Goal: Task Accomplishment & Management: Manage account settings

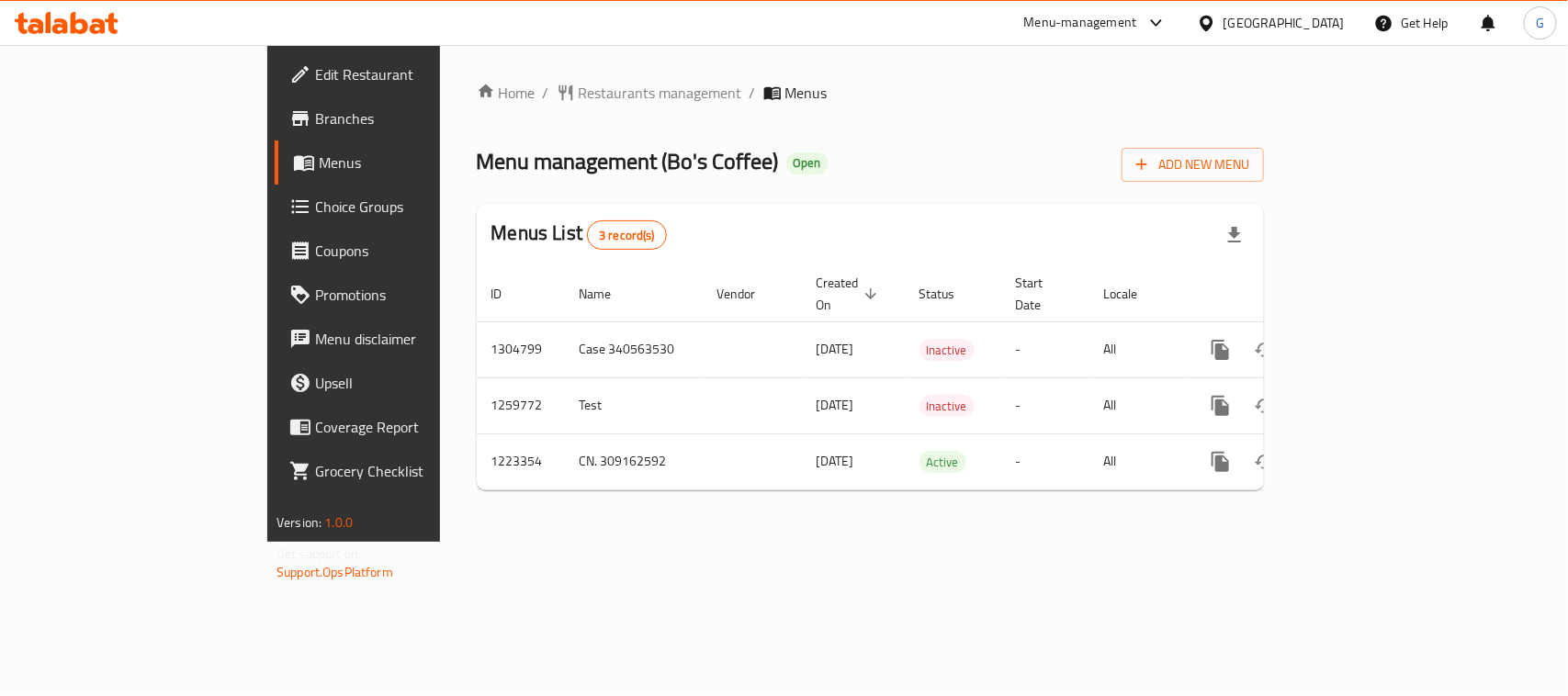
click at [876, 124] on div "Home / Restaurants management / Menus Menu management ( Bo's Coffee ) Open Add …" at bounding box center [870, 294] width 787 height 424
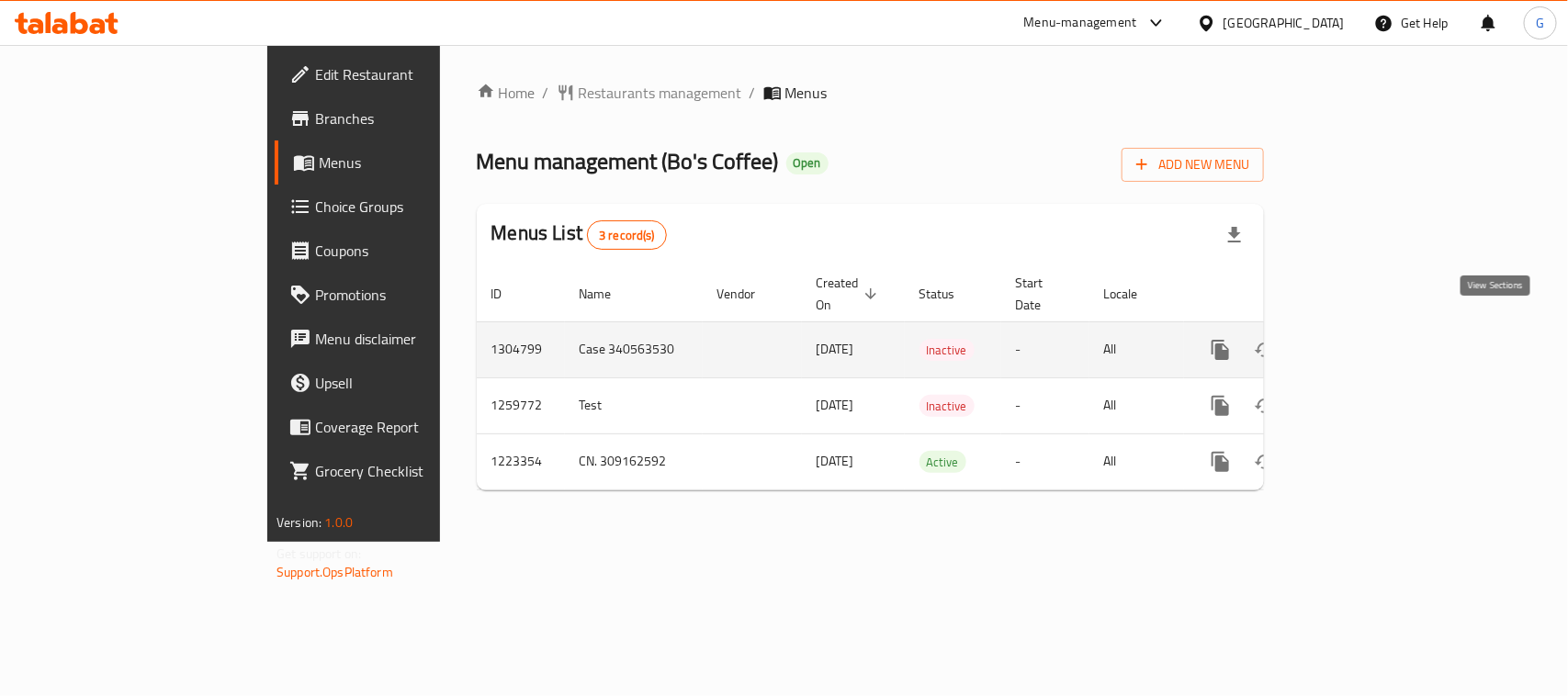
click at [1362, 342] on icon "enhanced table" at bounding box center [1353, 349] width 17 height 17
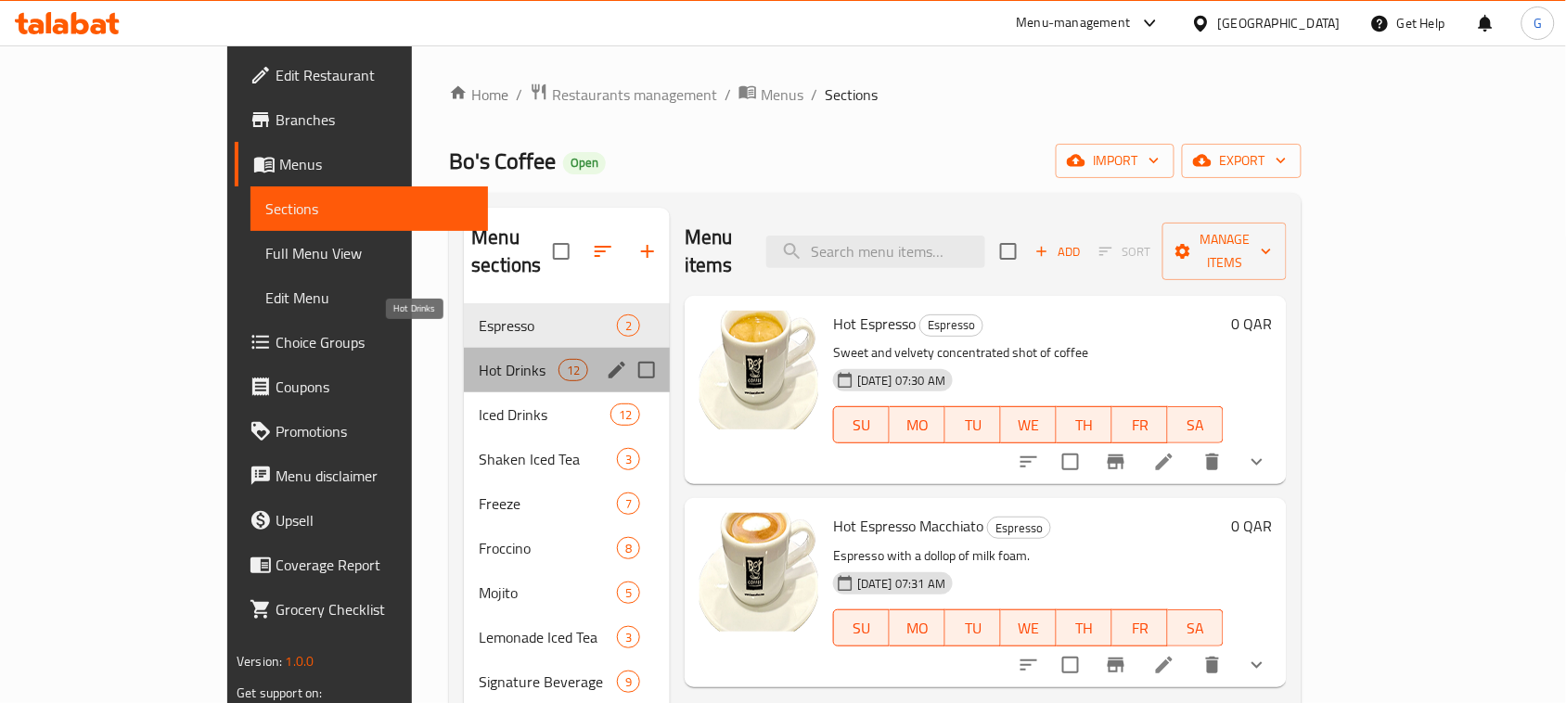
click at [479, 359] on span "Hot Drinks" at bounding box center [518, 370] width 79 height 22
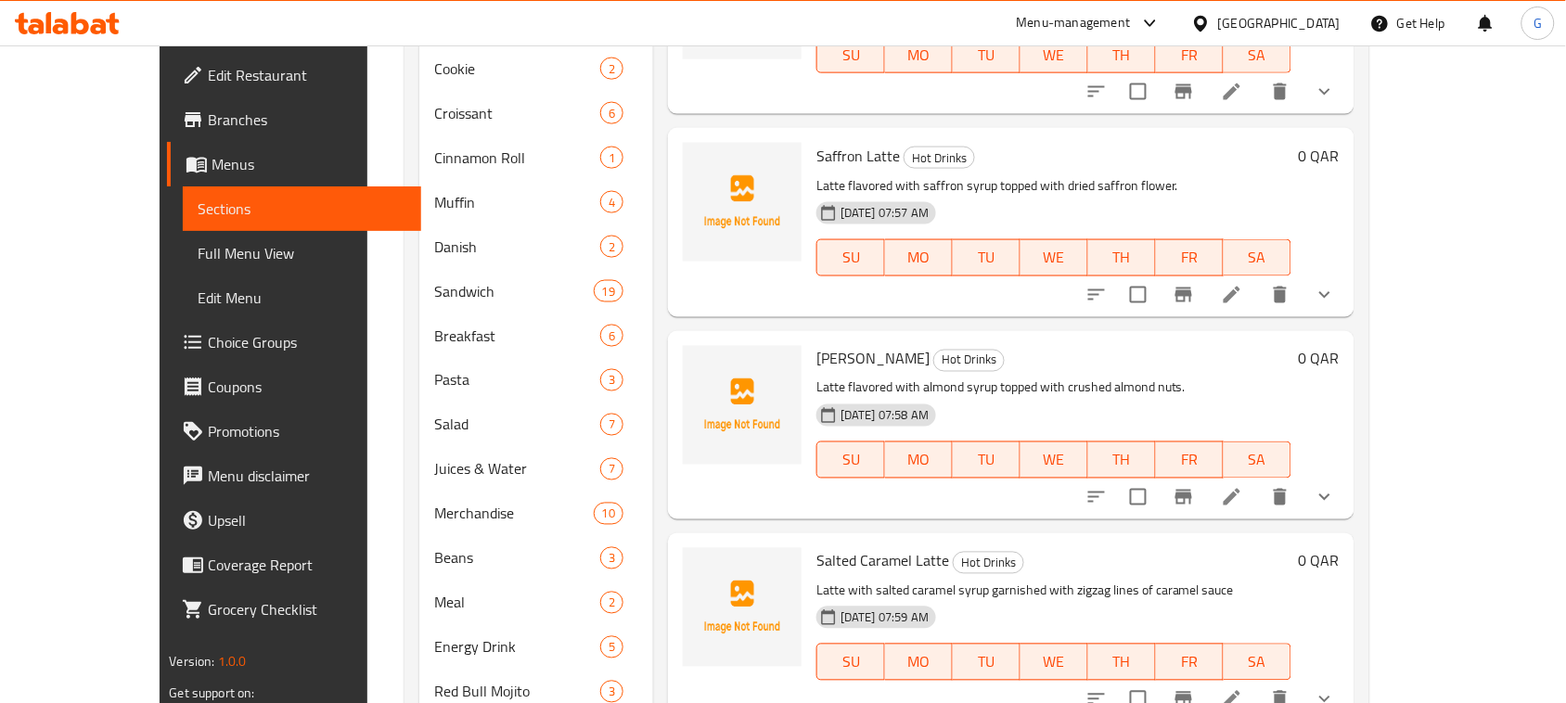
scroll to position [743, 0]
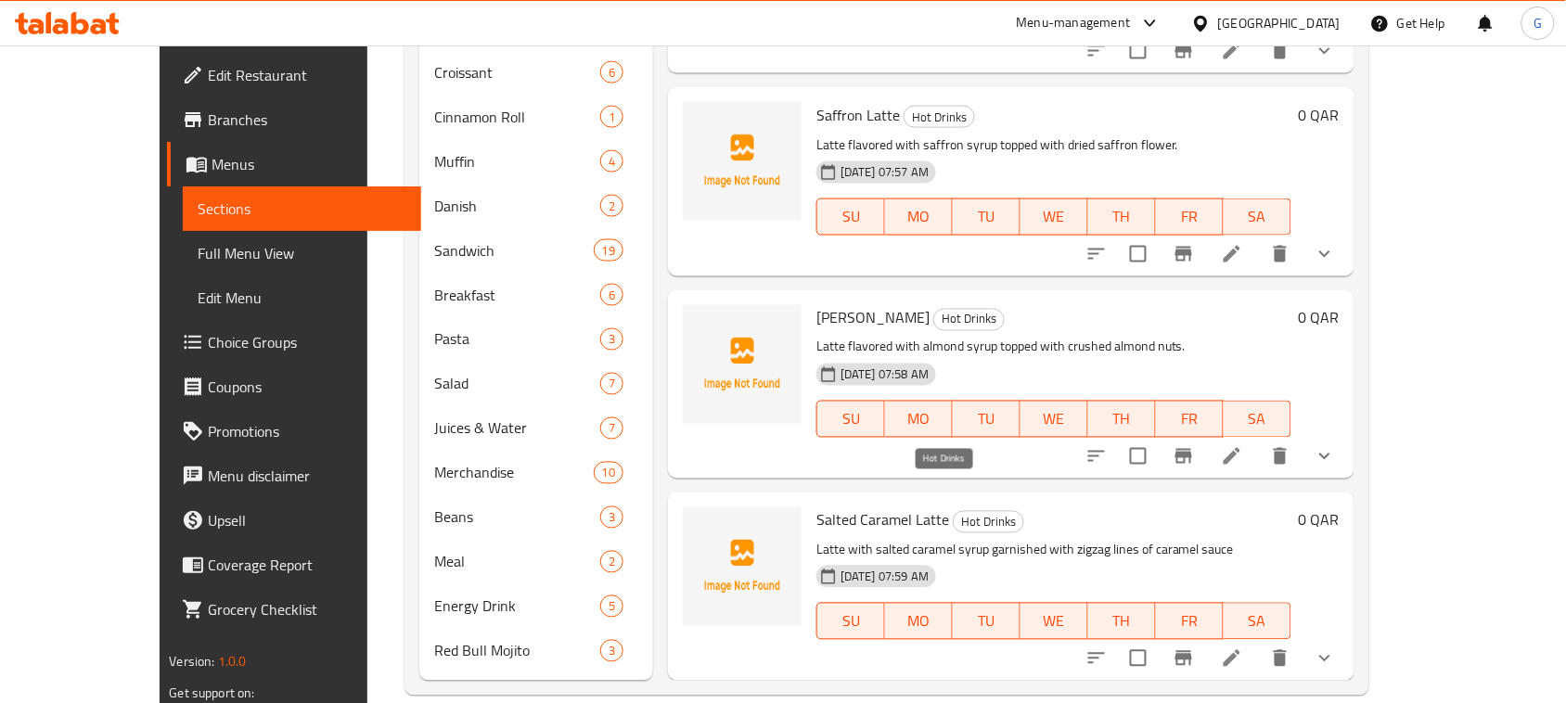
click at [953, 512] on span "Hot Drinks" at bounding box center [988, 522] width 70 height 21
copy span "Hot Drinks"
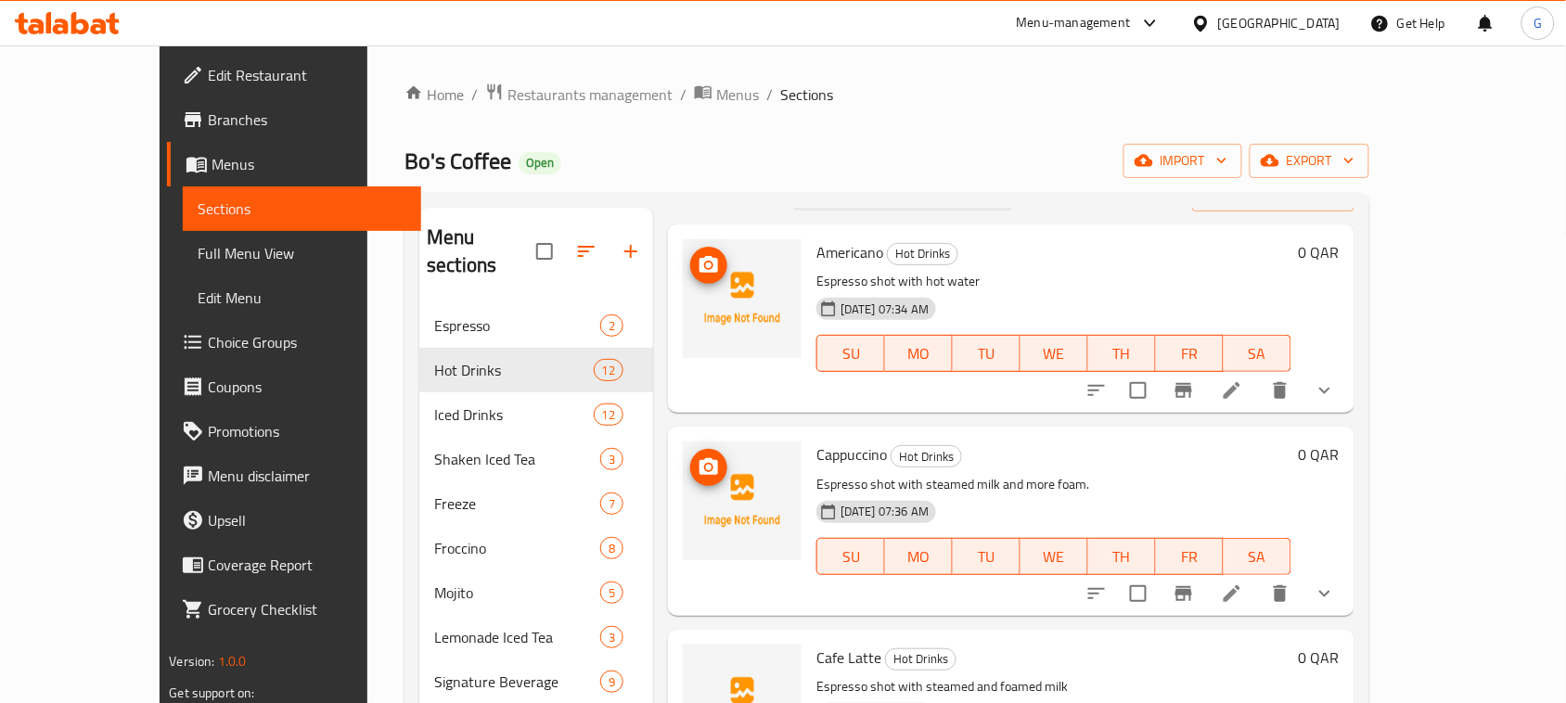
scroll to position [0, 0]
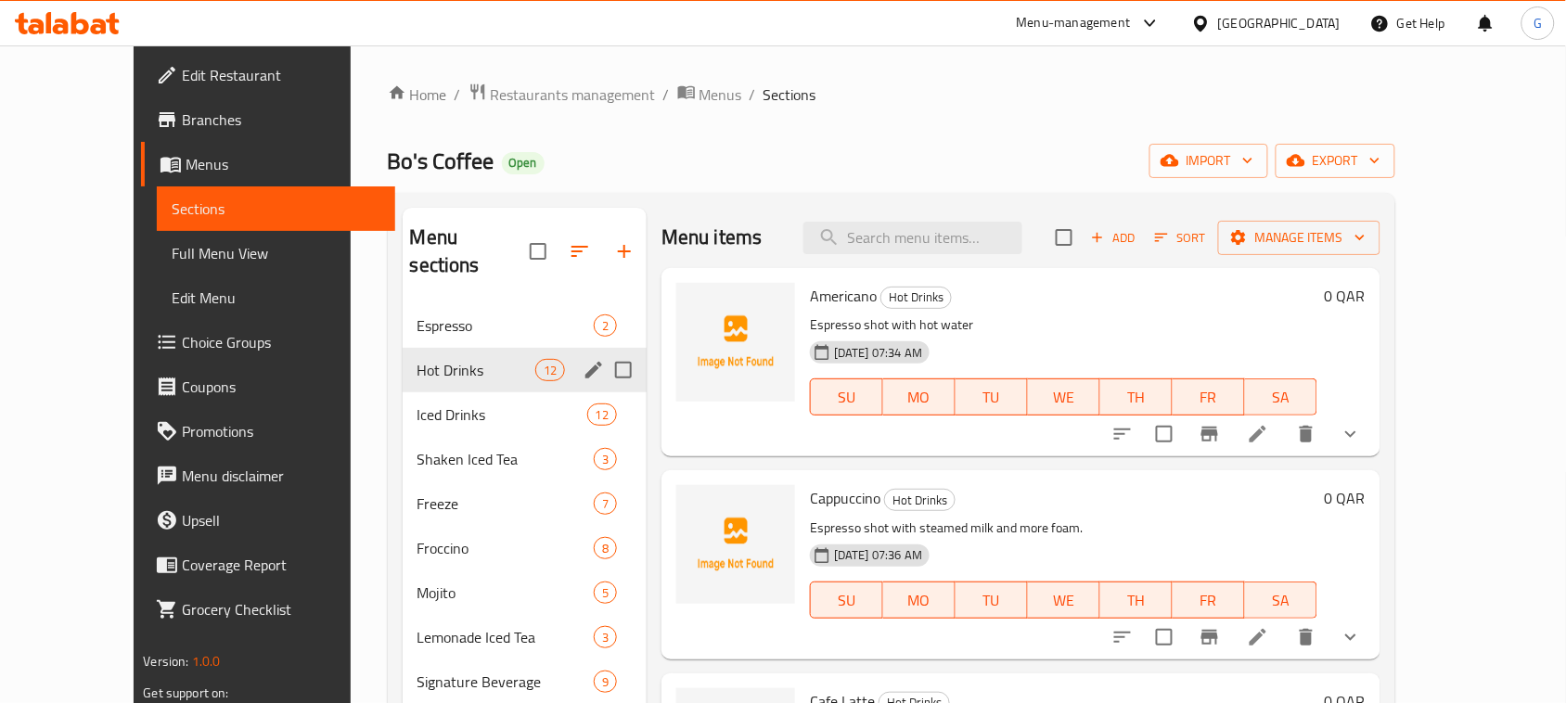
click at [604, 351] on input "Menu sections" at bounding box center [623, 370] width 39 height 39
checkbox input "true"
click at [582, 359] on icon "edit" at bounding box center [593, 370] width 22 height 22
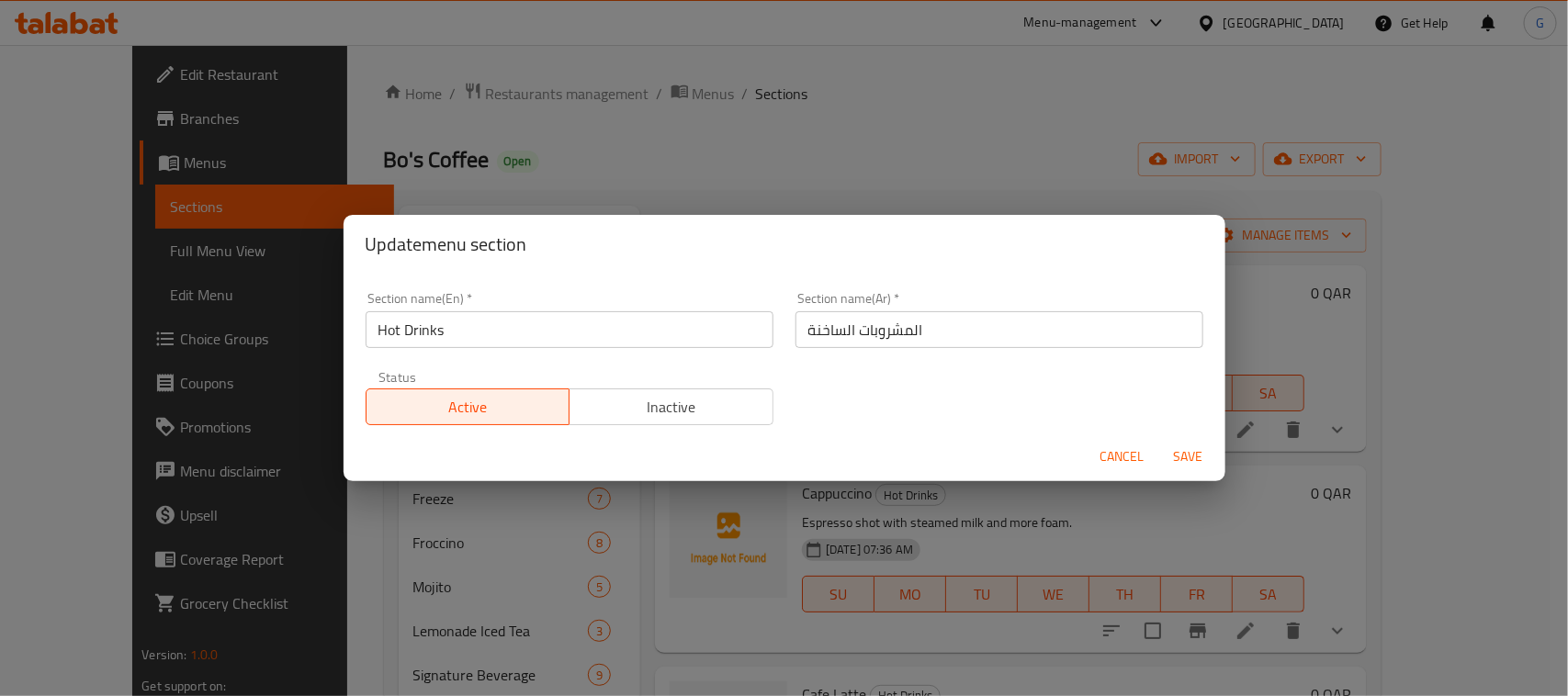
click at [653, 407] on span "Inactive" at bounding box center [671, 407] width 189 height 27
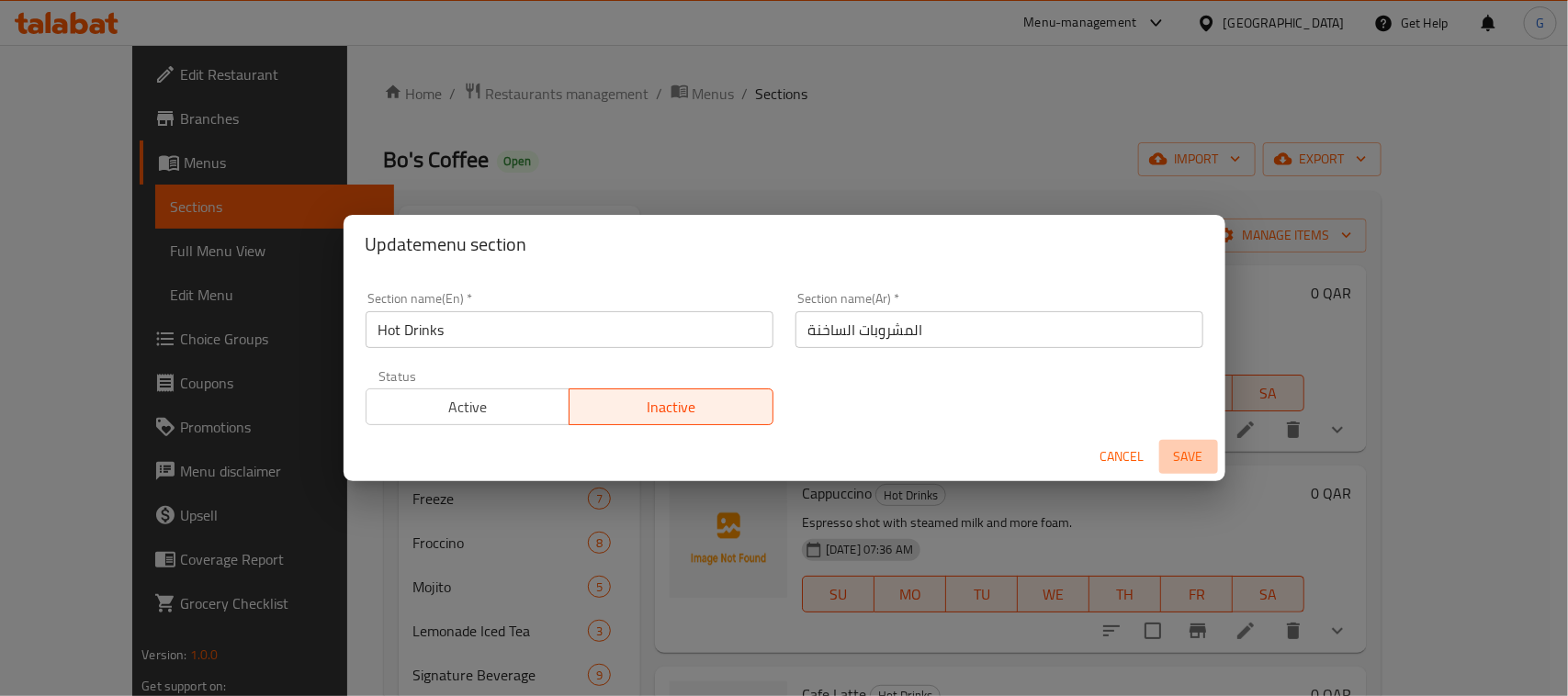
click at [1208, 457] on span "Save" at bounding box center [1189, 456] width 45 height 23
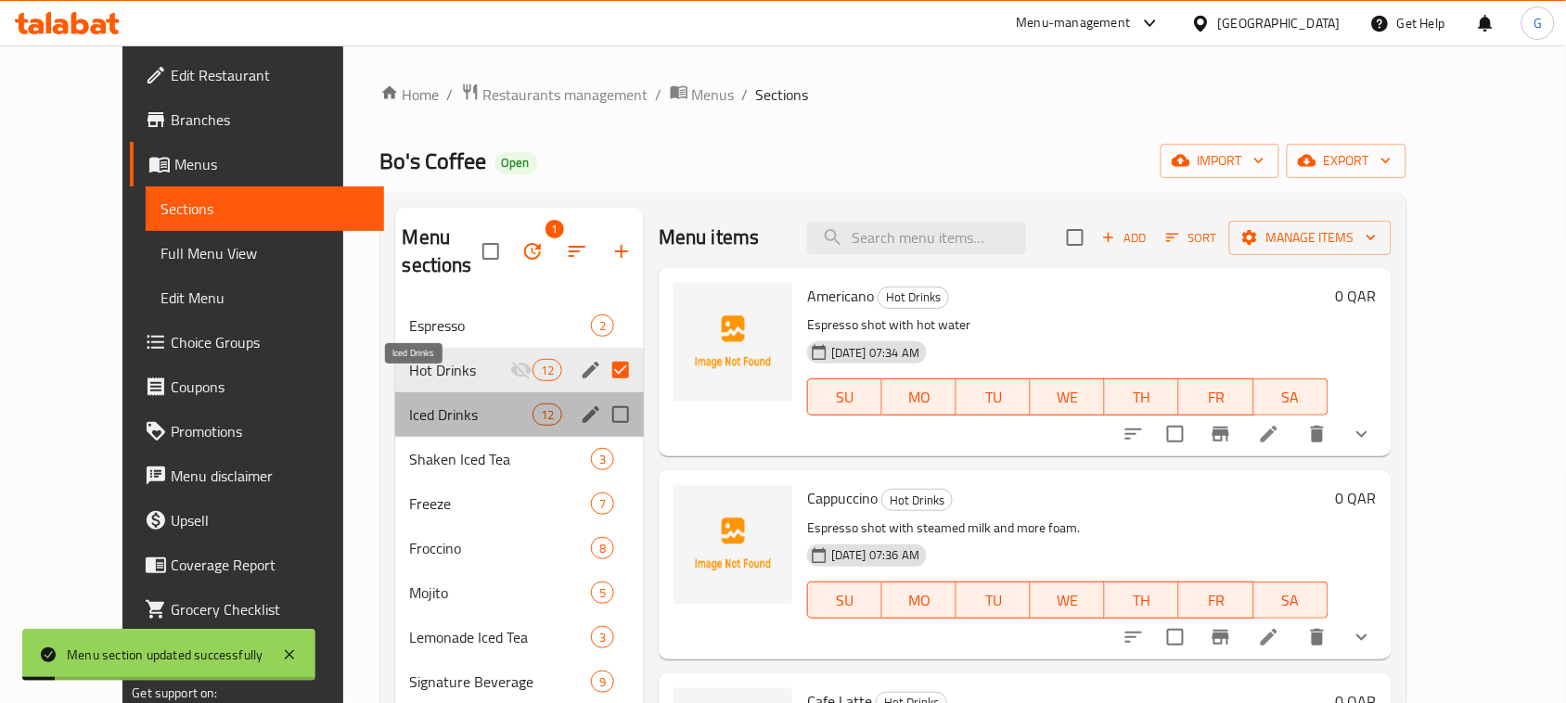
click at [410, 403] on span "Iced Drinks" at bounding box center [471, 414] width 122 height 22
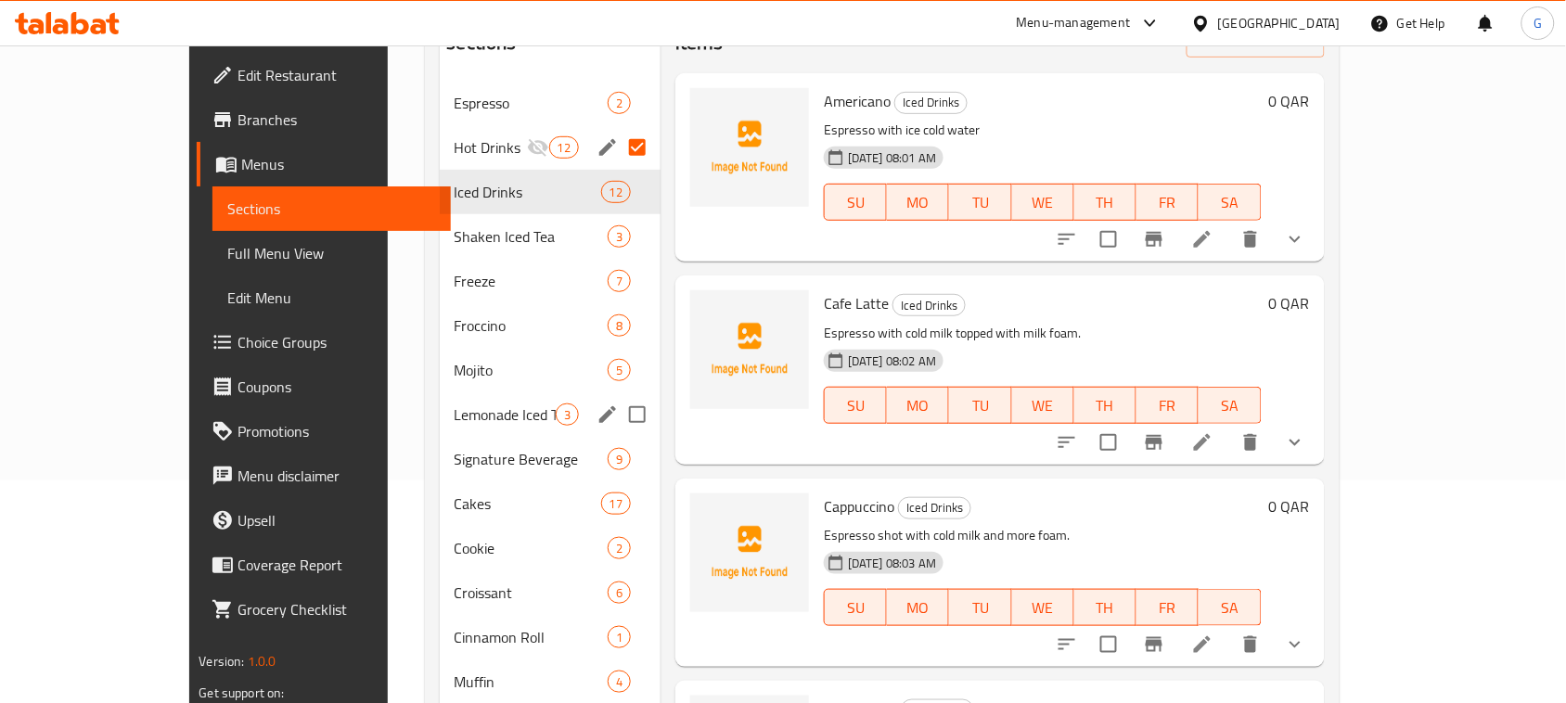
scroll to position [45, 0]
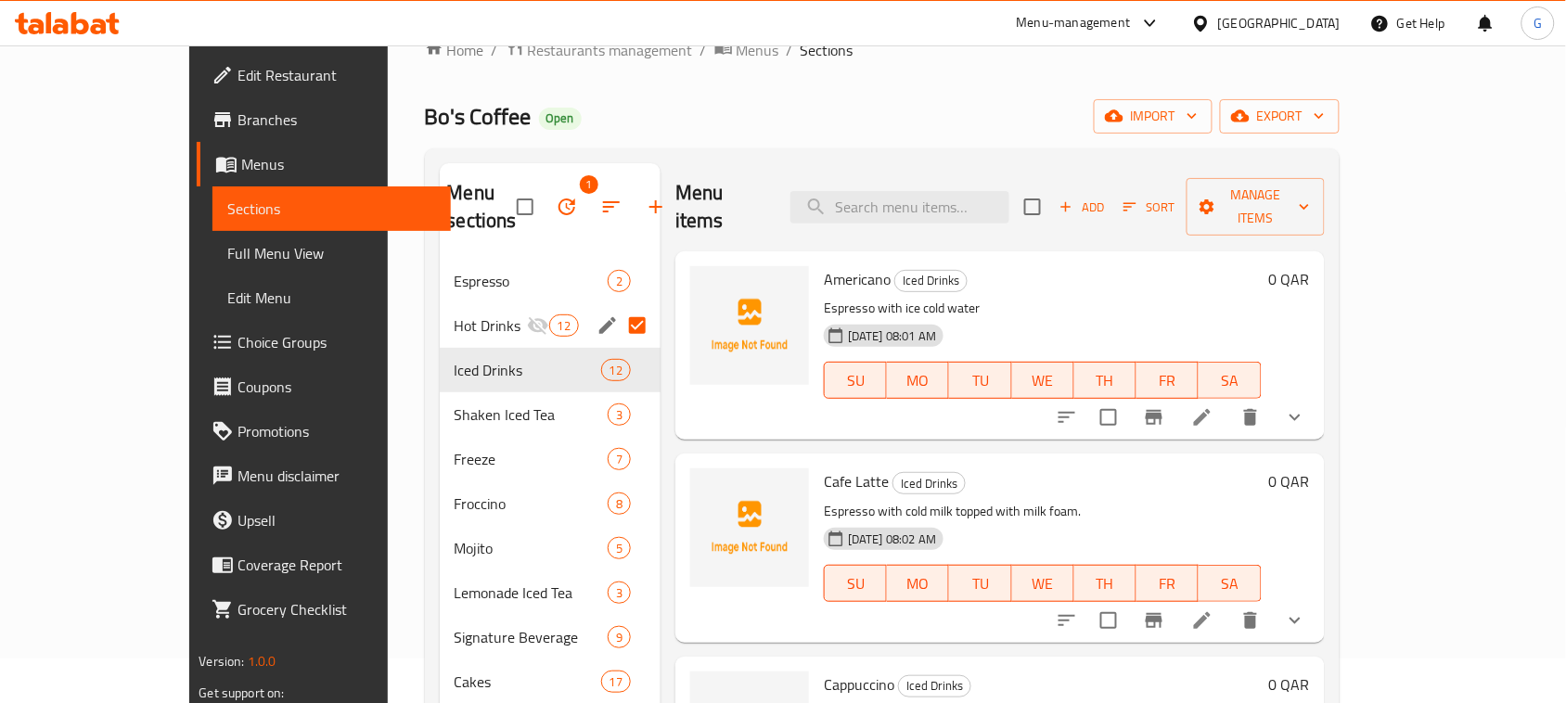
click at [895, 270] on span "Iced Drinks" at bounding box center [930, 280] width 71 height 21
copy span "Iced Drinks"
click at [618, 351] on input "Menu sections" at bounding box center [637, 370] width 39 height 39
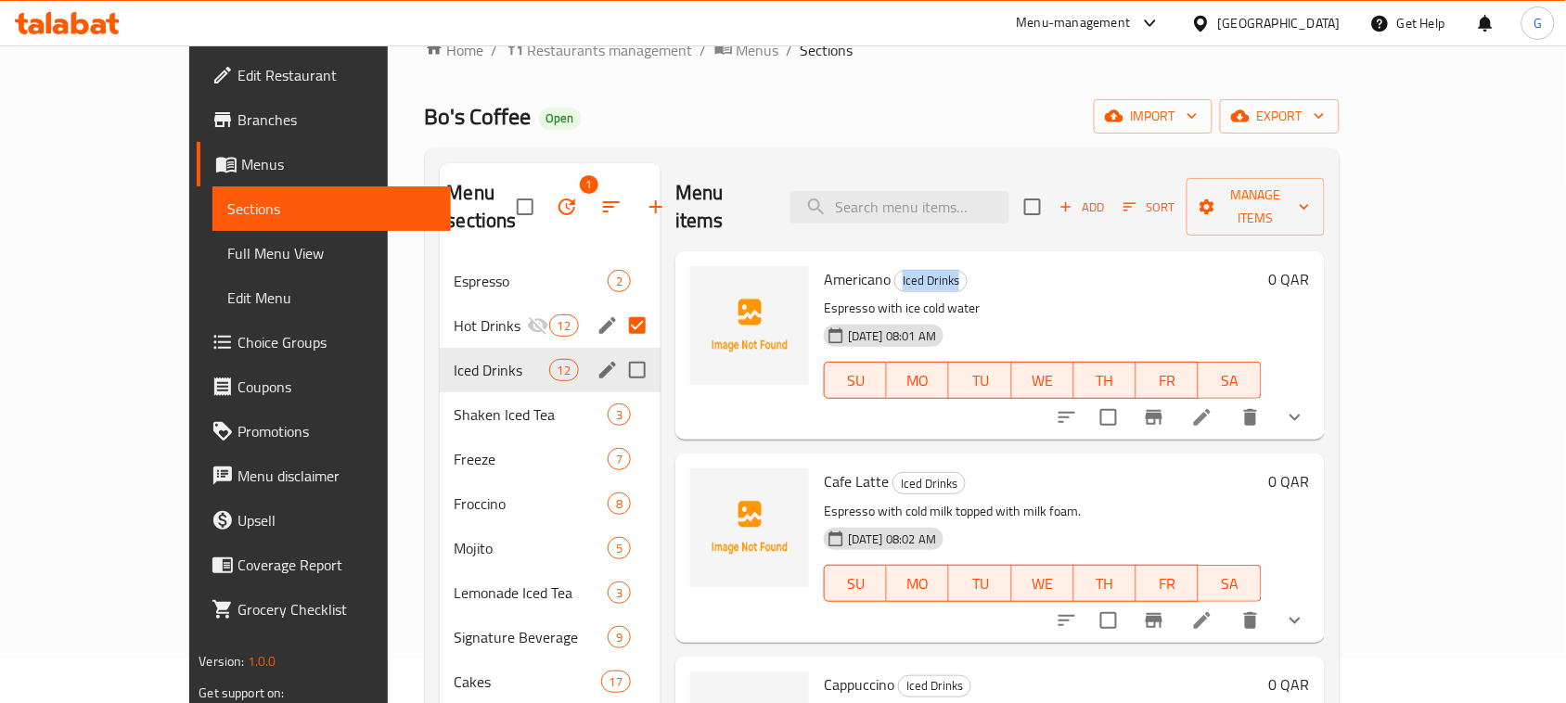
checkbox input "true"
click at [596, 359] on icon "edit" at bounding box center [607, 370] width 22 height 22
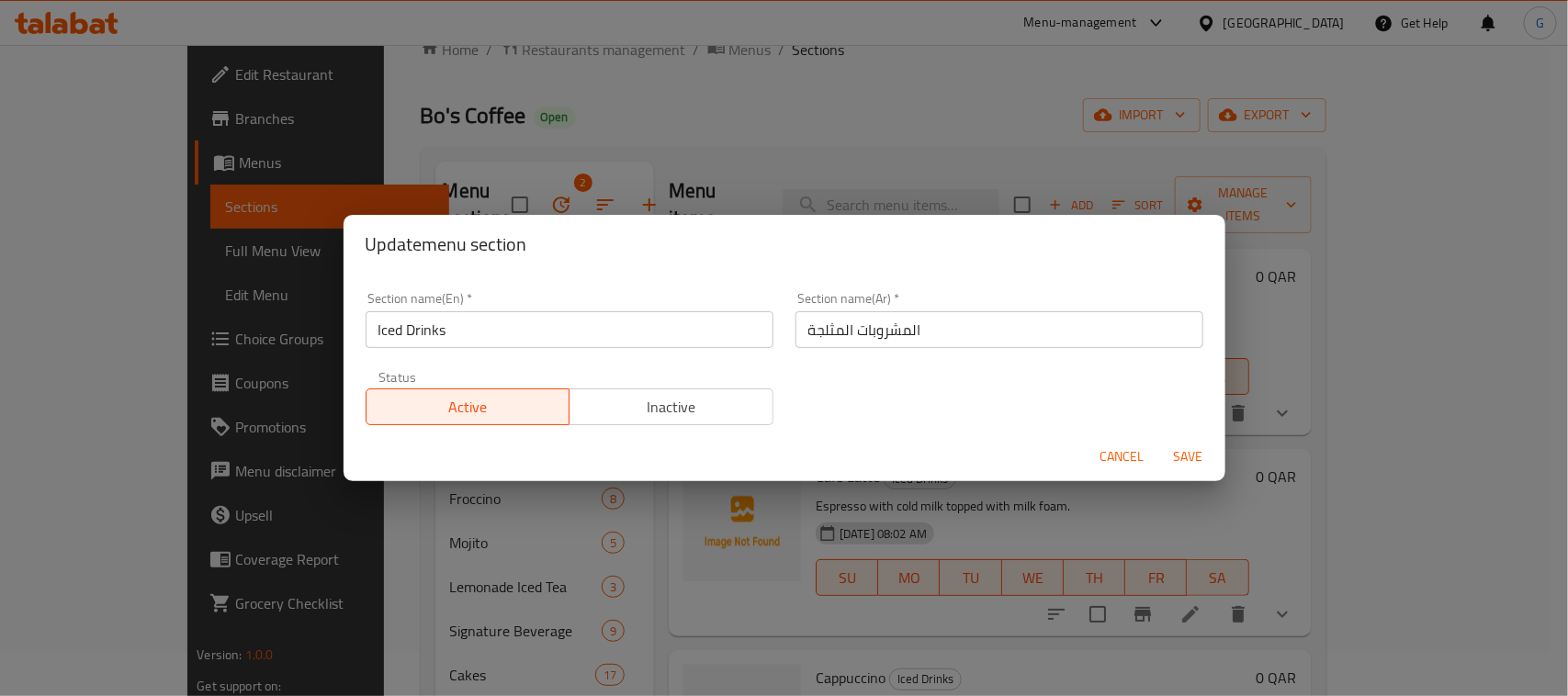
click at [637, 401] on span "Inactive" at bounding box center [671, 407] width 189 height 27
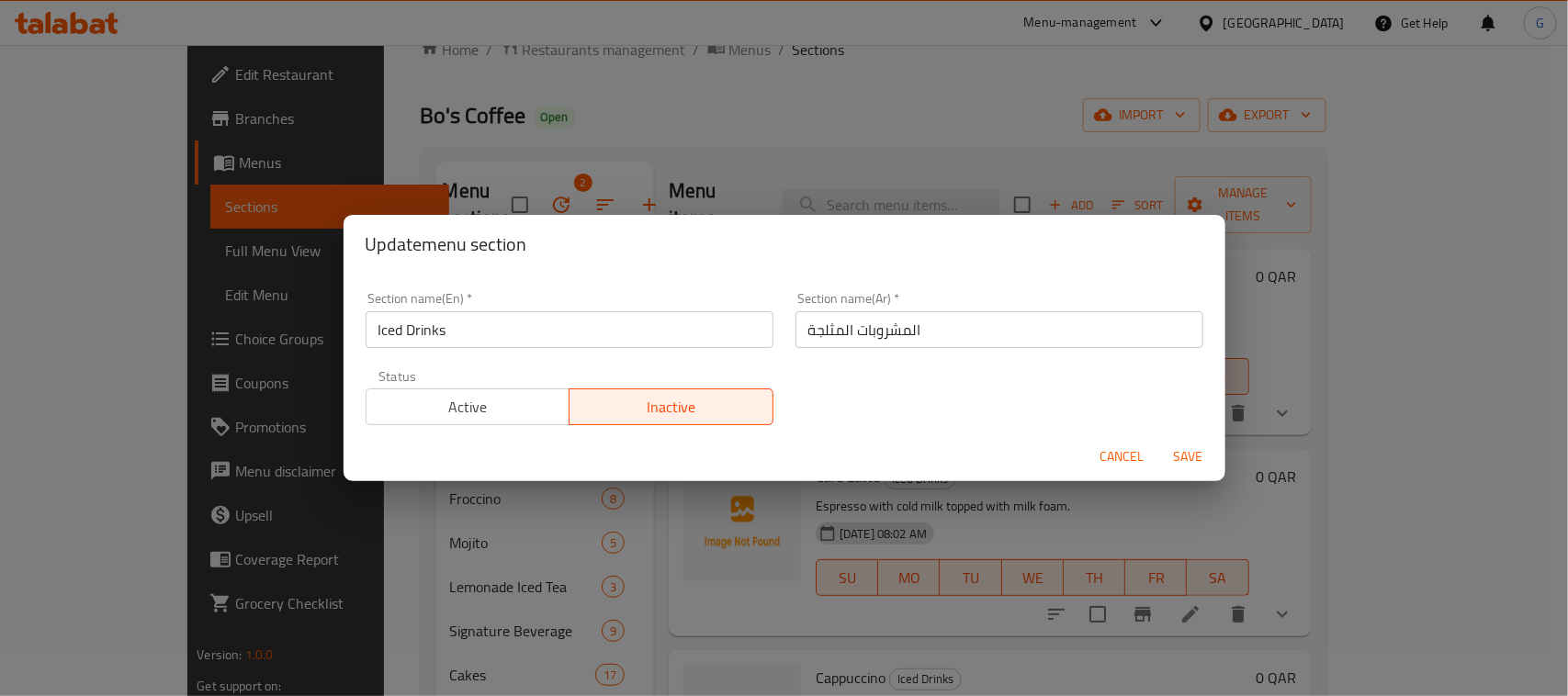
click at [1205, 475] on div "Cancel Save" at bounding box center [784, 456] width 882 height 49
click at [1195, 459] on span "Save" at bounding box center [1189, 456] width 45 height 23
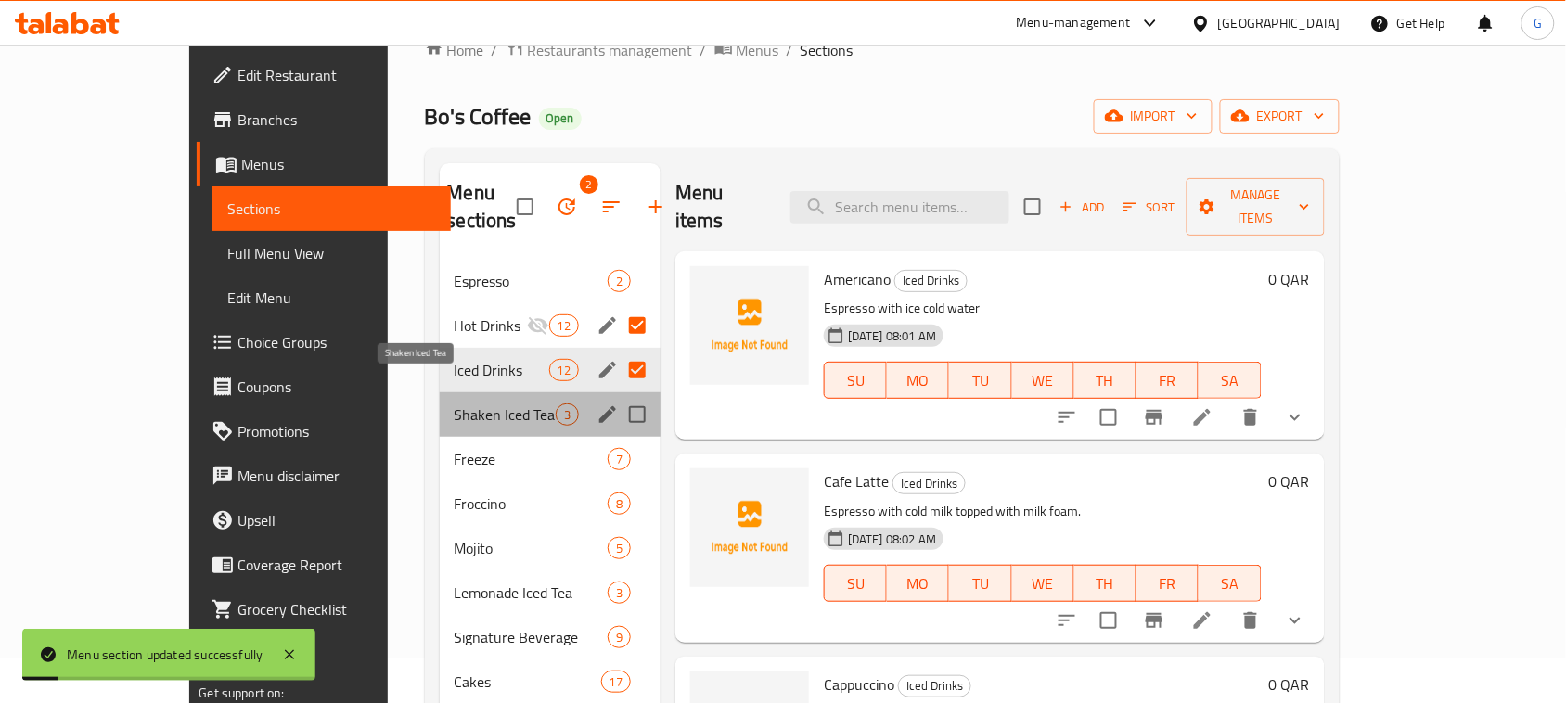
click at [454, 403] on span "Shaken Iced Tea" at bounding box center [504, 414] width 101 height 22
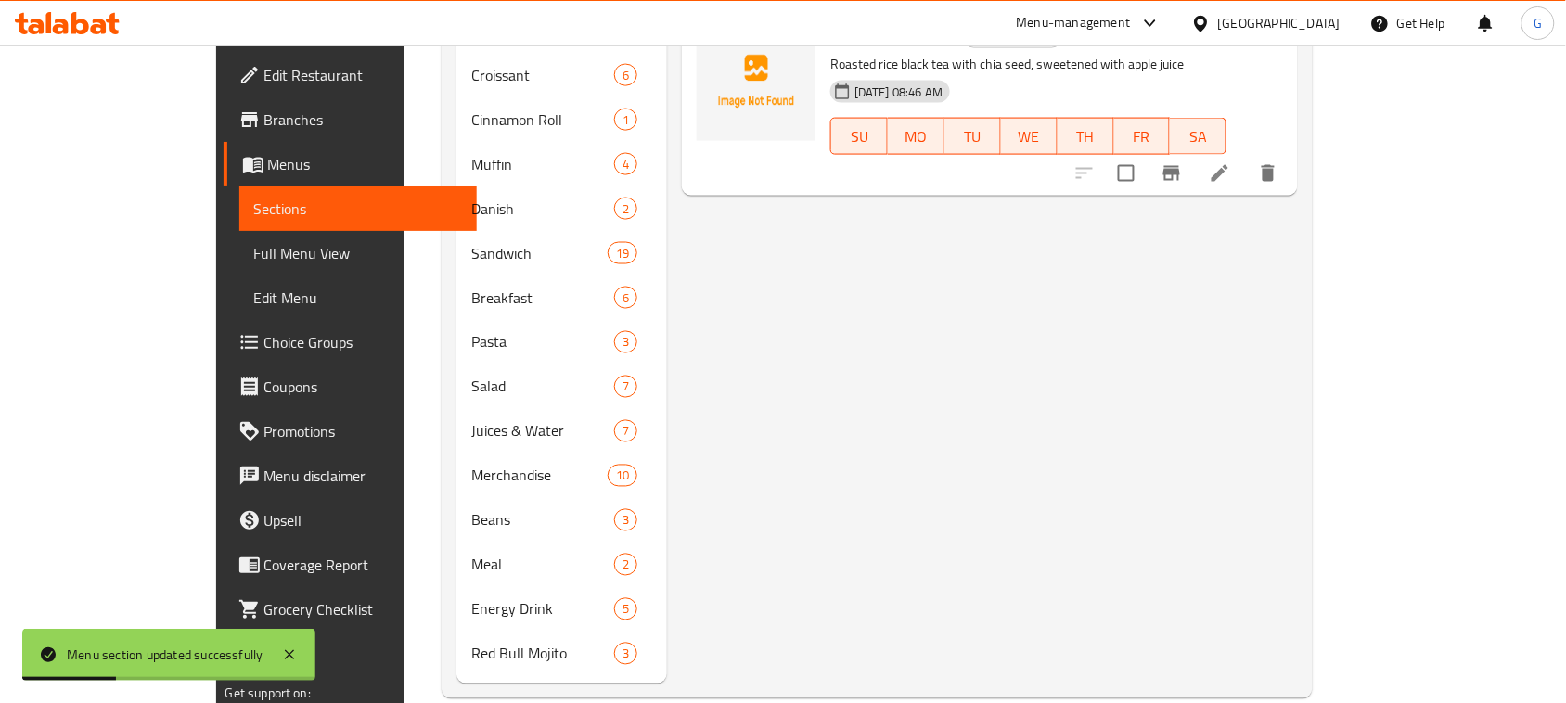
scroll to position [276, 0]
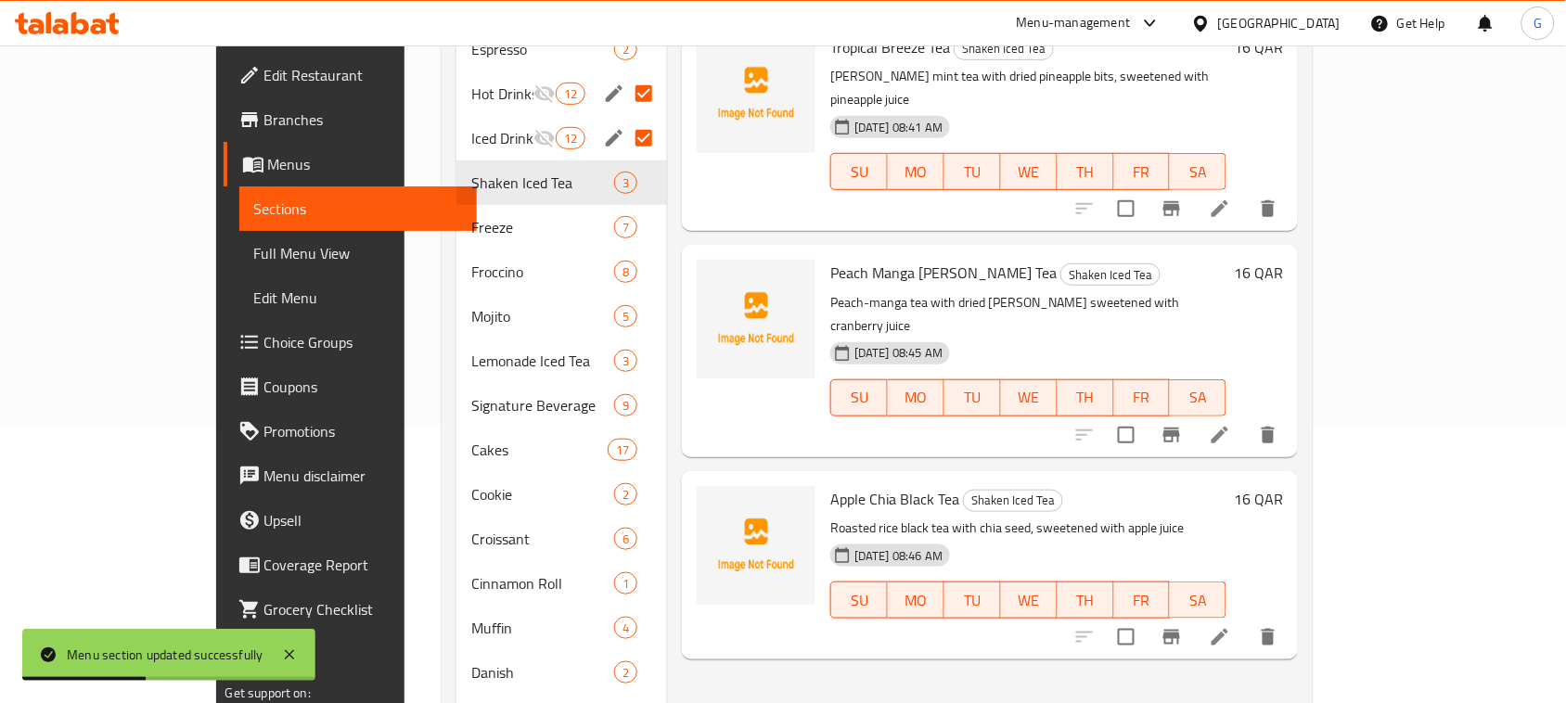
click at [962, 291] on p "Peach-manga tea with dried berry sweetened with cranberry juice" at bounding box center [1028, 314] width 396 height 46
click at [1061, 264] on span "Shaken Iced Tea" at bounding box center [1110, 274] width 98 height 21
copy span "Shaken Iced Tea"
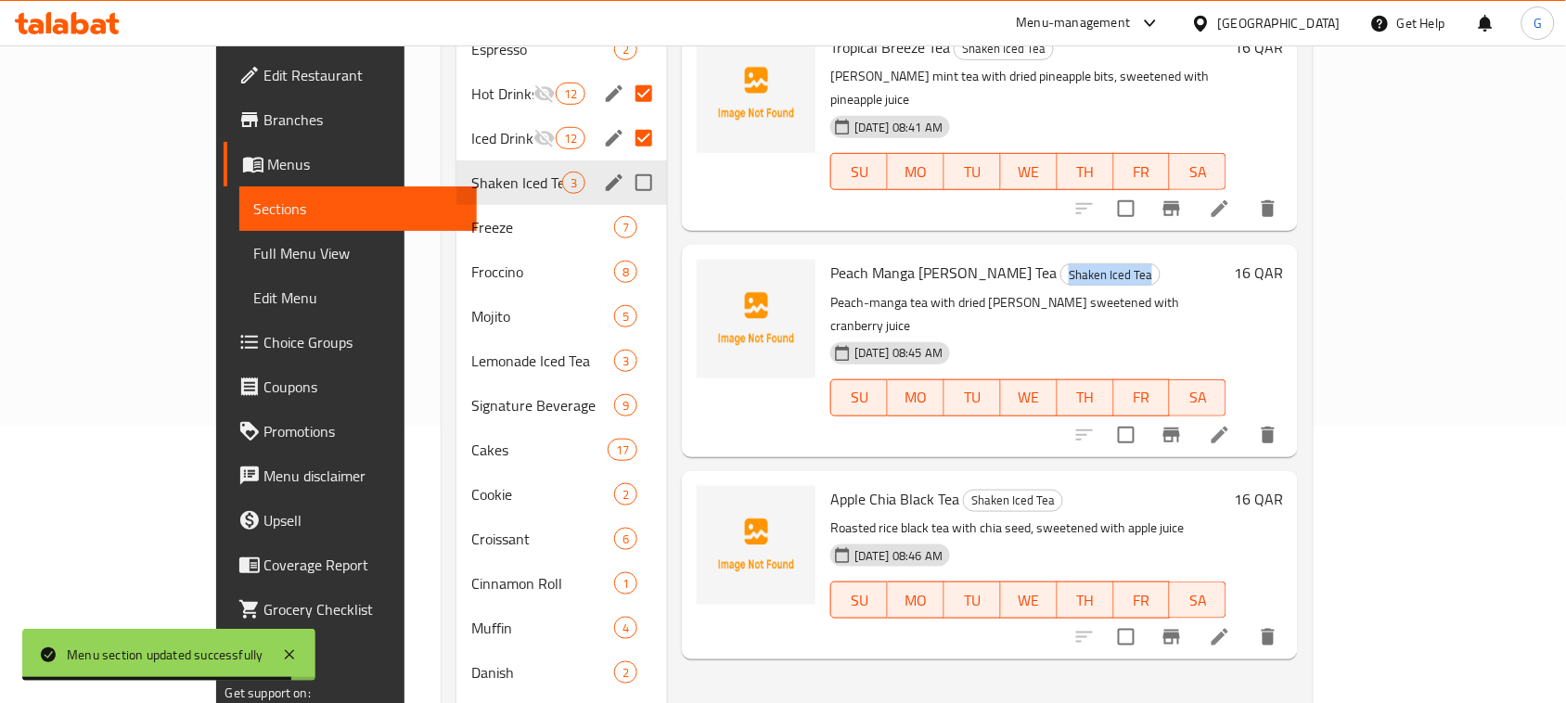
drag, startPoint x: 604, startPoint y: 148, endPoint x: 586, endPoint y: 160, distance: 20.8
click at [624, 163] on input "Menu sections" at bounding box center [643, 182] width 39 height 39
checkbox input "true"
click at [606, 174] on icon "edit" at bounding box center [614, 182] width 17 height 17
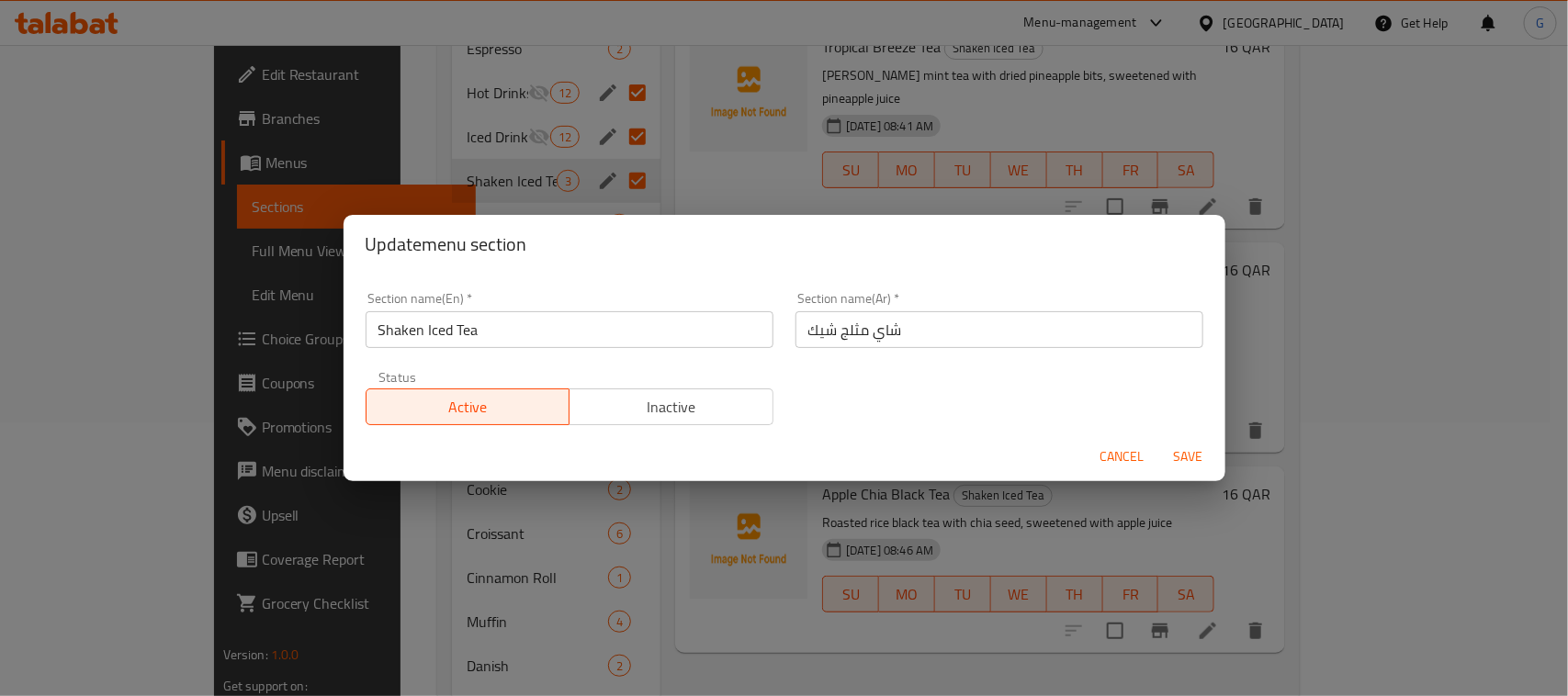
click at [703, 404] on span "Inactive" at bounding box center [671, 407] width 189 height 27
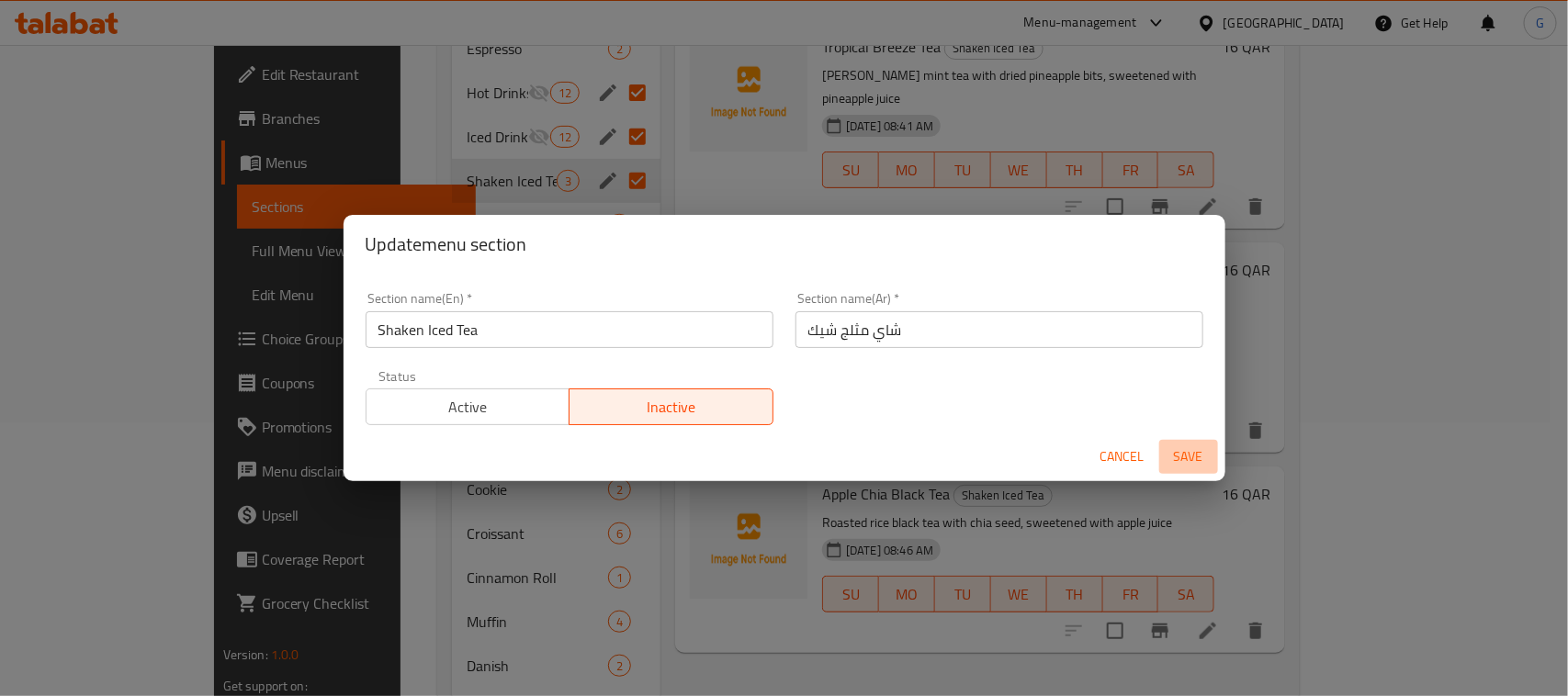
click at [1188, 464] on span "Save" at bounding box center [1189, 456] width 45 height 23
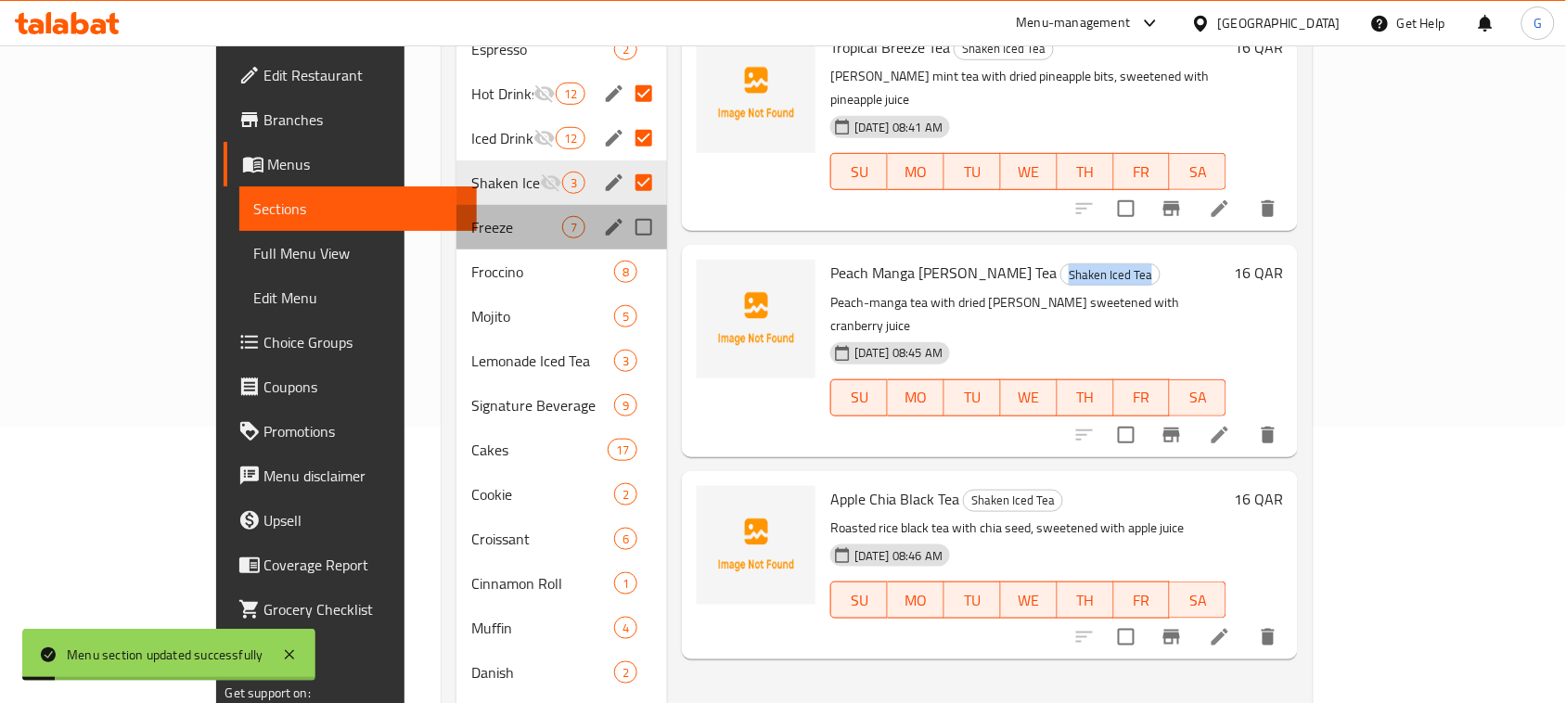
click at [456, 205] on div "Freeze 7" at bounding box center [561, 227] width 211 height 45
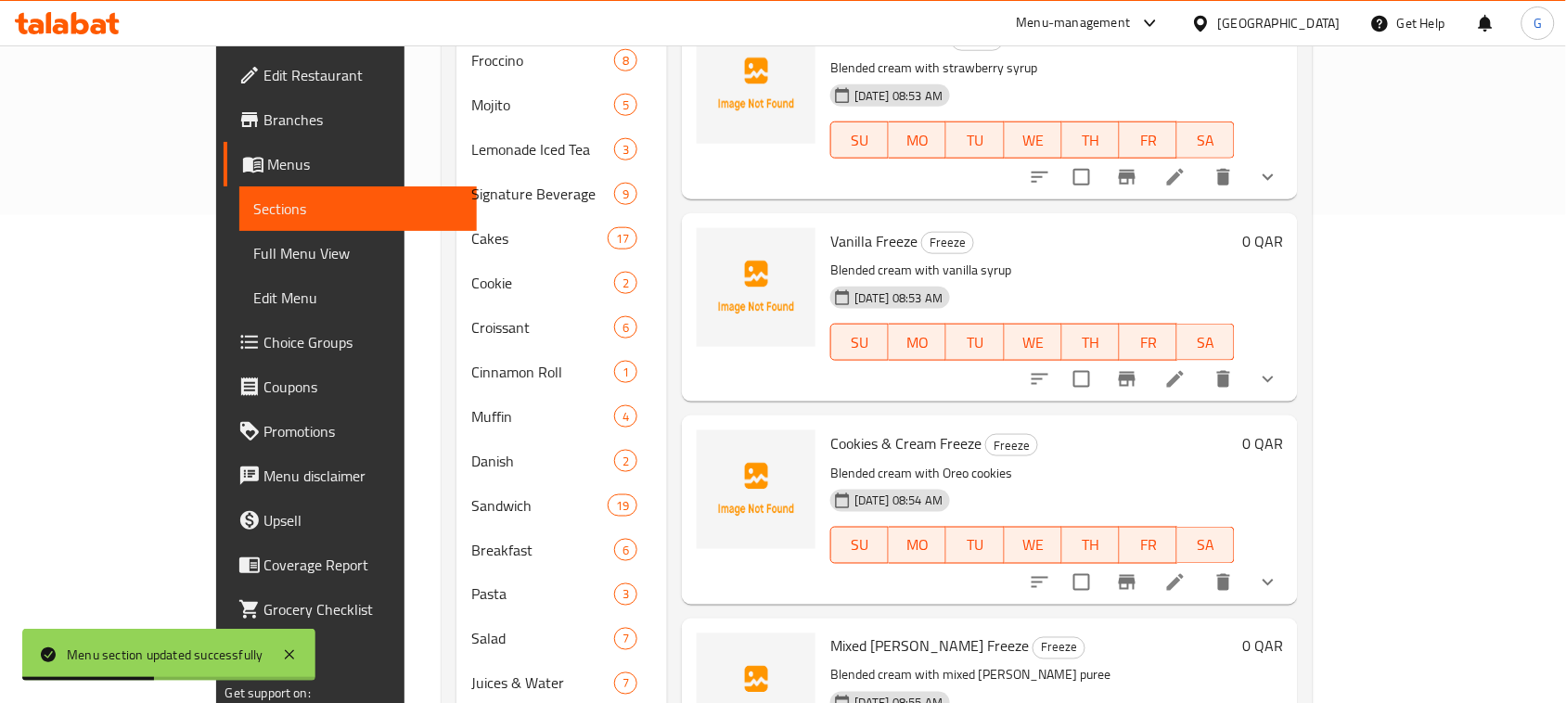
scroll to position [163, 0]
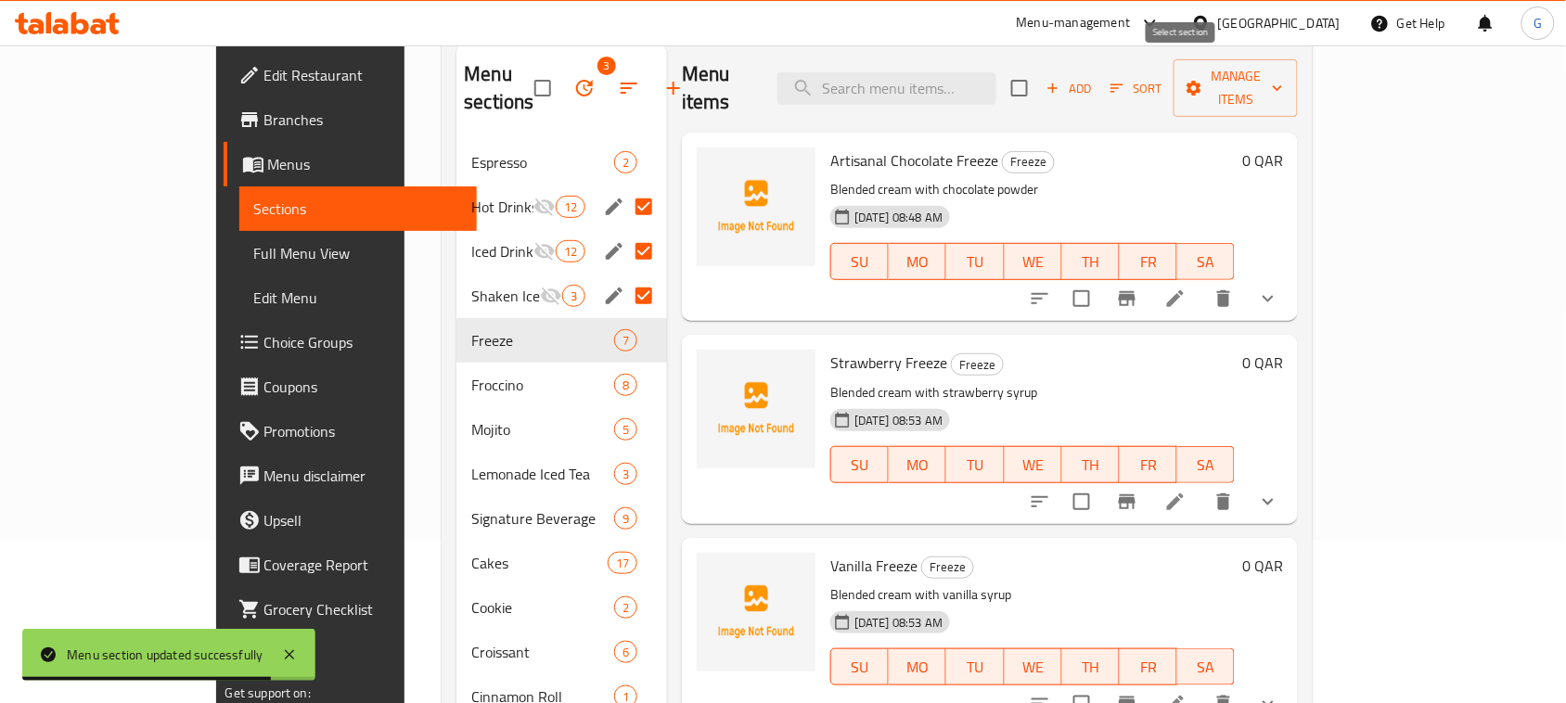
click at [1039, 82] on input "checkbox" at bounding box center [1019, 88] width 39 height 39
checkbox input "true"
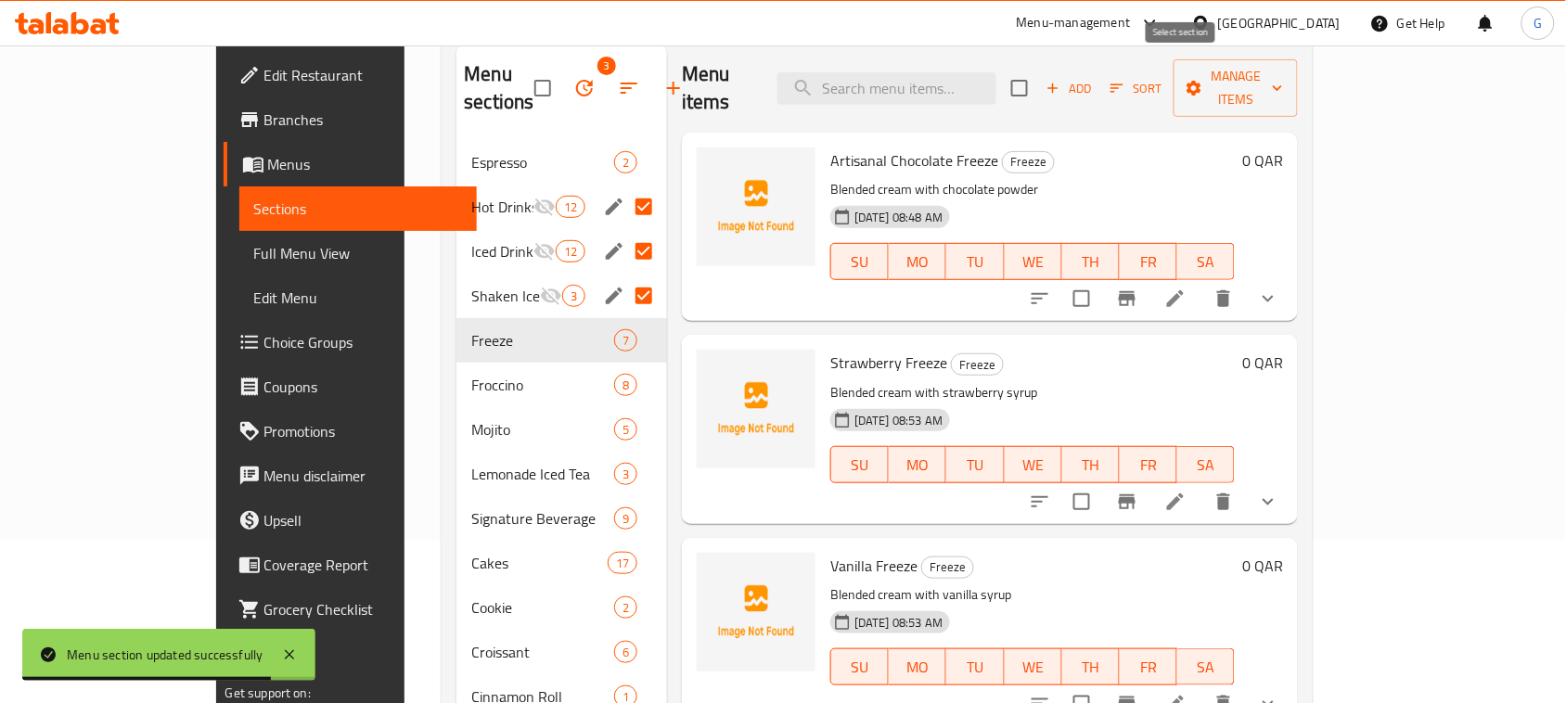
checkbox input "true"
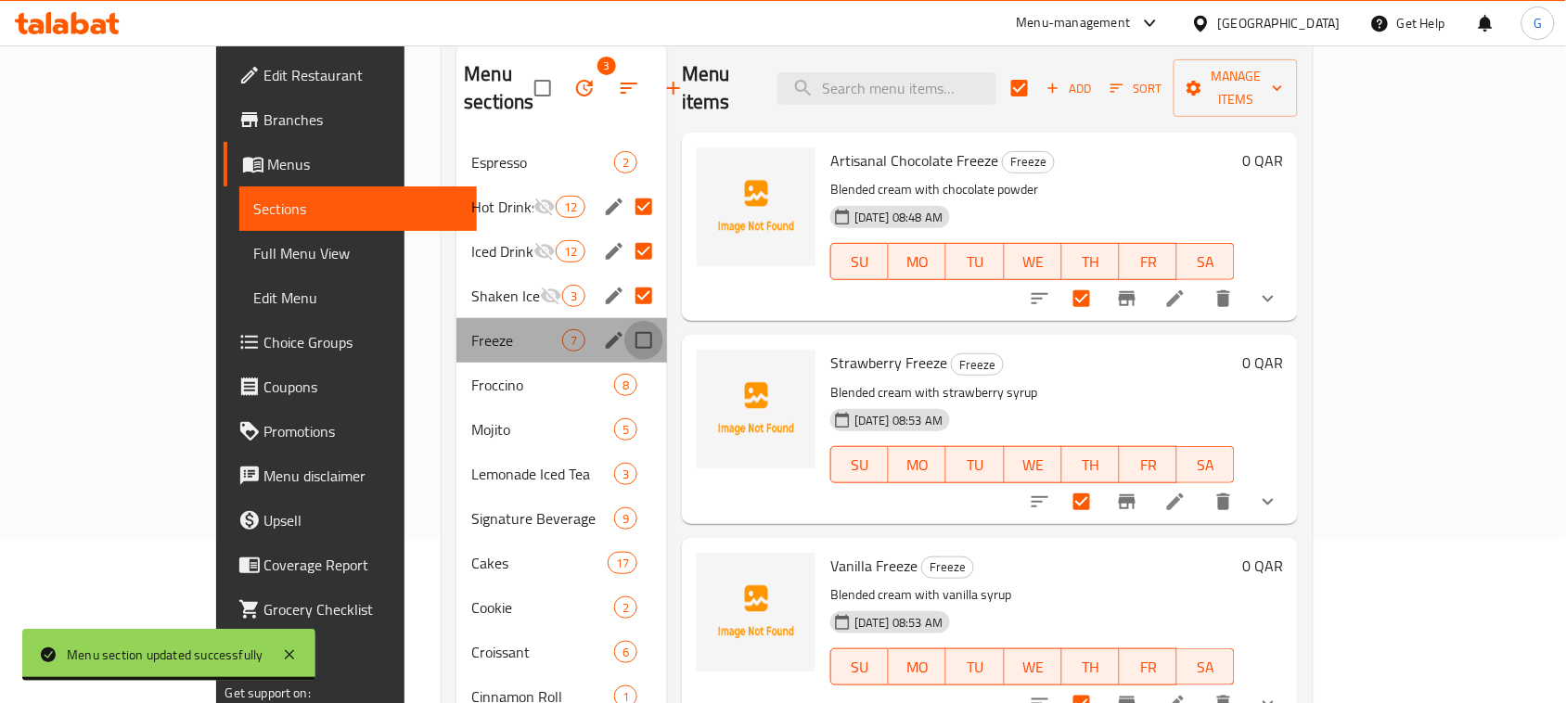
click at [624, 321] on input "Menu sections" at bounding box center [643, 340] width 39 height 39
checkbox input "true"
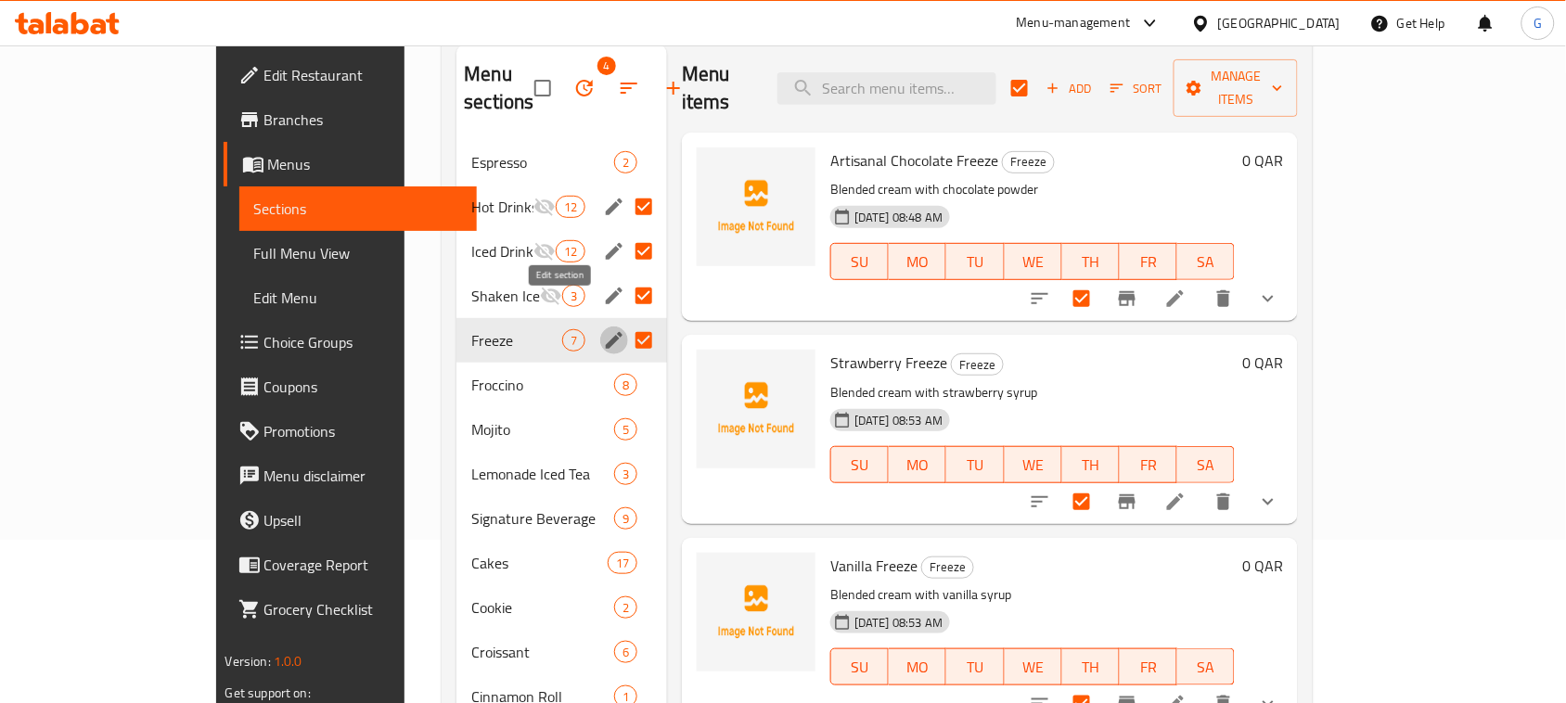
click at [603, 329] on icon "edit" at bounding box center [614, 340] width 22 height 22
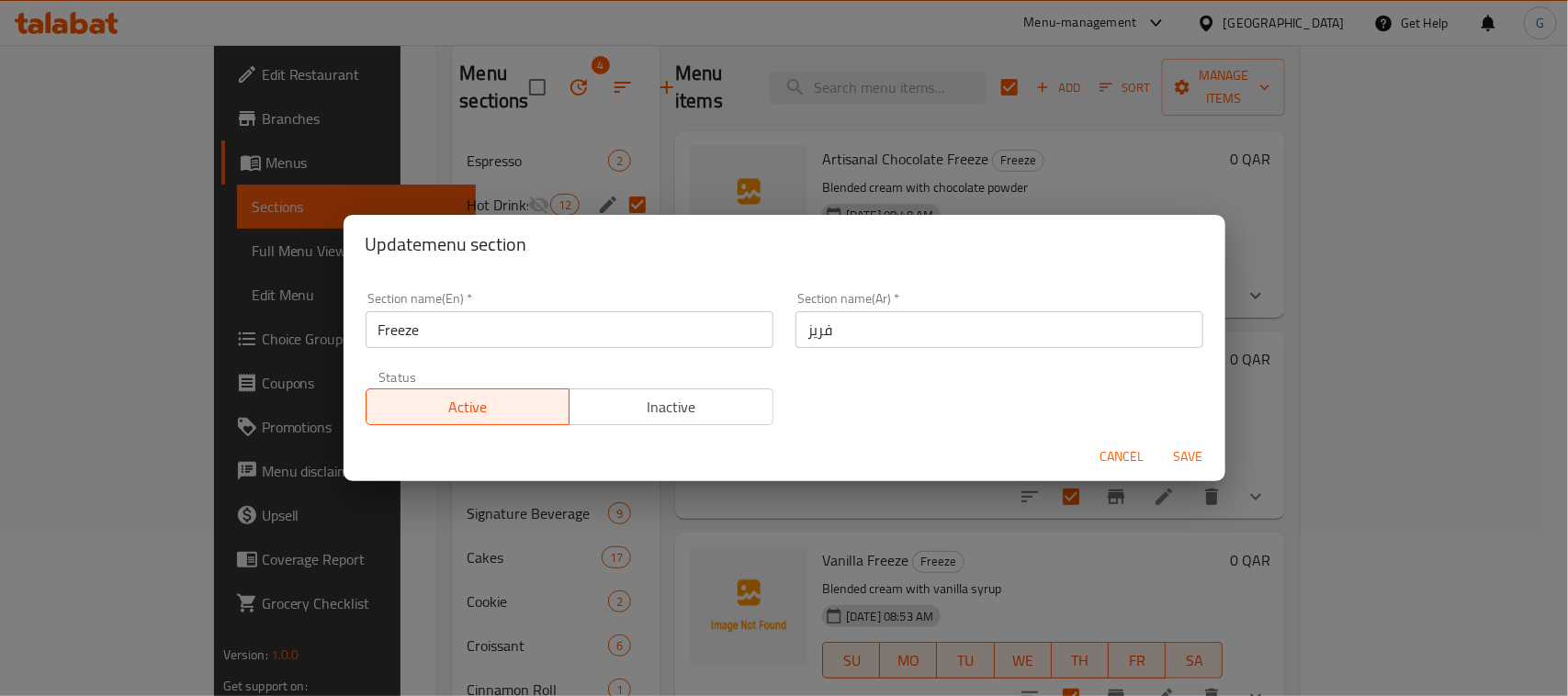
click at [678, 412] on span "Inactive" at bounding box center [671, 407] width 189 height 27
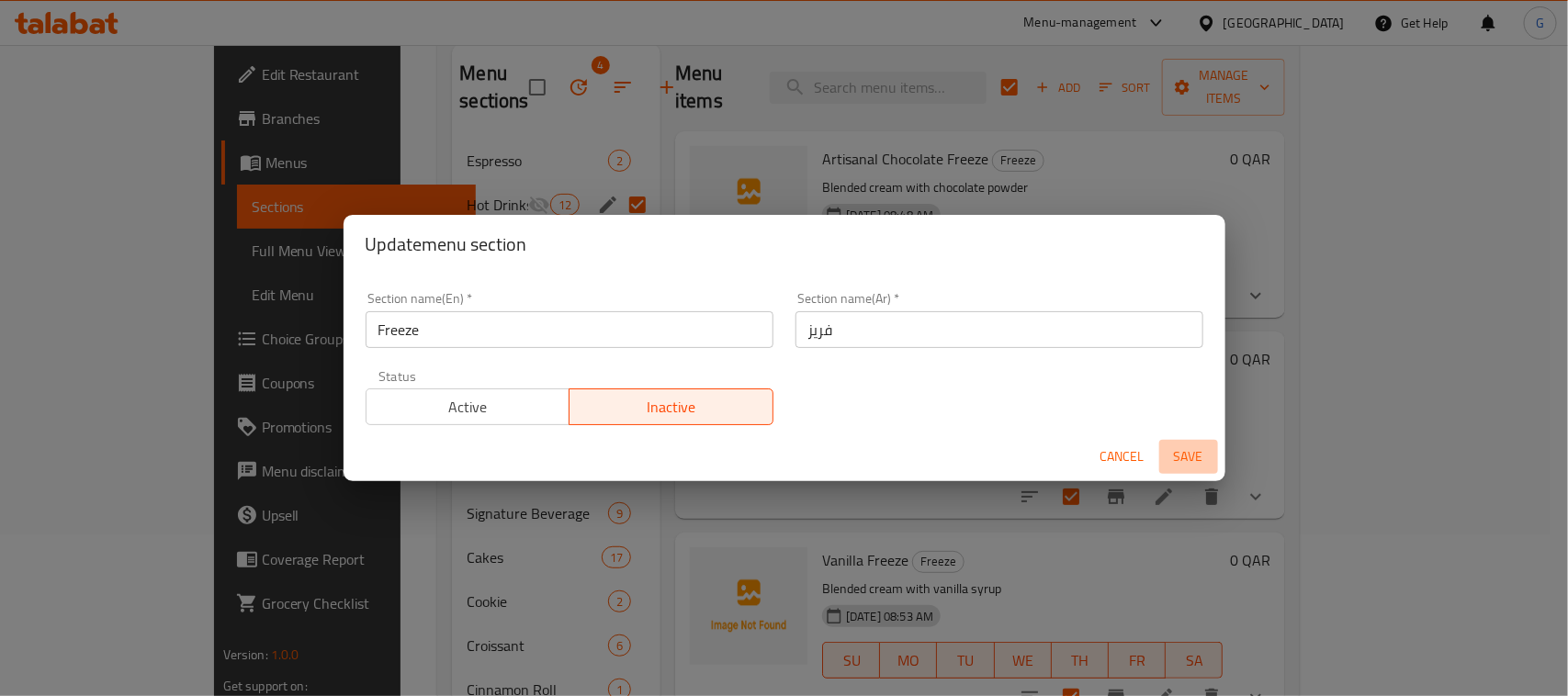
click at [1179, 455] on span "Save" at bounding box center [1189, 456] width 45 height 23
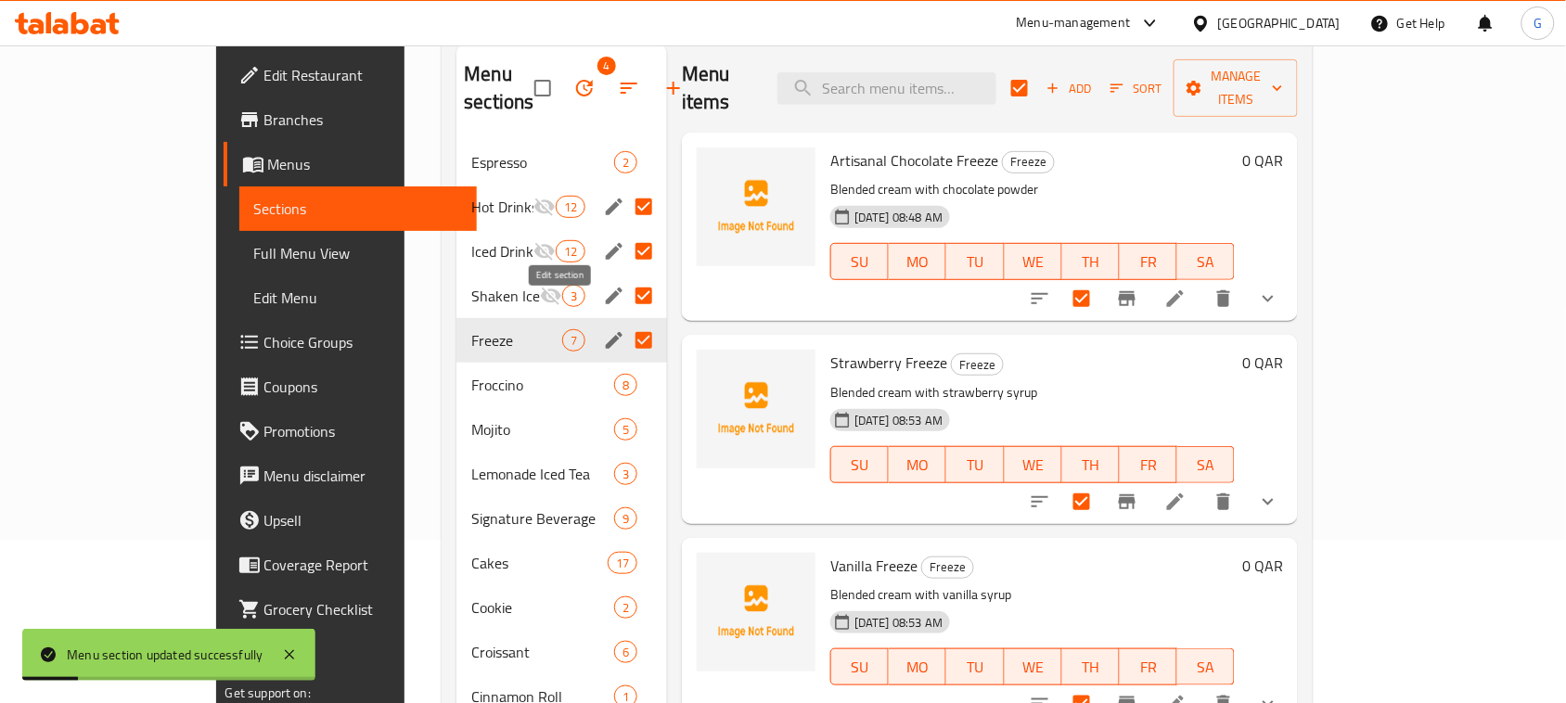
click at [606, 332] on icon "edit" at bounding box center [614, 340] width 17 height 17
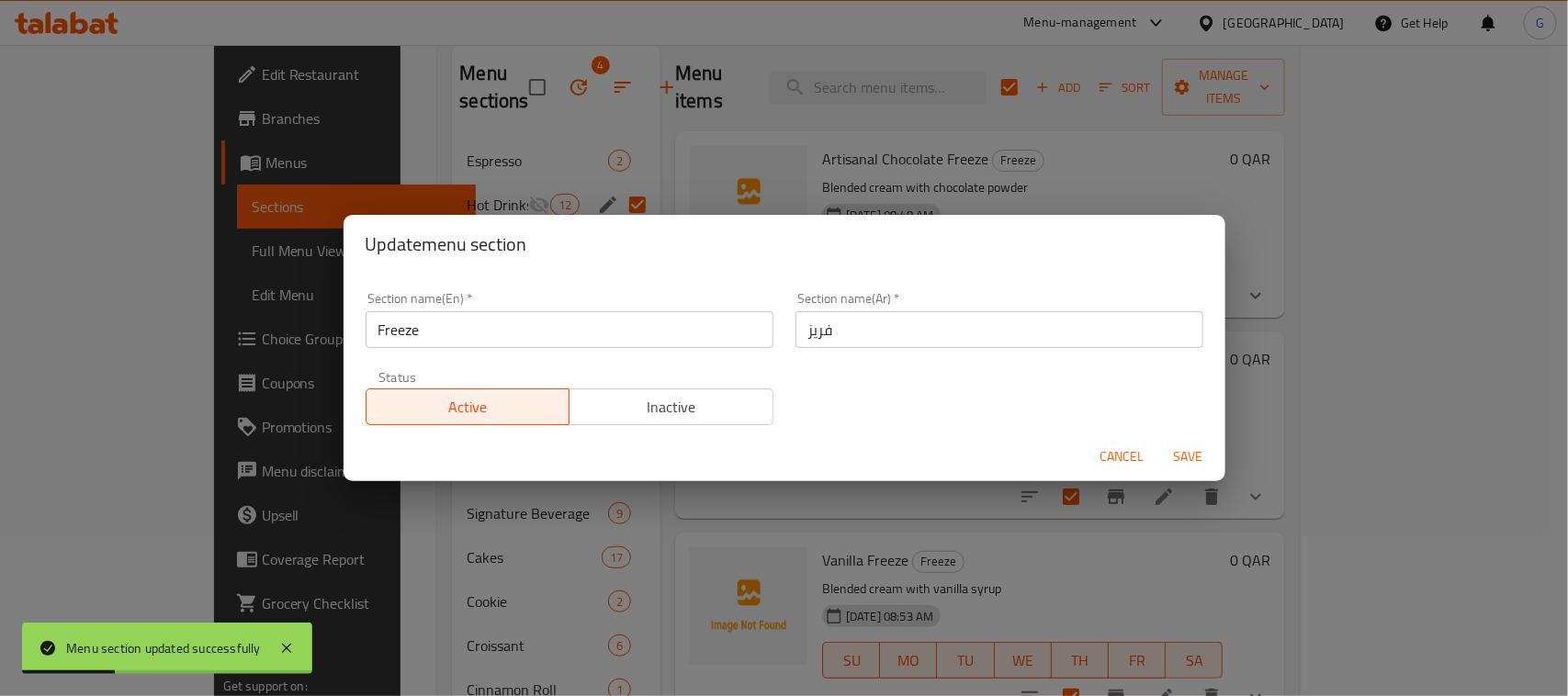
click at [685, 404] on span "Inactive" at bounding box center [671, 407] width 189 height 27
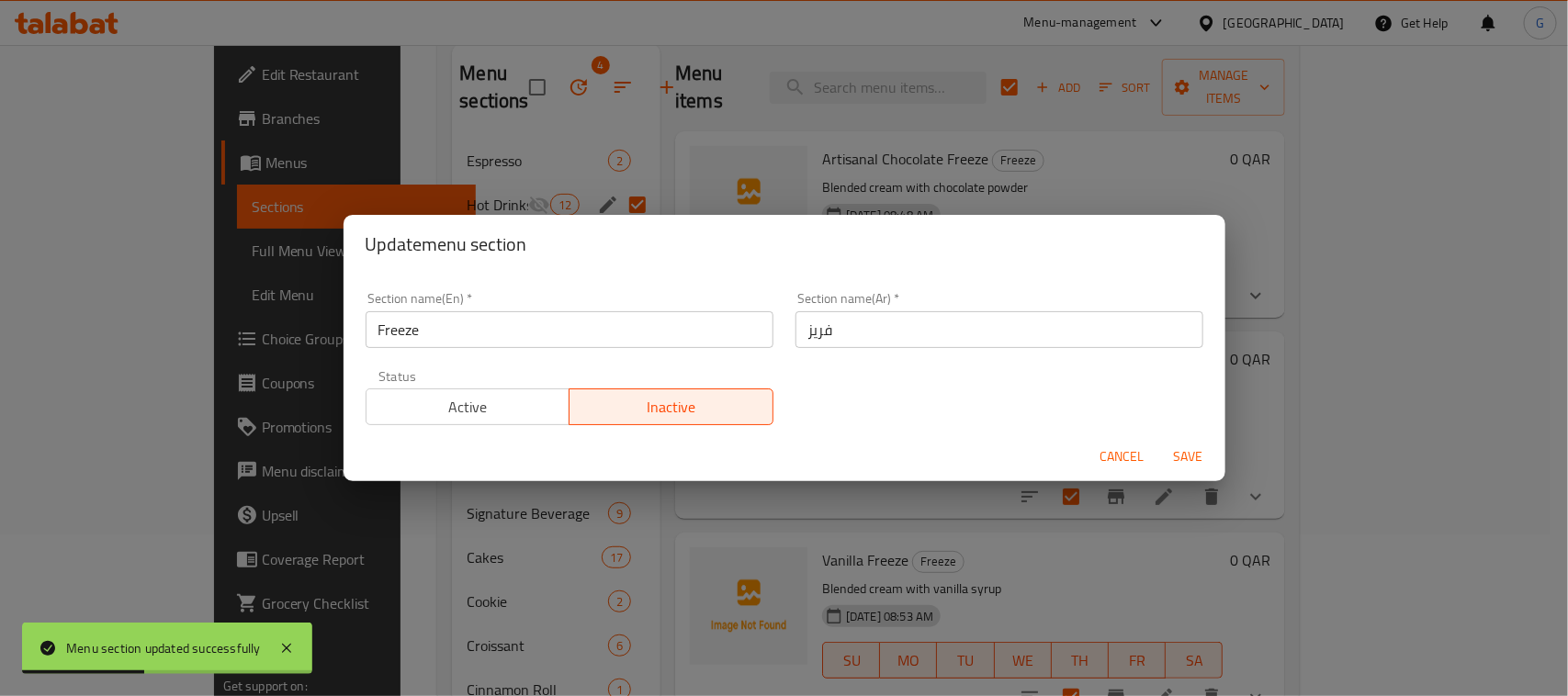
click at [1210, 455] on span "Save" at bounding box center [1189, 456] width 45 height 23
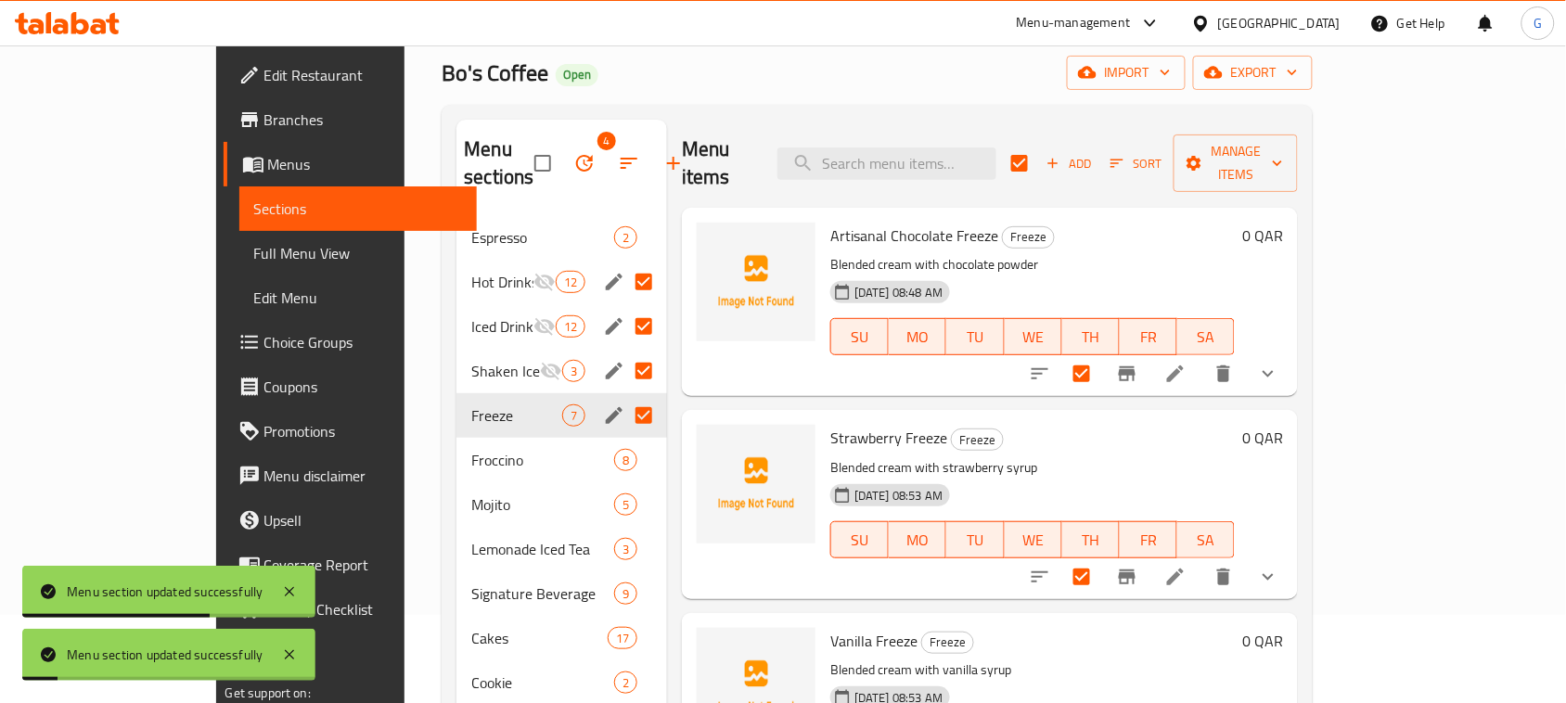
scroll to position [0, 0]
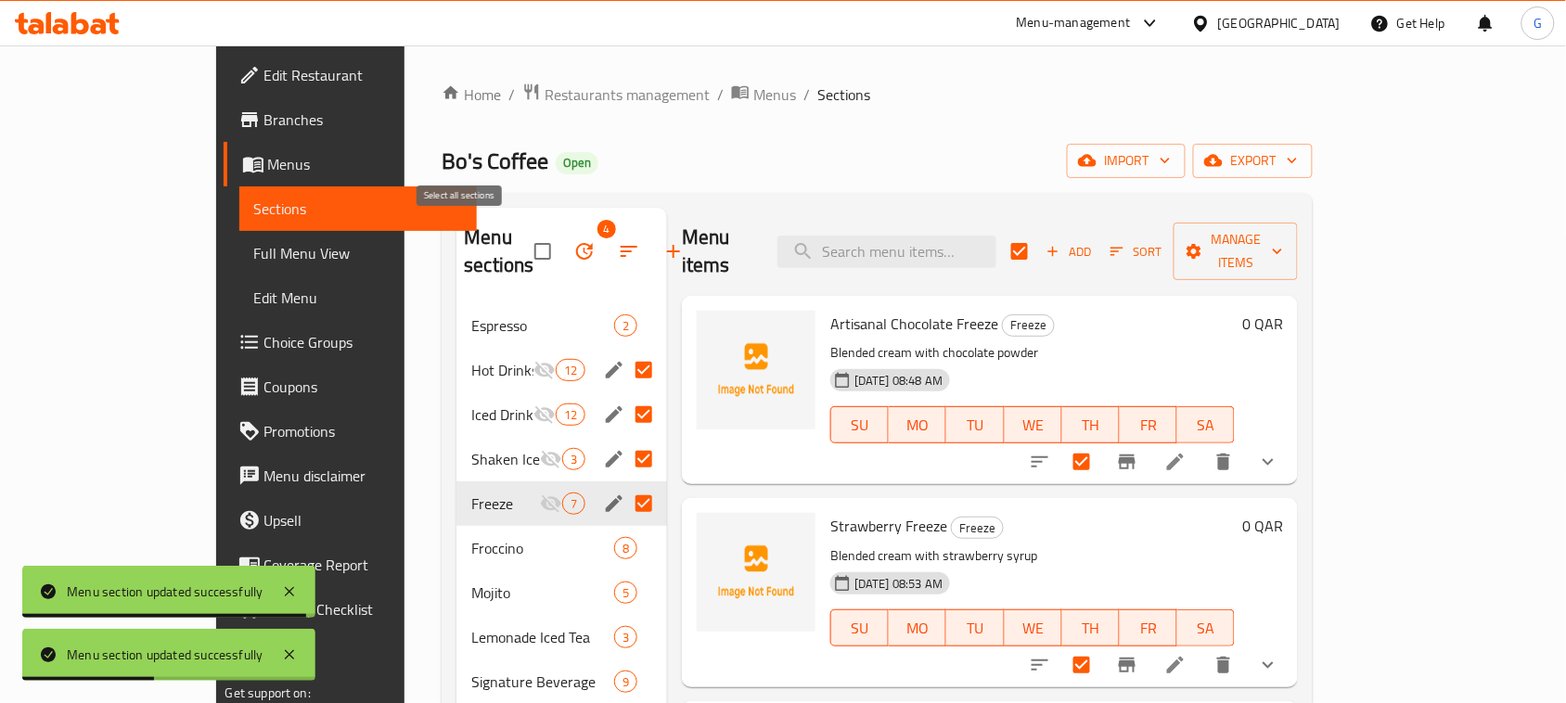
click at [523, 241] on input "checkbox" at bounding box center [542, 251] width 39 height 39
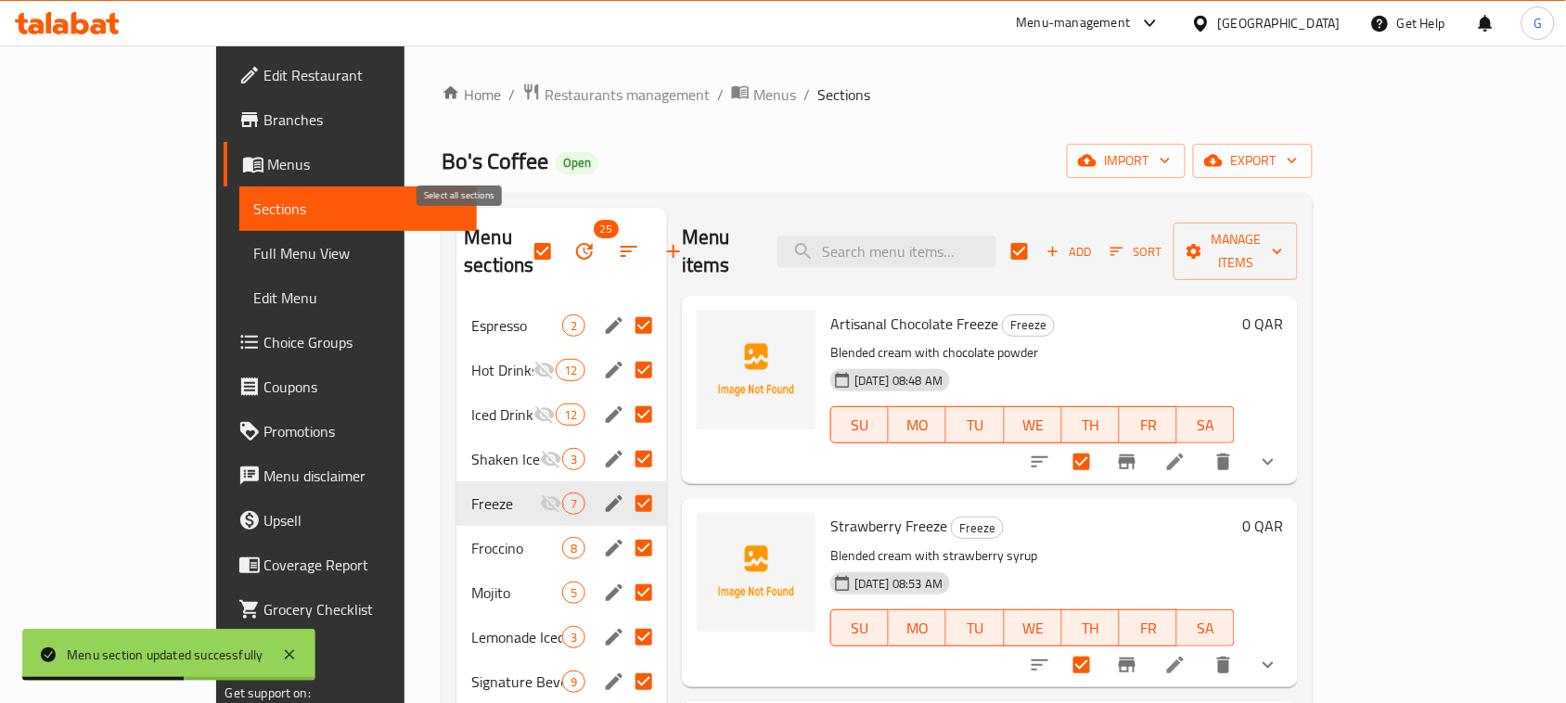
click at [523, 241] on input "checkbox" at bounding box center [542, 251] width 39 height 39
checkbox input "false"
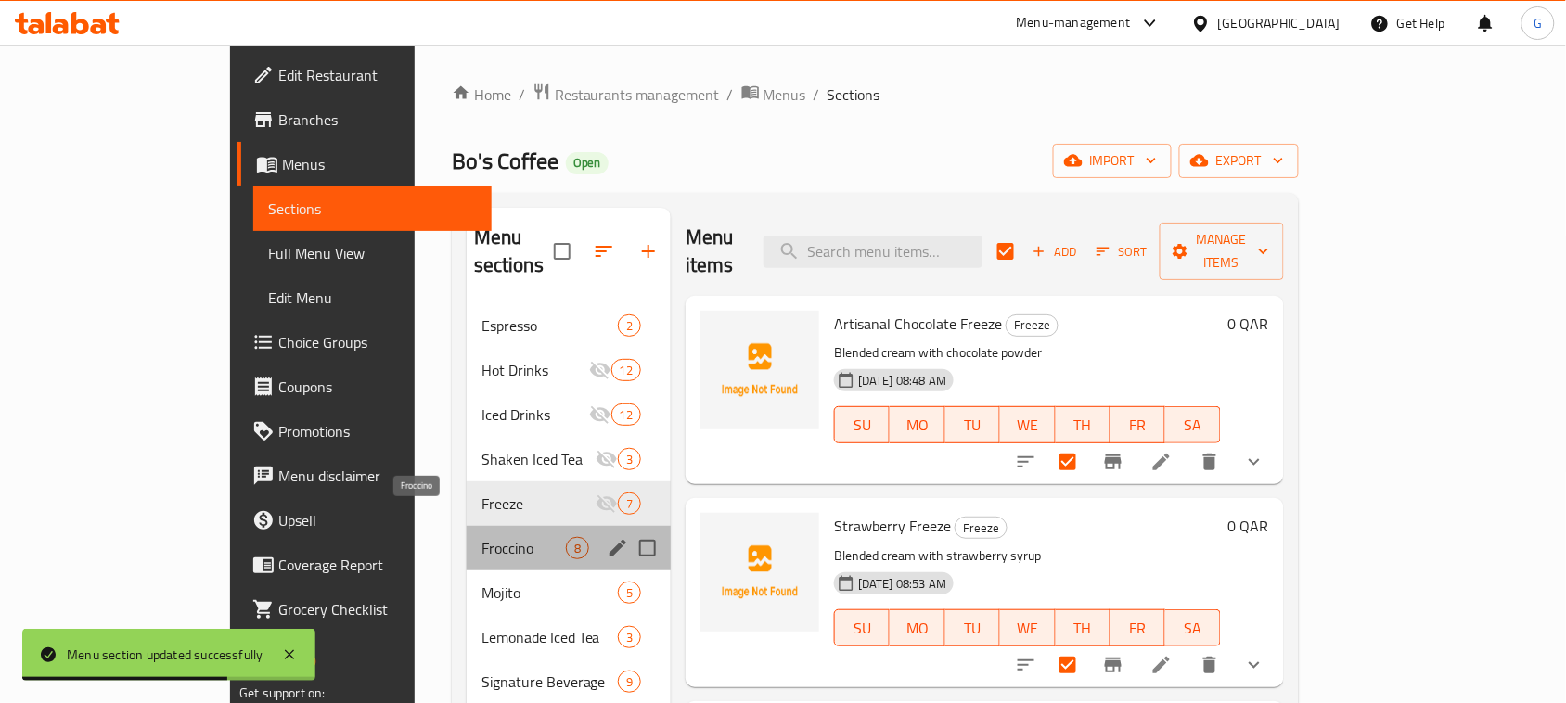
click at [481, 537] on span "Froccino" at bounding box center [523, 548] width 84 height 22
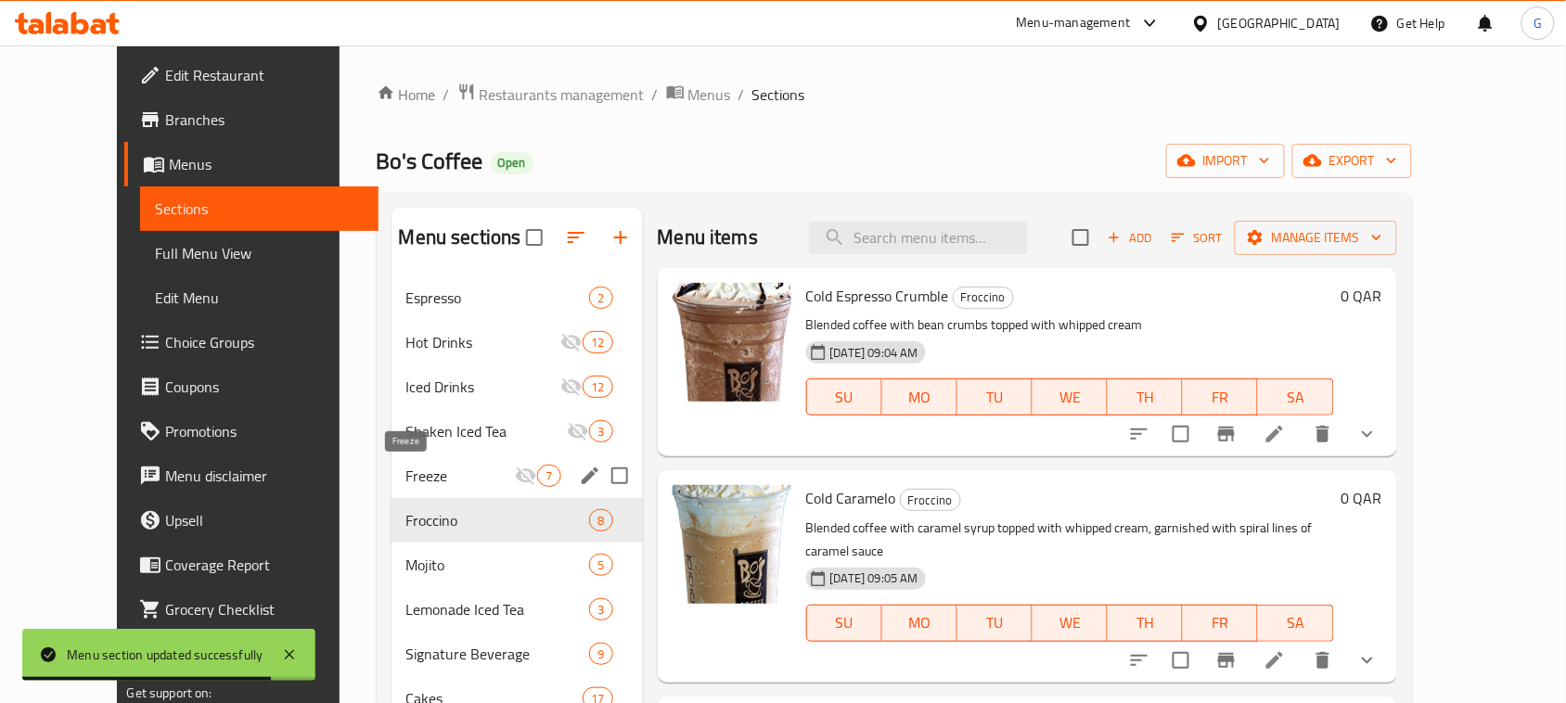
click at [409, 475] on span "Freeze" at bounding box center [460, 476] width 109 height 22
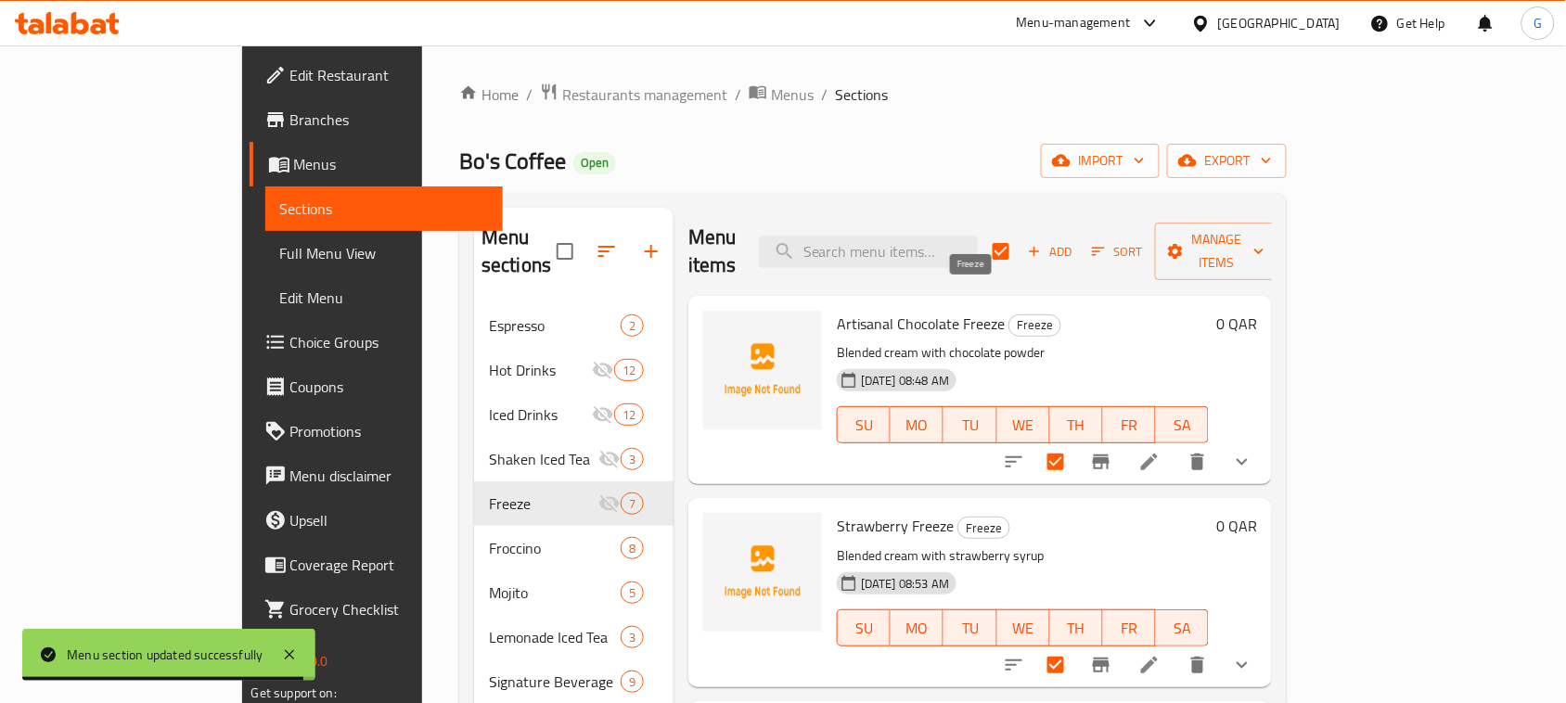
click at [1009, 314] on span "Freeze" at bounding box center [1034, 324] width 51 height 21
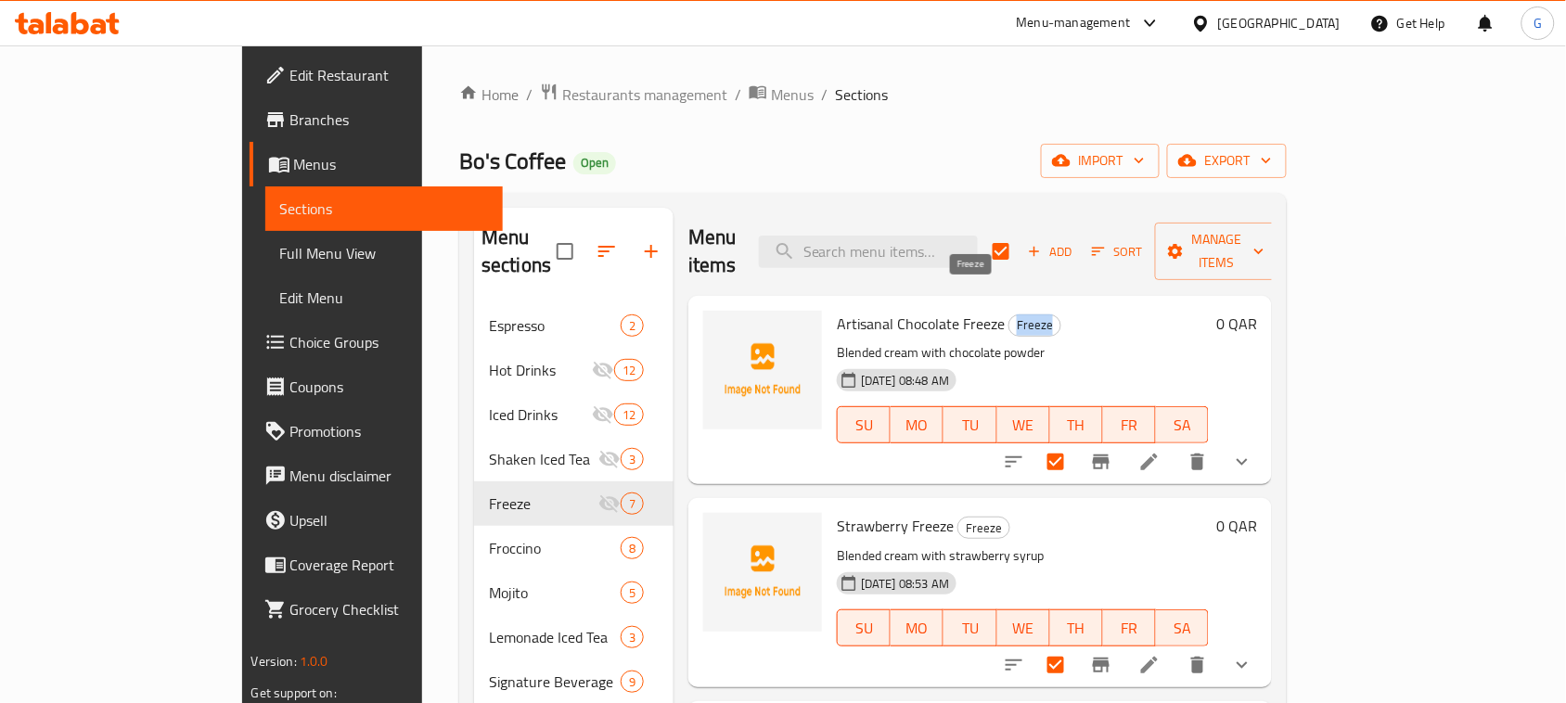
copy span "Freeze"
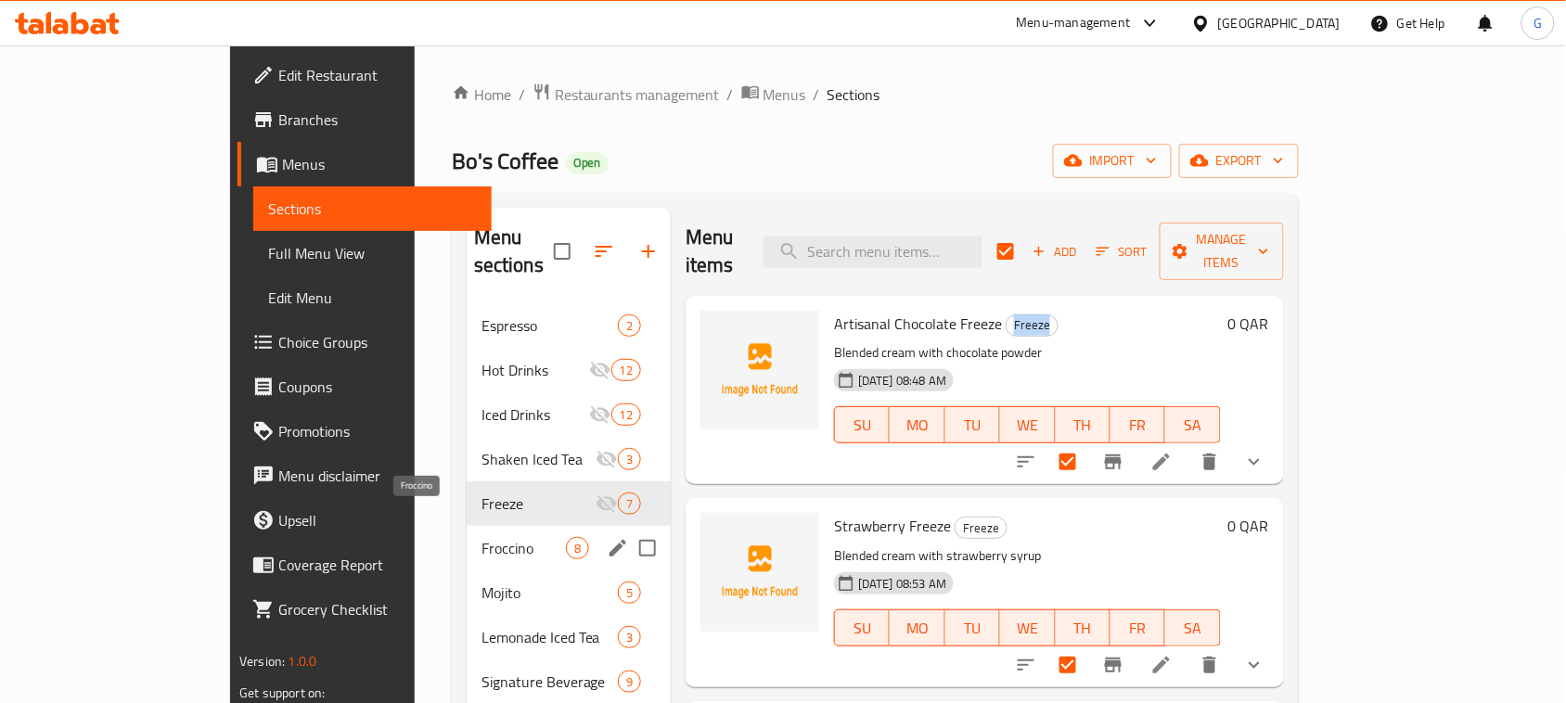
click at [481, 537] on span "Froccino" at bounding box center [523, 548] width 84 height 22
checkbox input "false"
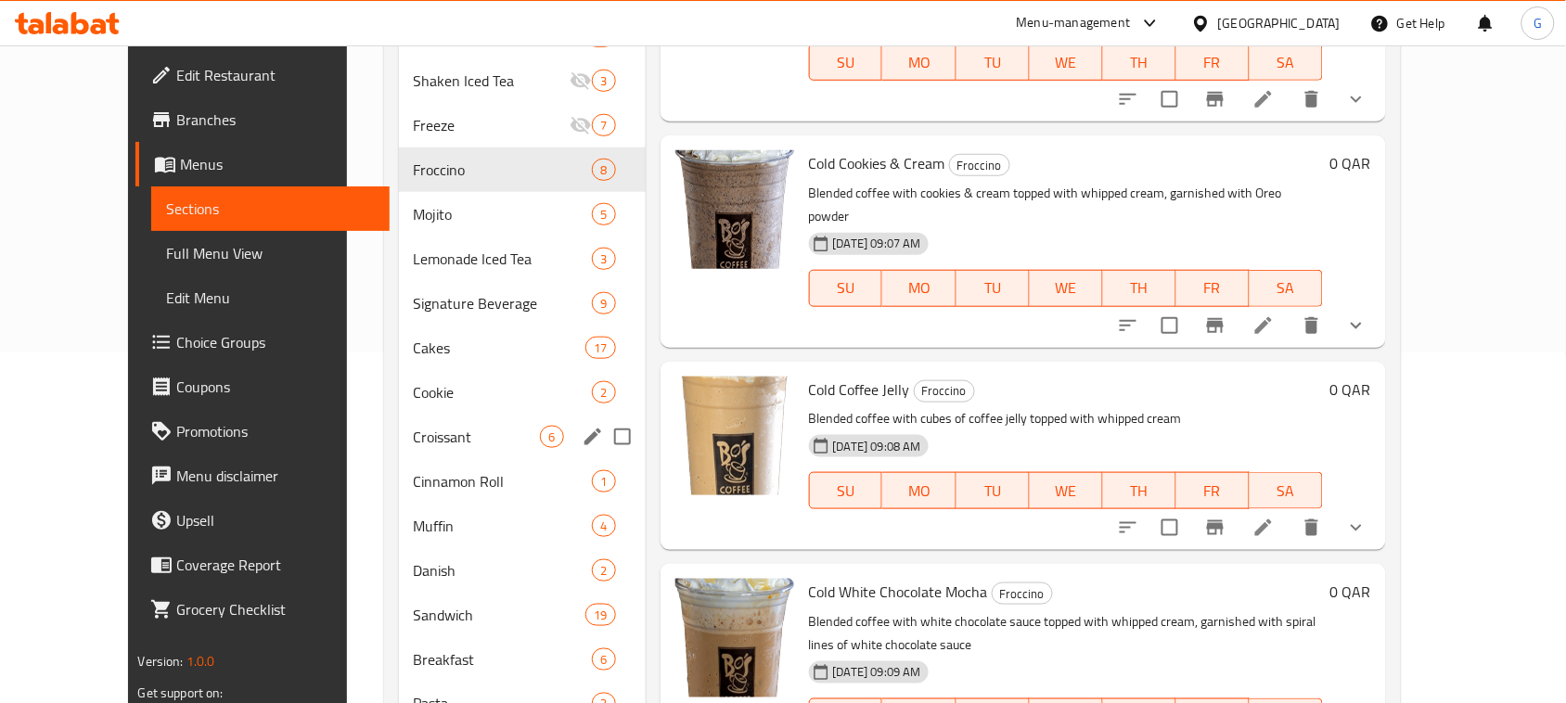
scroll to position [163, 0]
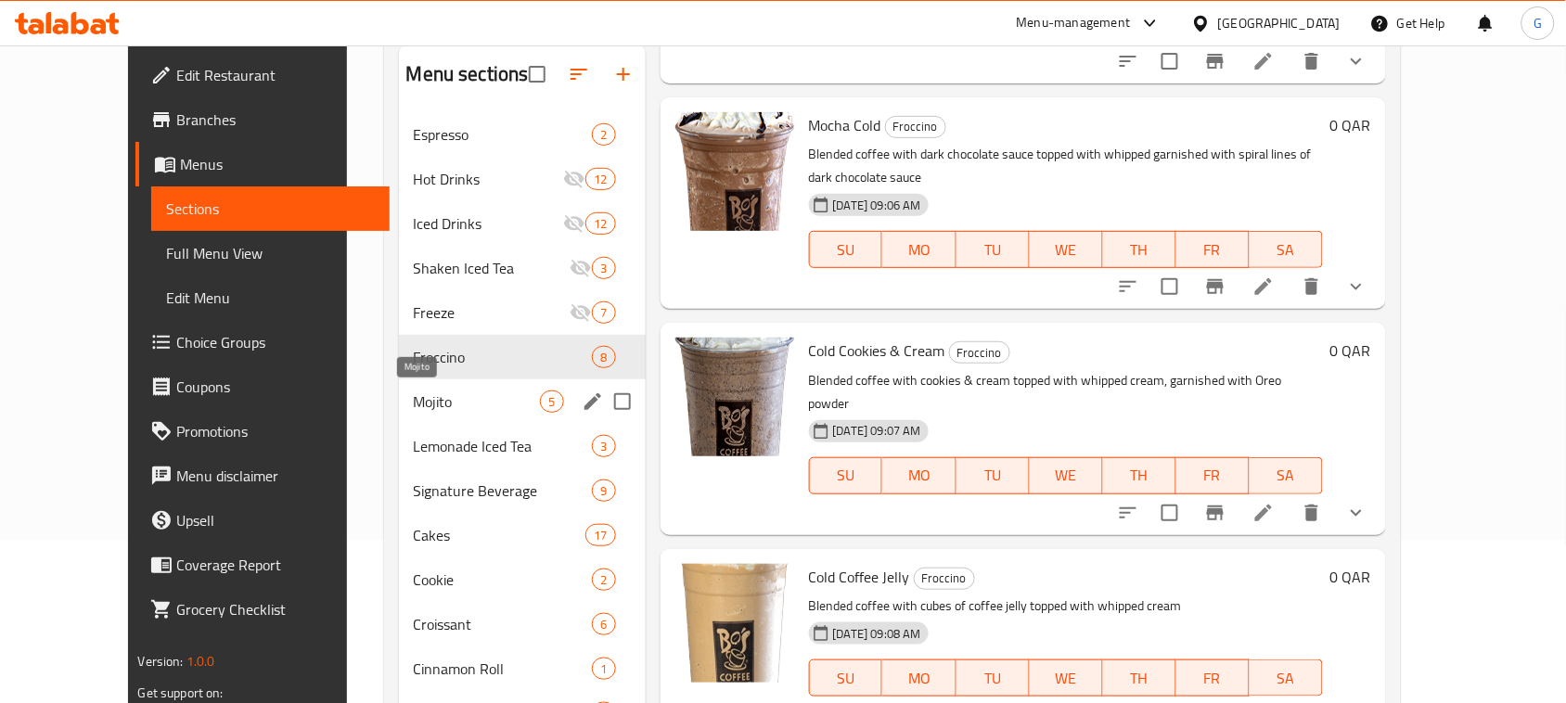
click at [414, 410] on span "Mojito" at bounding box center [477, 401] width 127 height 22
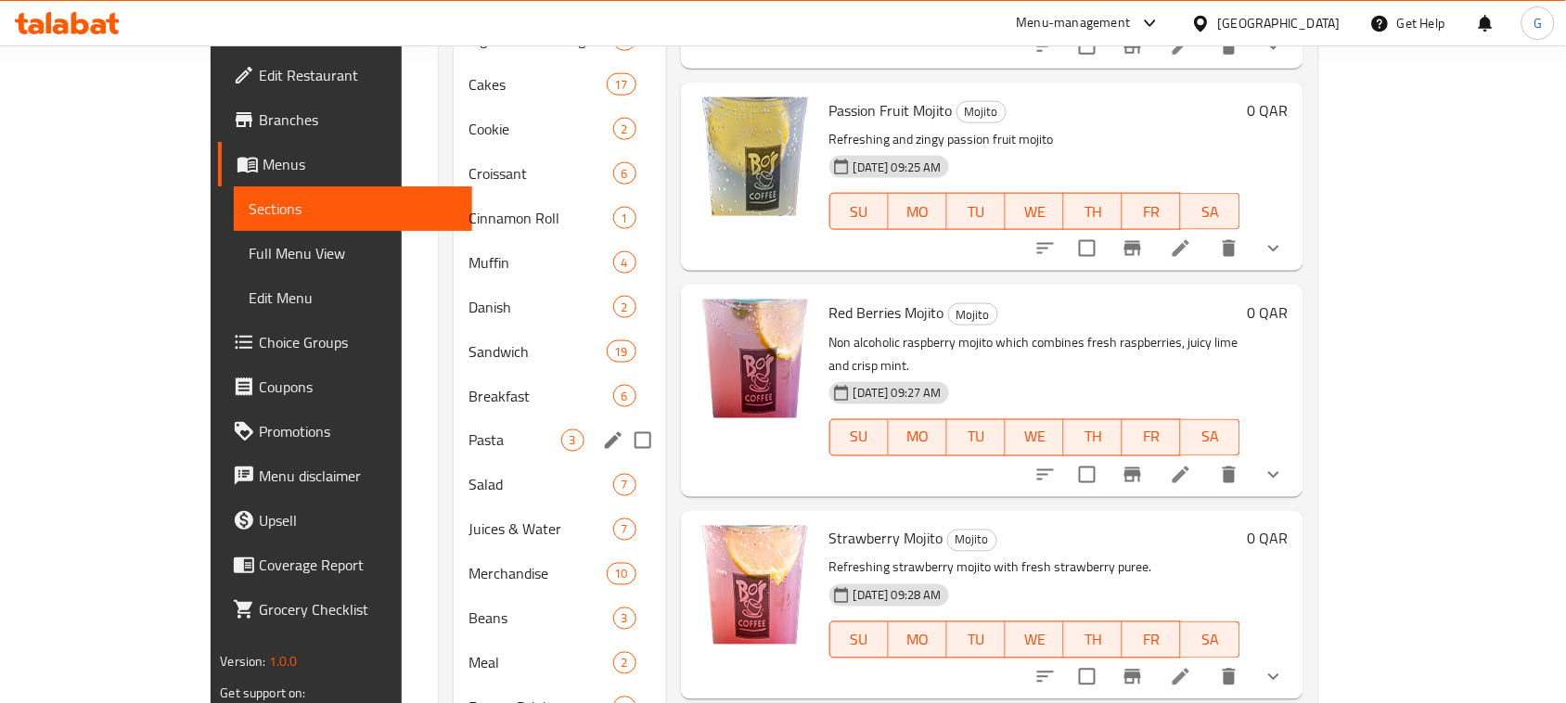
scroll to position [511, 0]
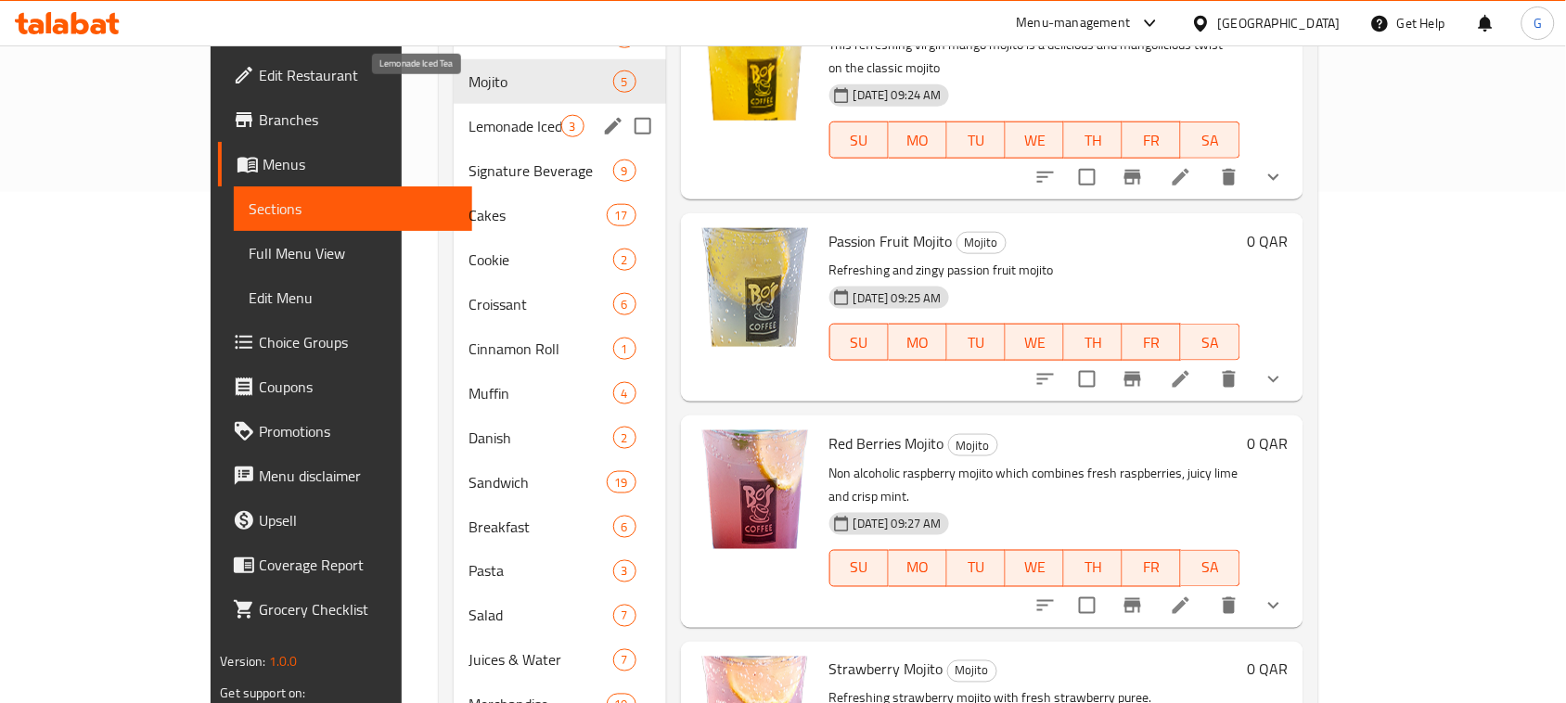
click at [468, 115] on span "Lemonade Iced Tea" at bounding box center [514, 126] width 93 height 22
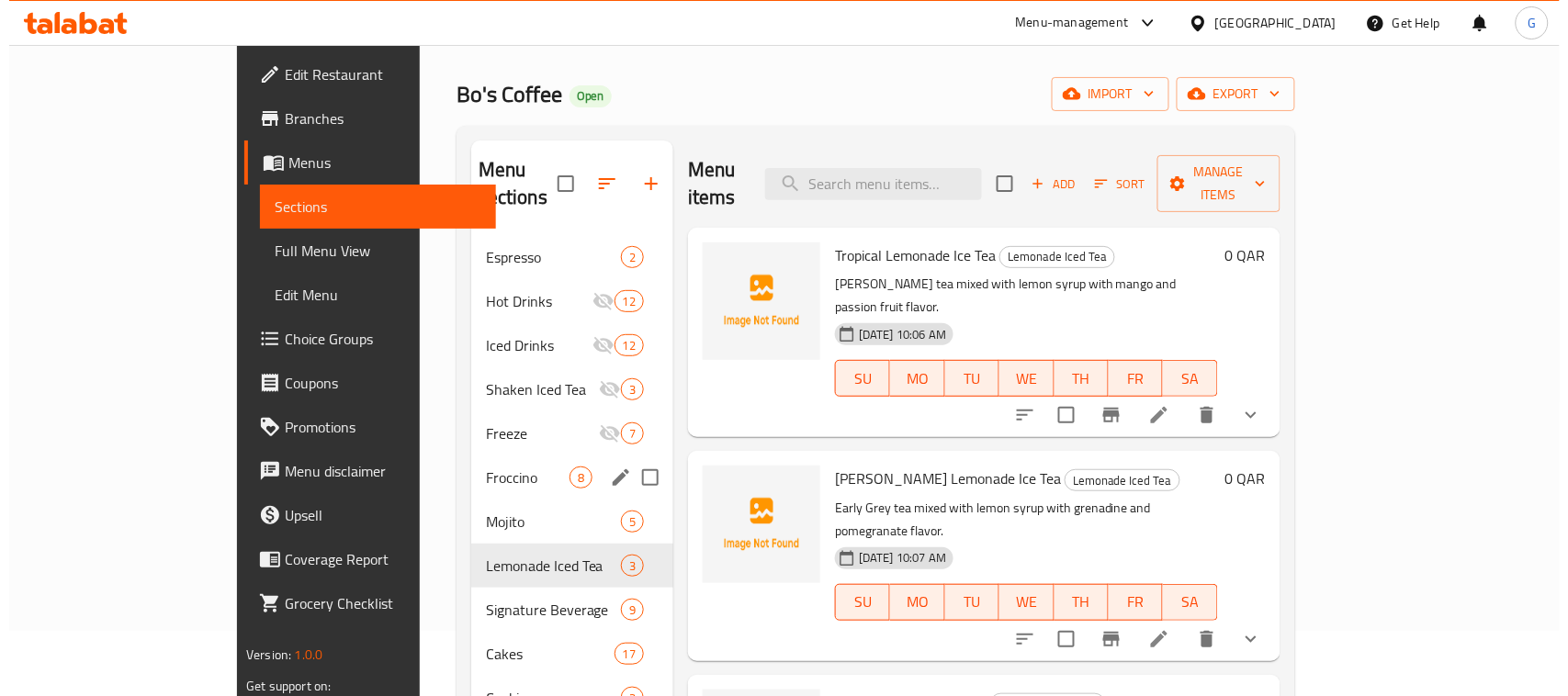
scroll to position [115, 0]
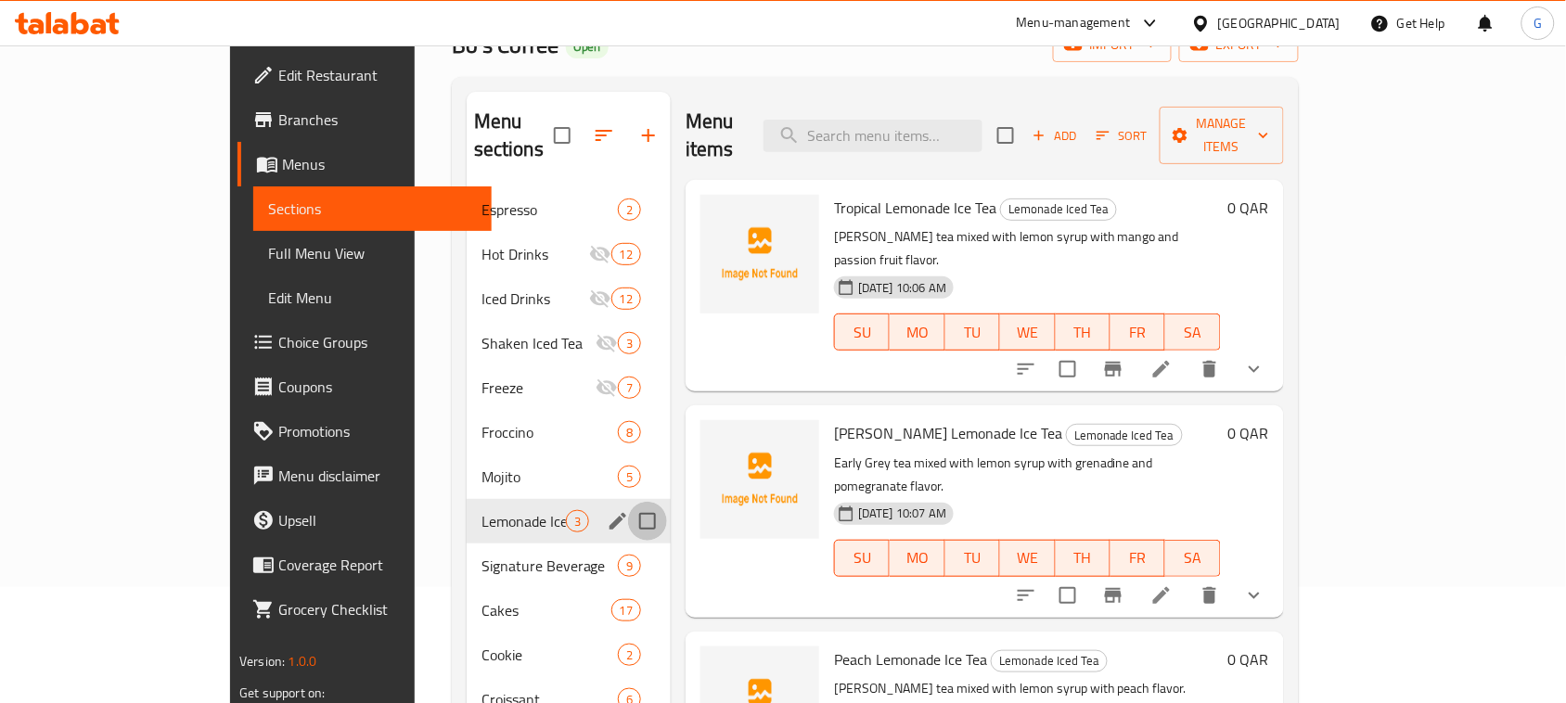
click at [628, 502] on input "Menu sections" at bounding box center [647, 521] width 39 height 39
checkbox input "true"
click at [607, 510] on icon "edit" at bounding box center [618, 521] width 22 height 22
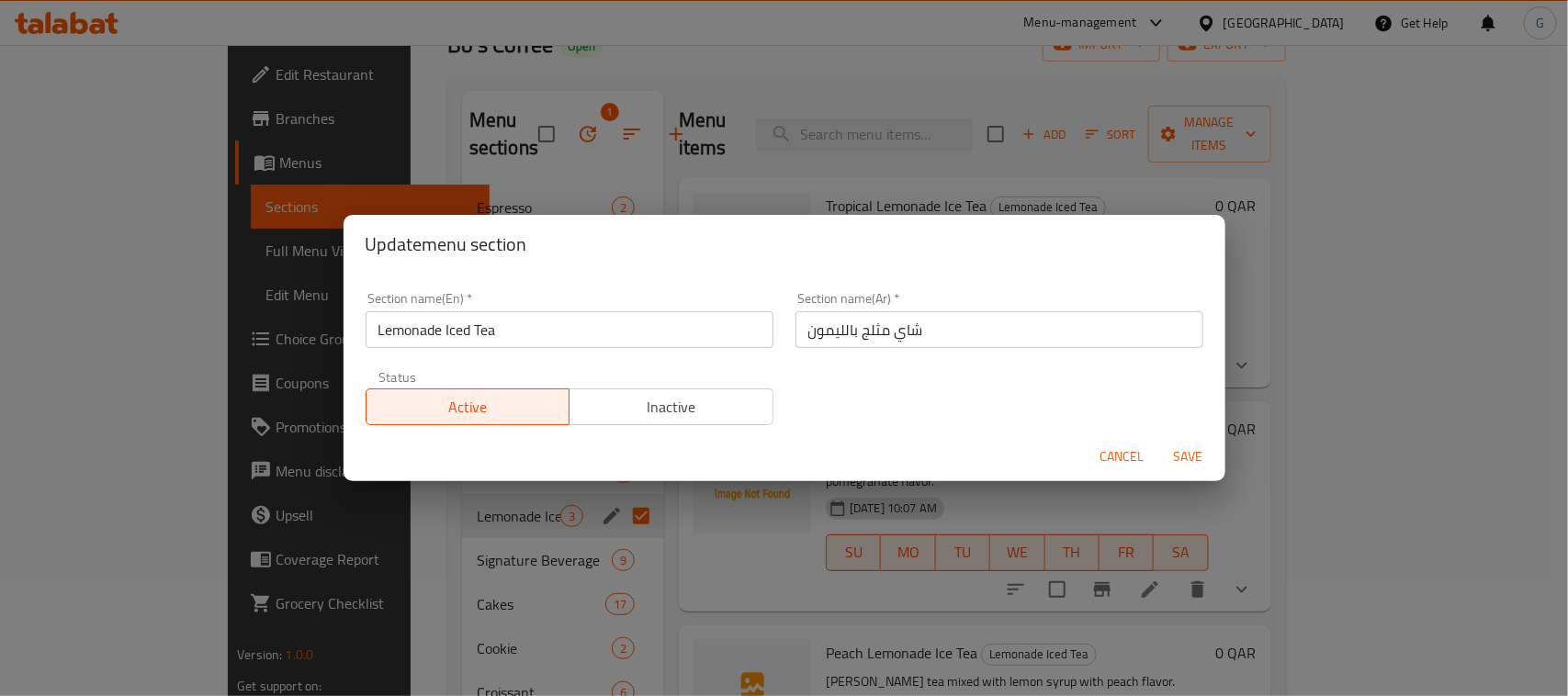
click at [717, 416] on span "Inactive" at bounding box center [671, 407] width 189 height 27
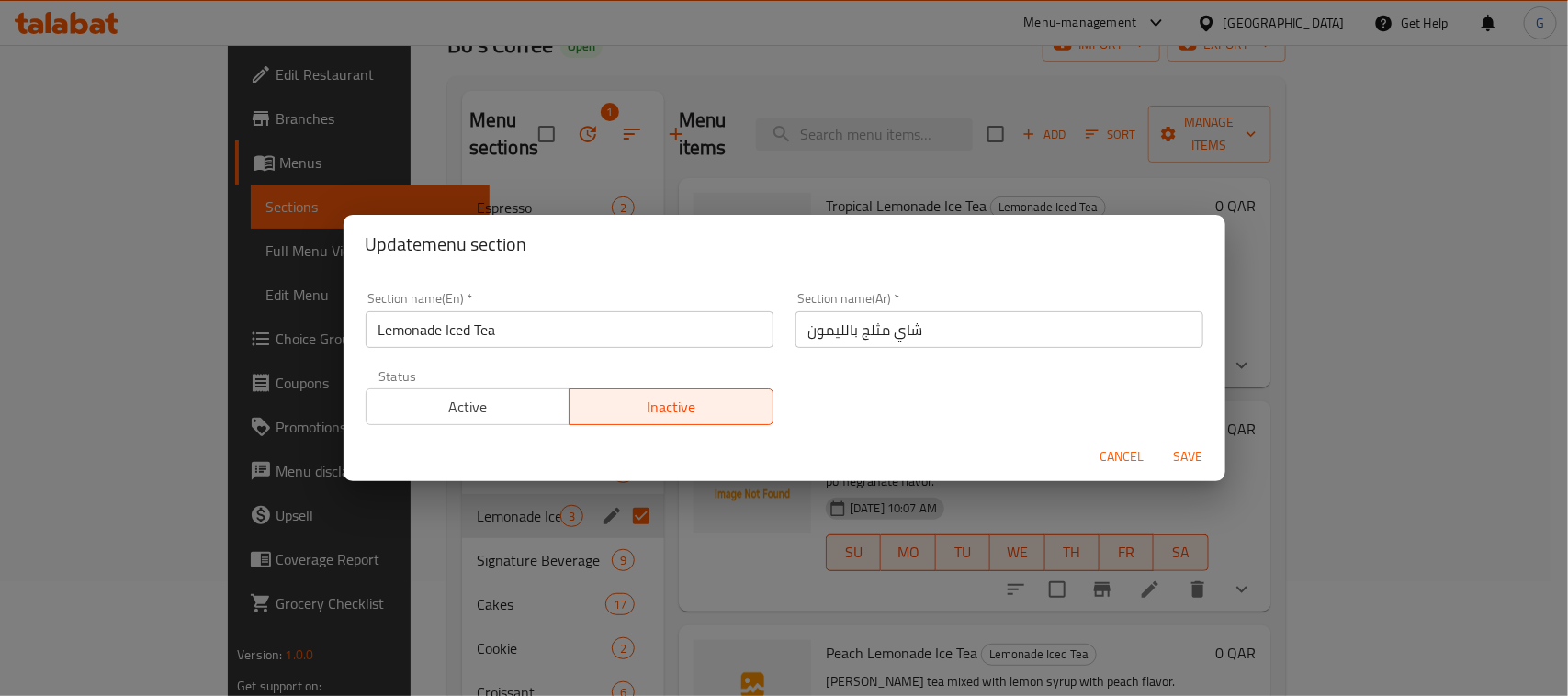
click at [1202, 465] on span "Save" at bounding box center [1189, 456] width 45 height 23
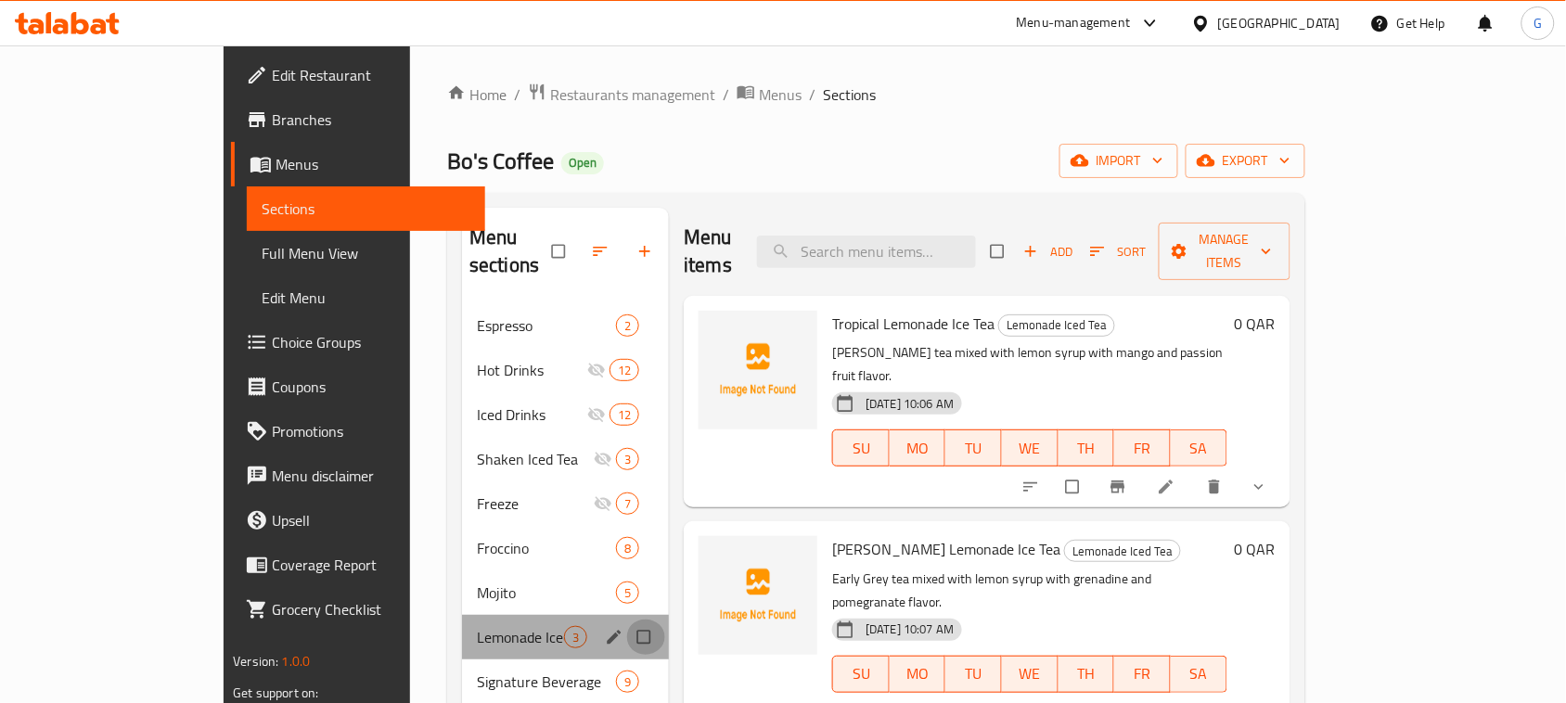
click at [626, 620] on input "Menu sections" at bounding box center [645, 637] width 39 height 35
checkbox input "true"
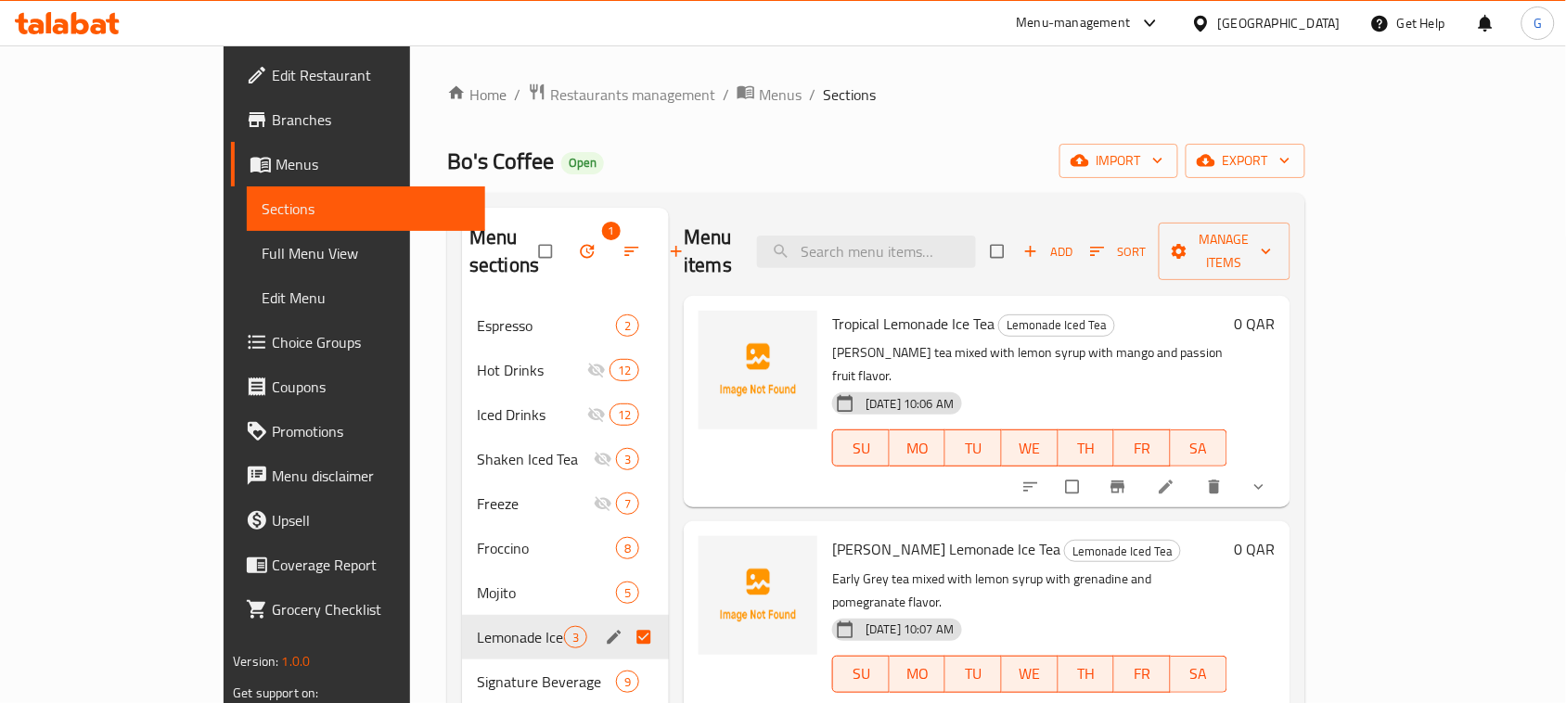
click at [544, 615] on div "Lemonade Iced Tea 3" at bounding box center [565, 637] width 207 height 45
click at [605, 628] on icon "edit" at bounding box center [614, 637] width 19 height 19
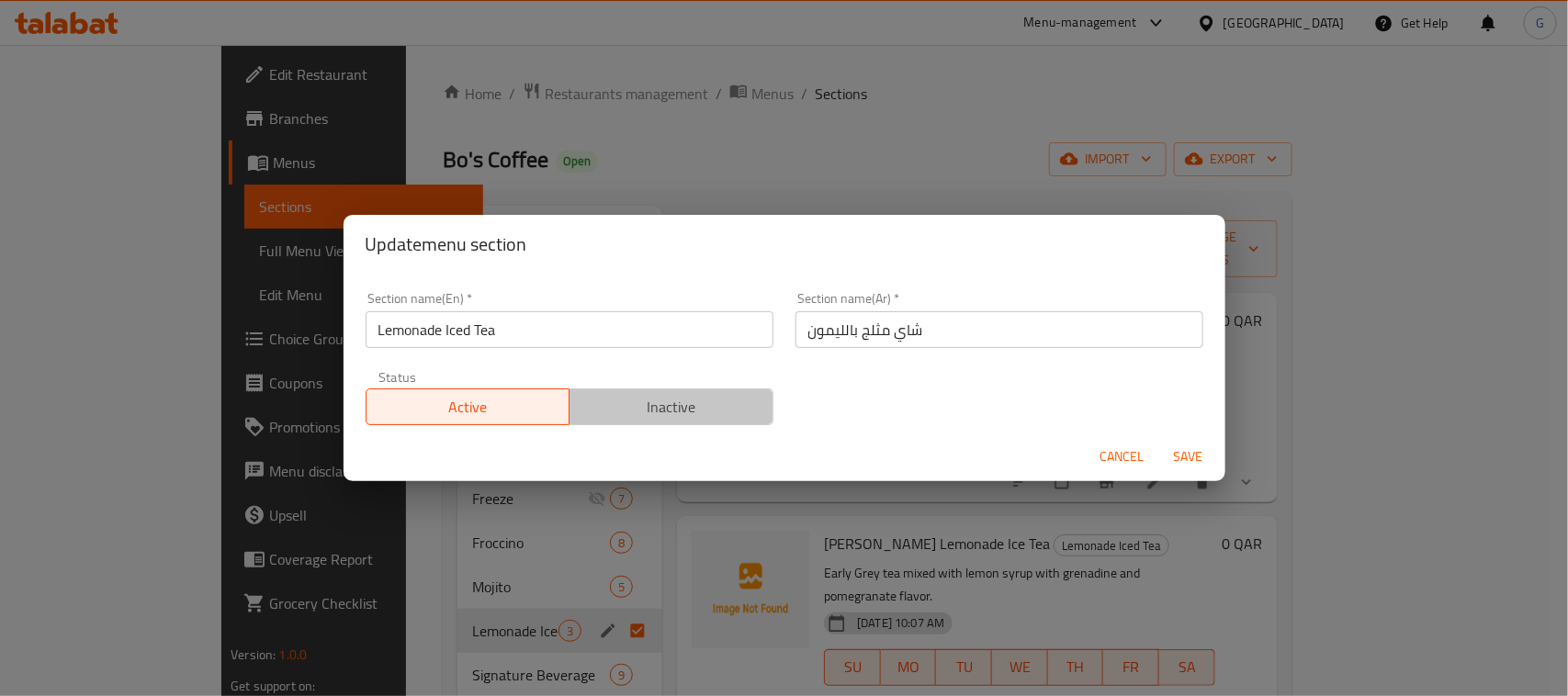
click at [667, 397] on span "Inactive" at bounding box center [671, 407] width 189 height 27
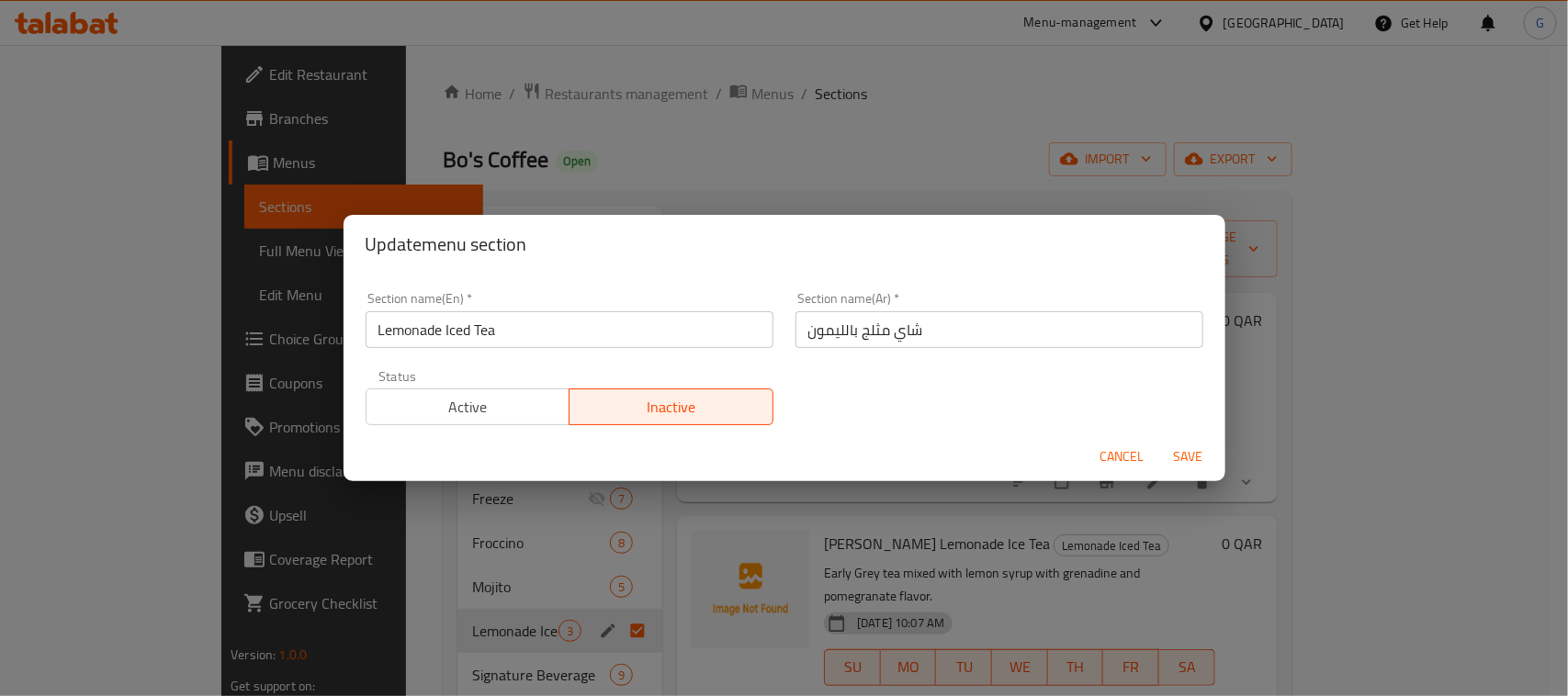
click at [1196, 459] on span "Save" at bounding box center [1189, 456] width 45 height 23
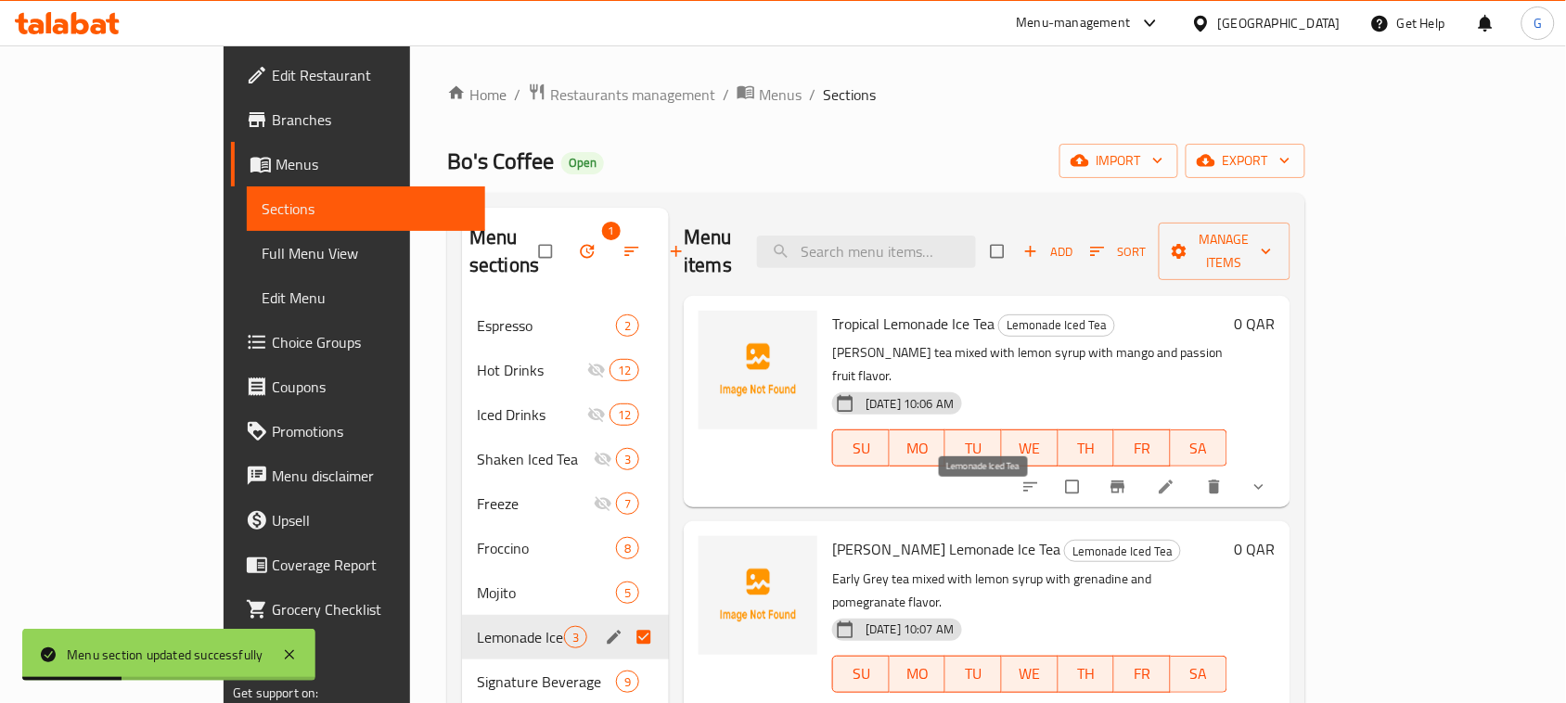
click at [1065, 541] on span "Lemonade Iced Tea" at bounding box center [1122, 551] width 115 height 21
copy span "Lemonade Iced Tea"
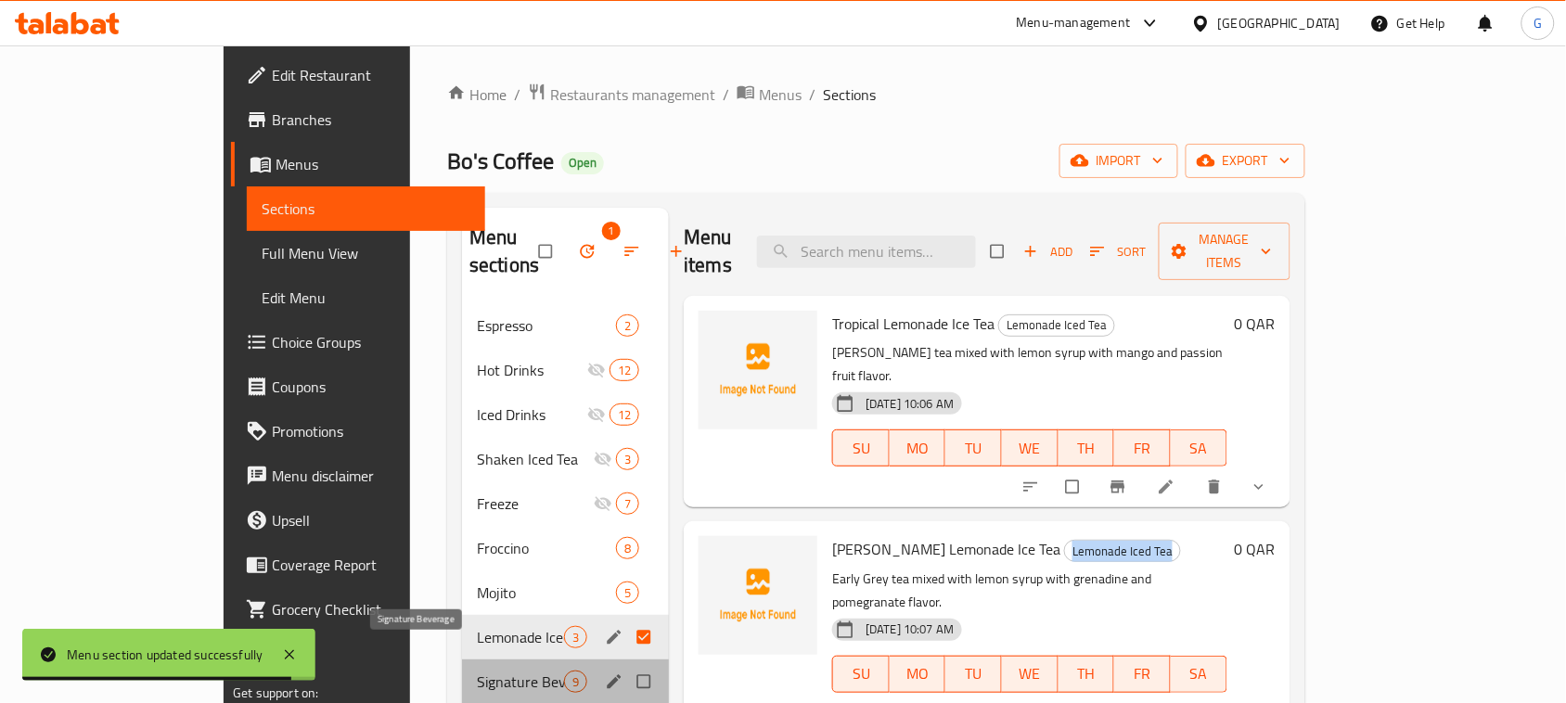
click at [477, 671] on span "Signature Beverage" at bounding box center [520, 682] width 87 height 22
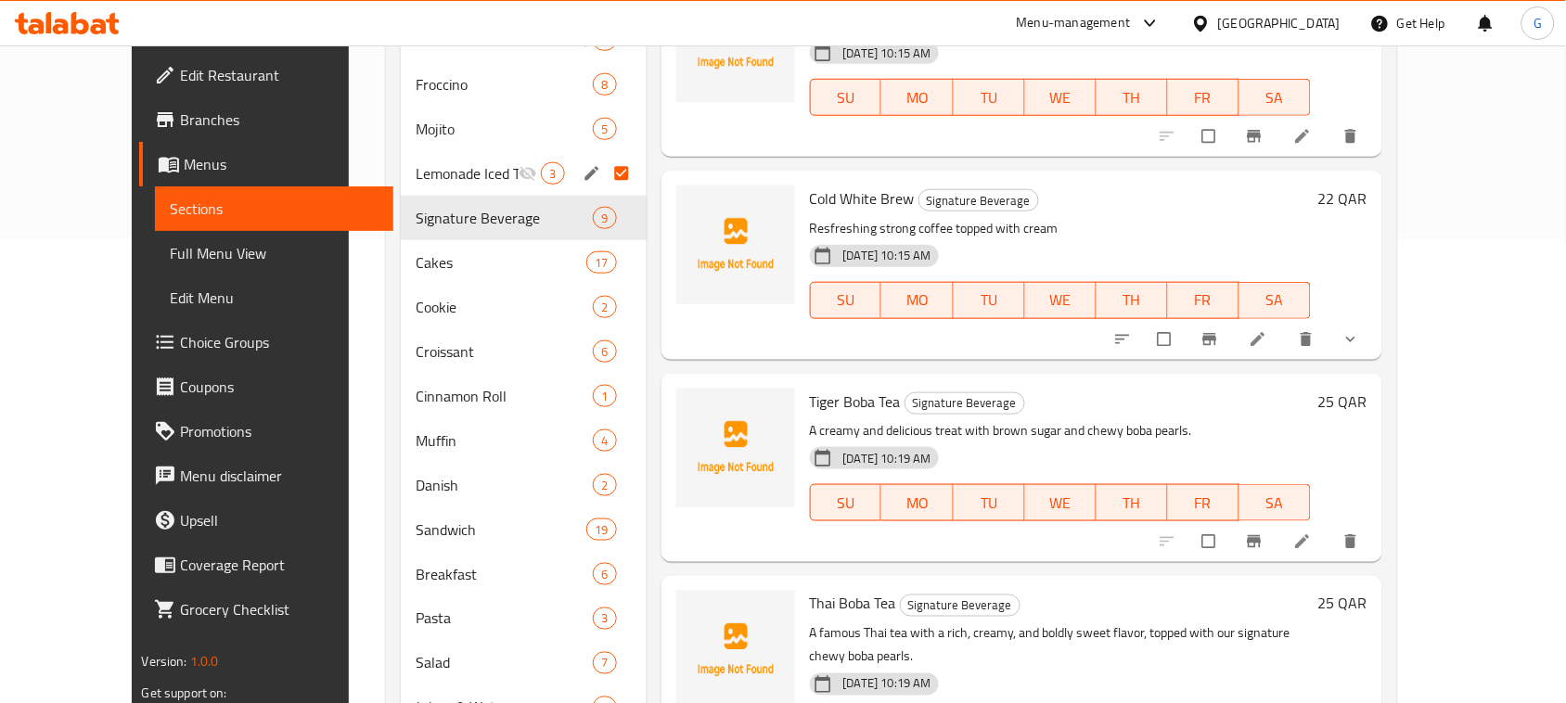
scroll to position [683, 0]
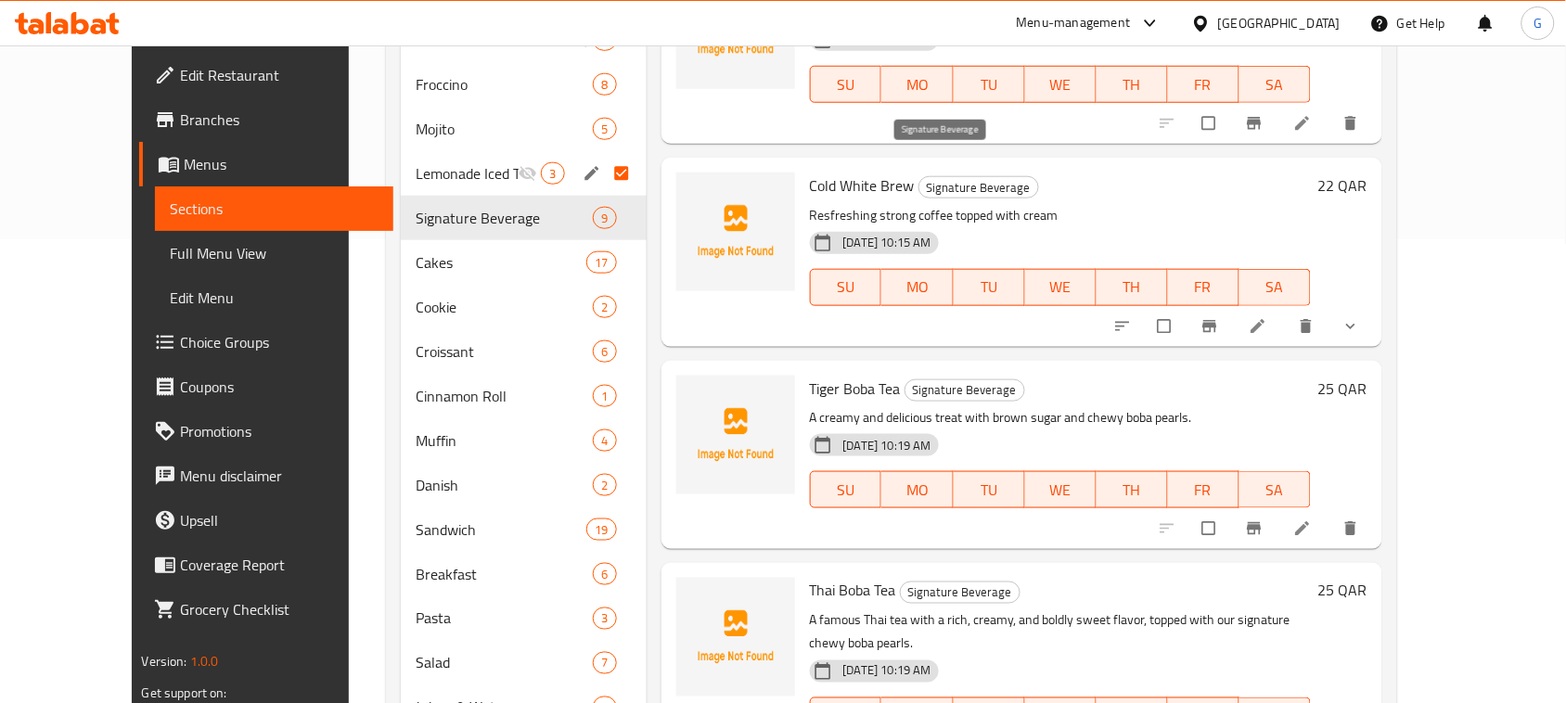
click at [941, 177] on span "Signature Beverage" at bounding box center [978, 187] width 119 height 21
copy span "Signature Beverage"
click at [604, 200] on input "Menu sections" at bounding box center [623, 217] width 39 height 35
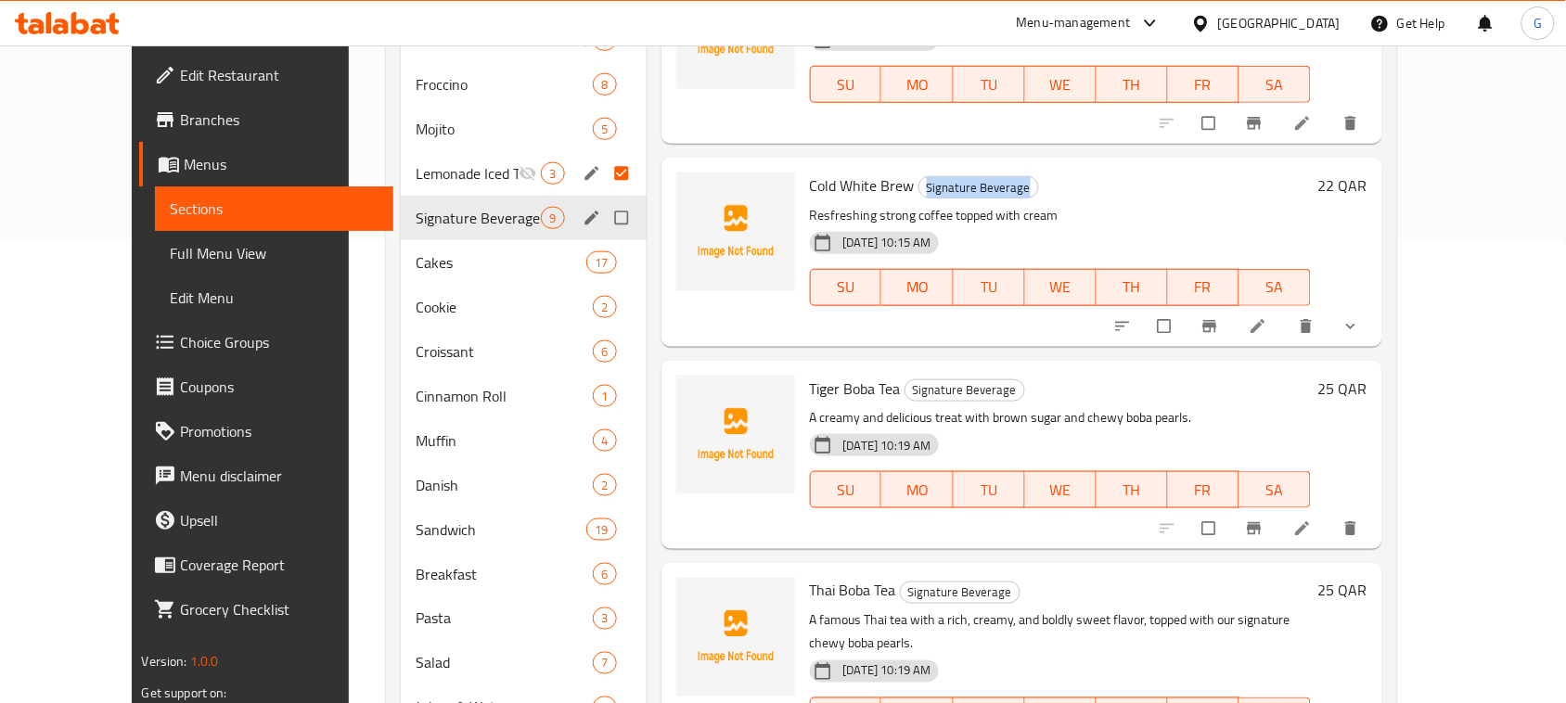
checkbox input "true"
click at [582, 209] on icon "edit" at bounding box center [591, 218] width 19 height 19
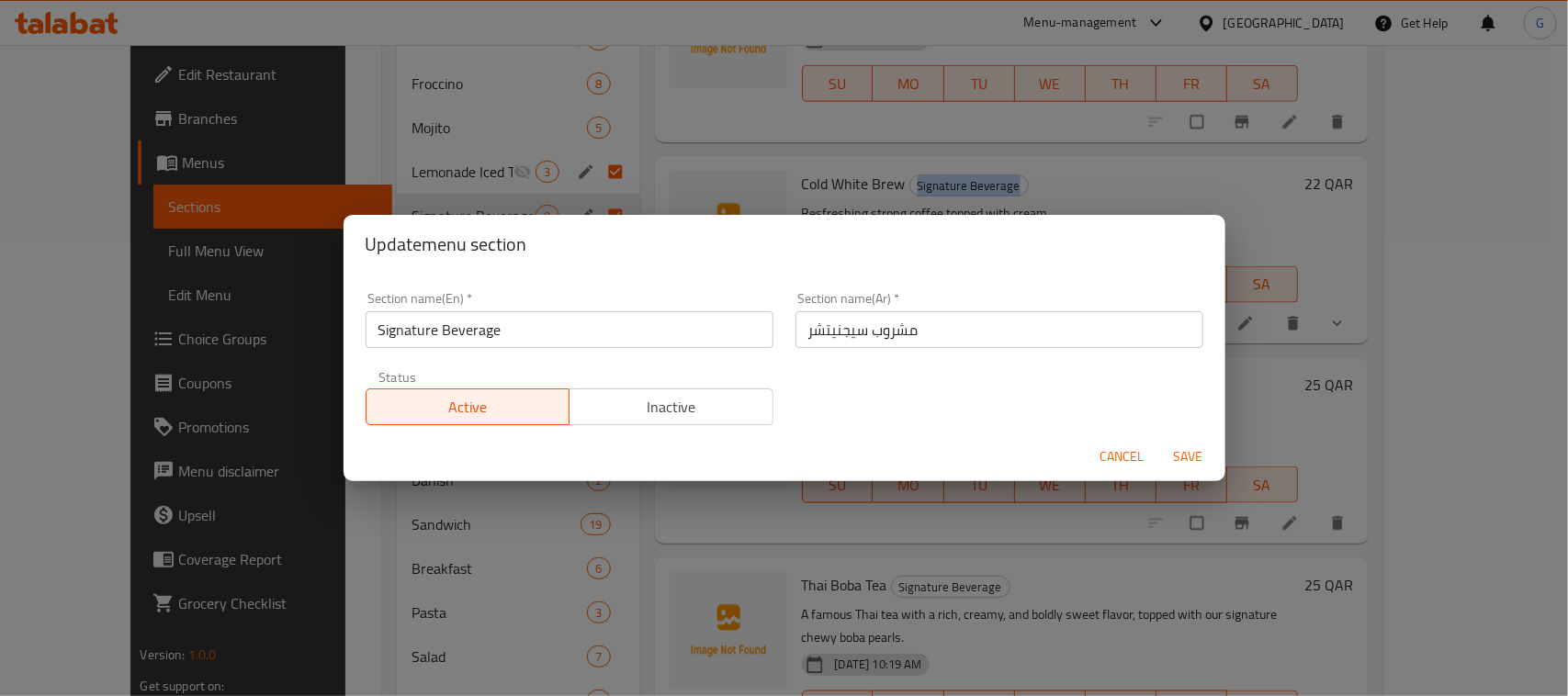
click at [655, 401] on span "Inactive" at bounding box center [671, 407] width 189 height 27
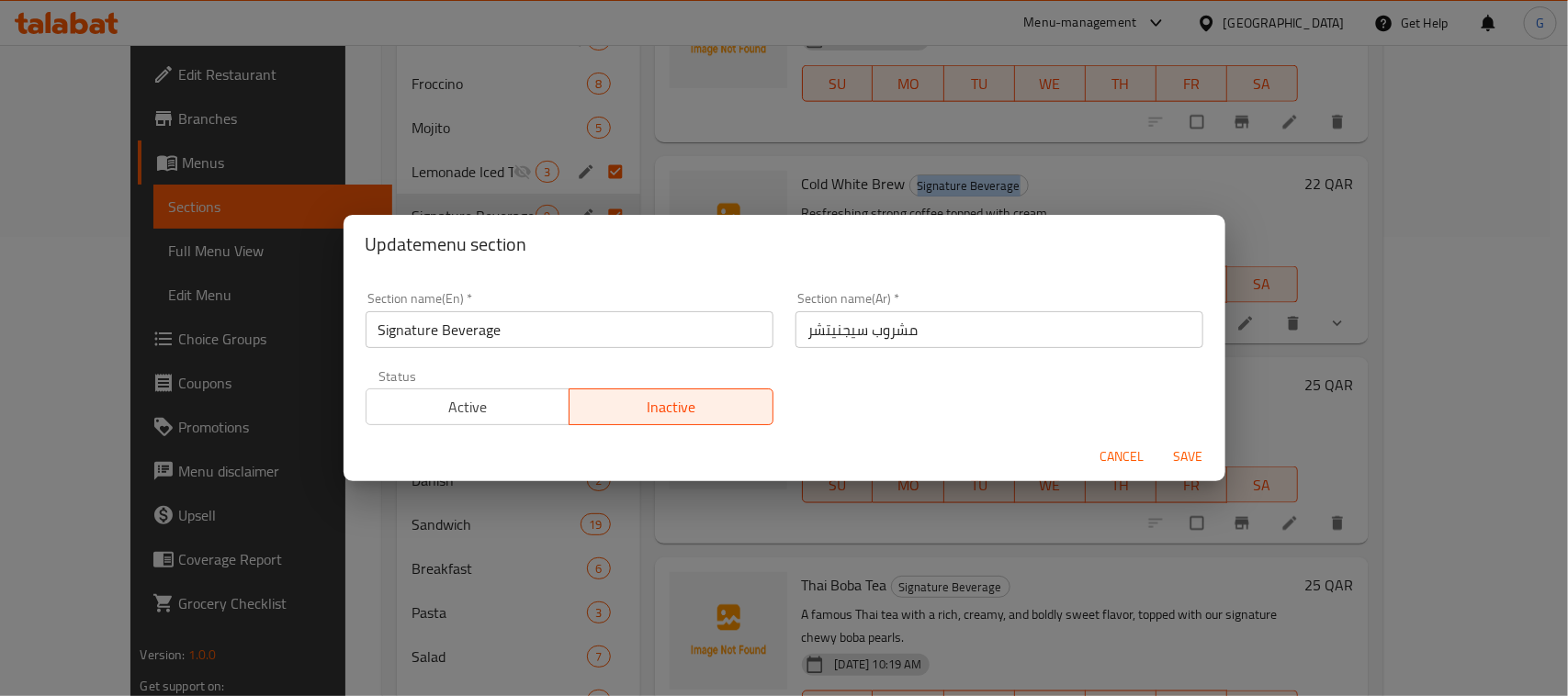
drag, startPoint x: 1198, startPoint y: 462, endPoint x: 1187, endPoint y: 462, distance: 11.0
click at [1196, 462] on span "Save" at bounding box center [1189, 456] width 45 height 23
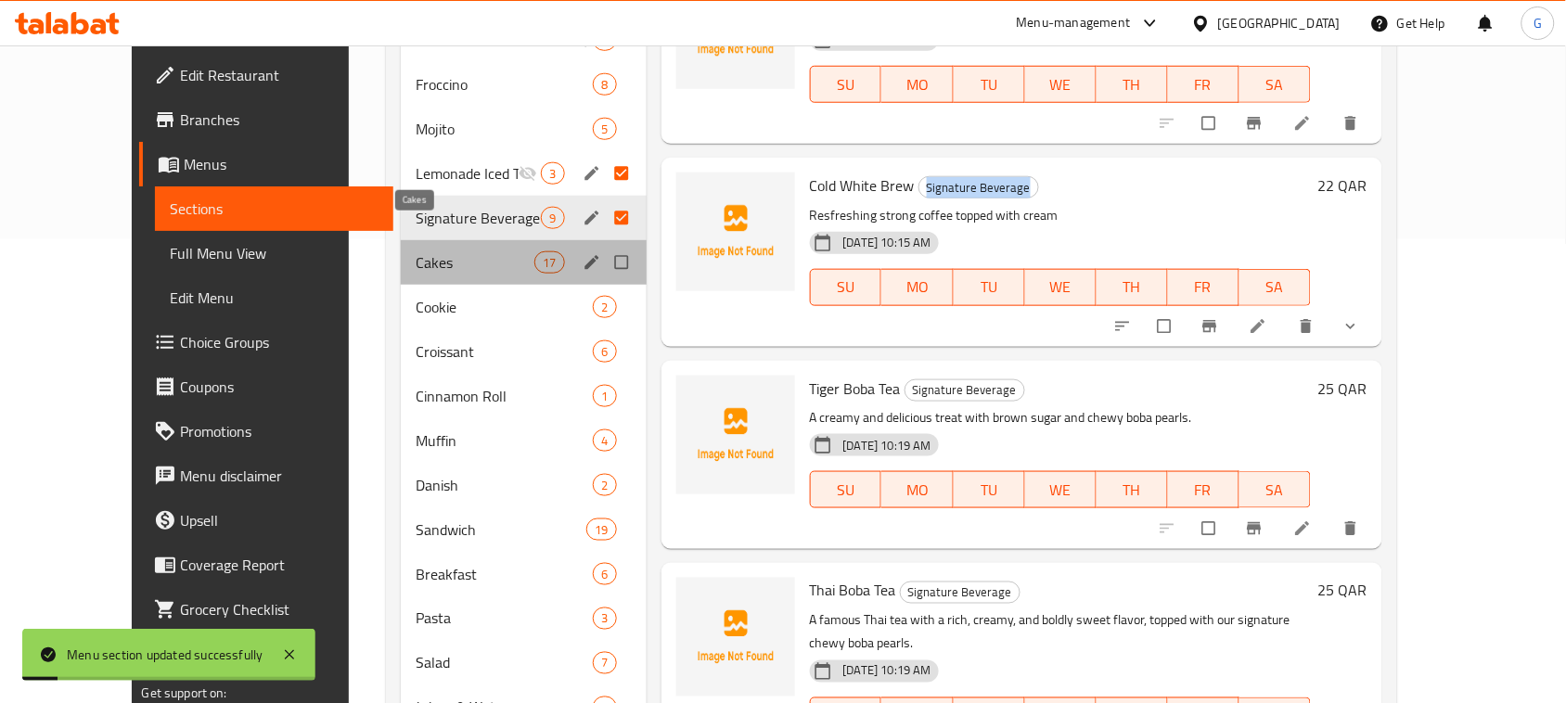
click at [432, 251] on span "Cakes" at bounding box center [475, 262] width 119 height 22
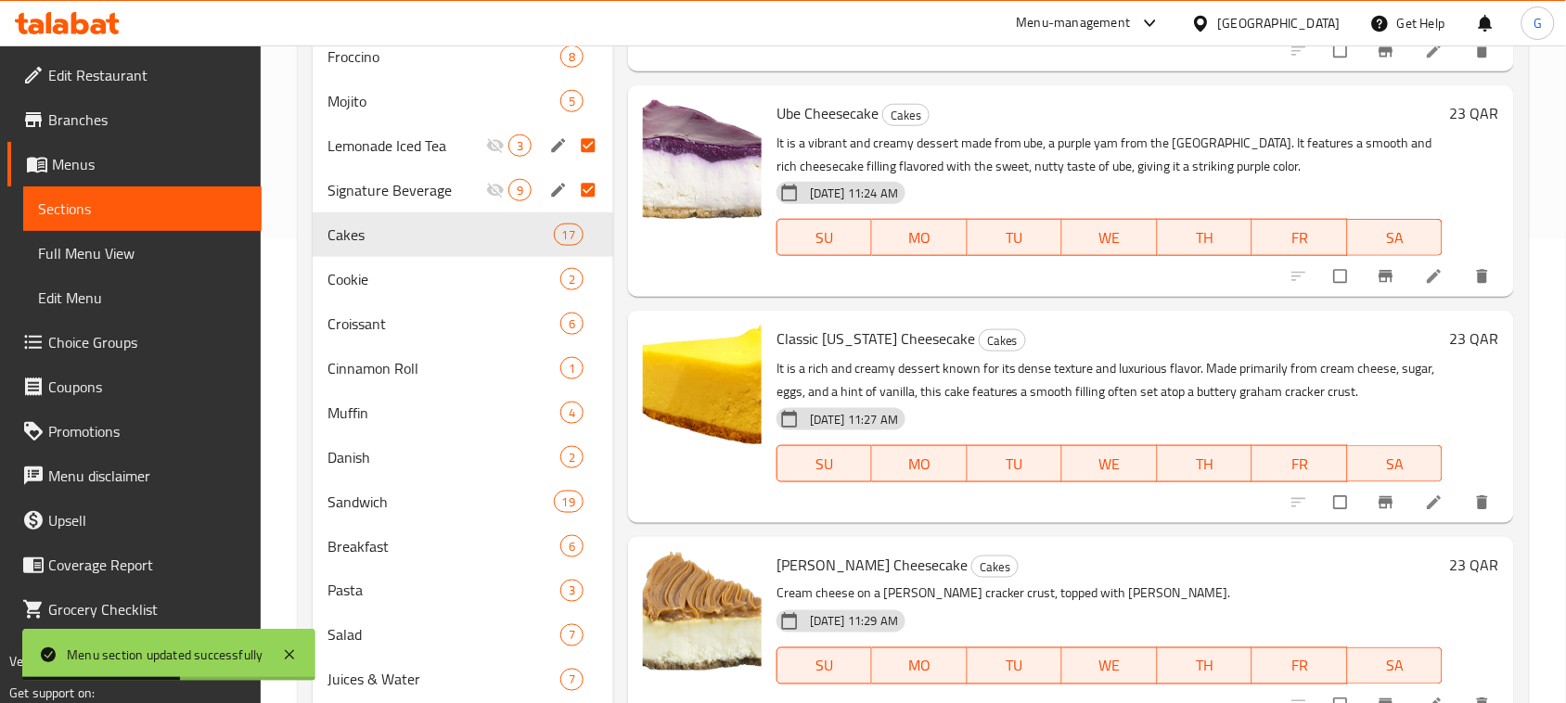
scroll to position [2418, 0]
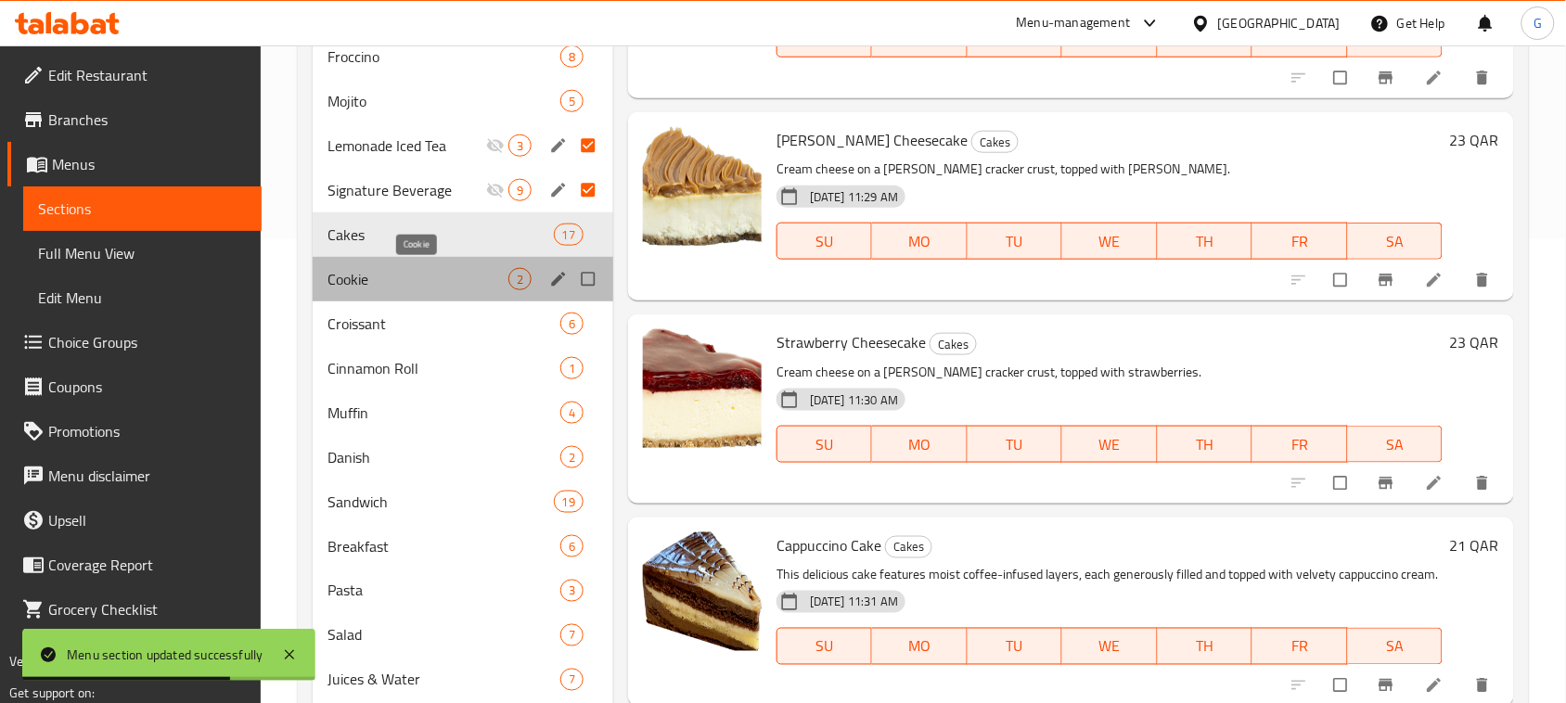
click at [441, 280] on span "Cookie" at bounding box center [417, 279] width 181 height 22
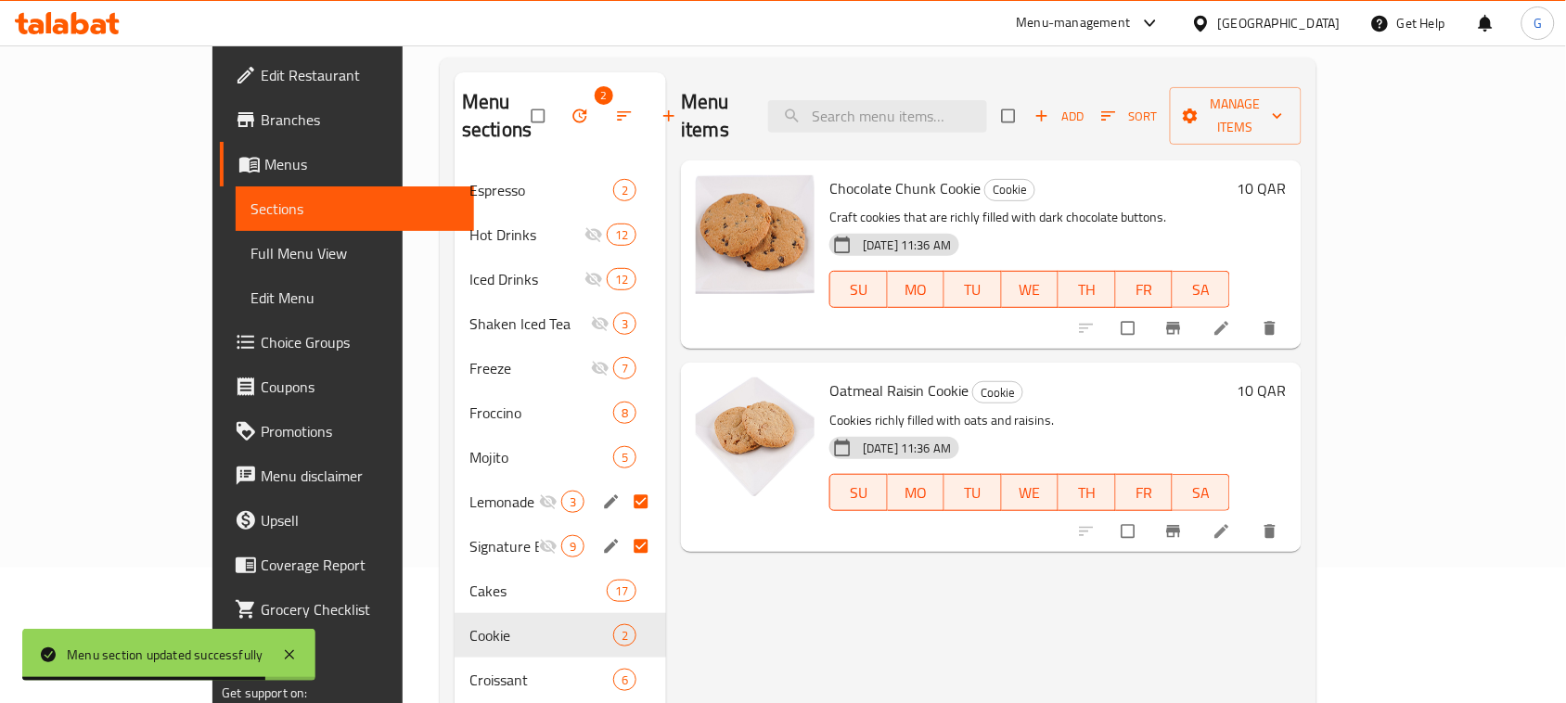
scroll to position [348, 0]
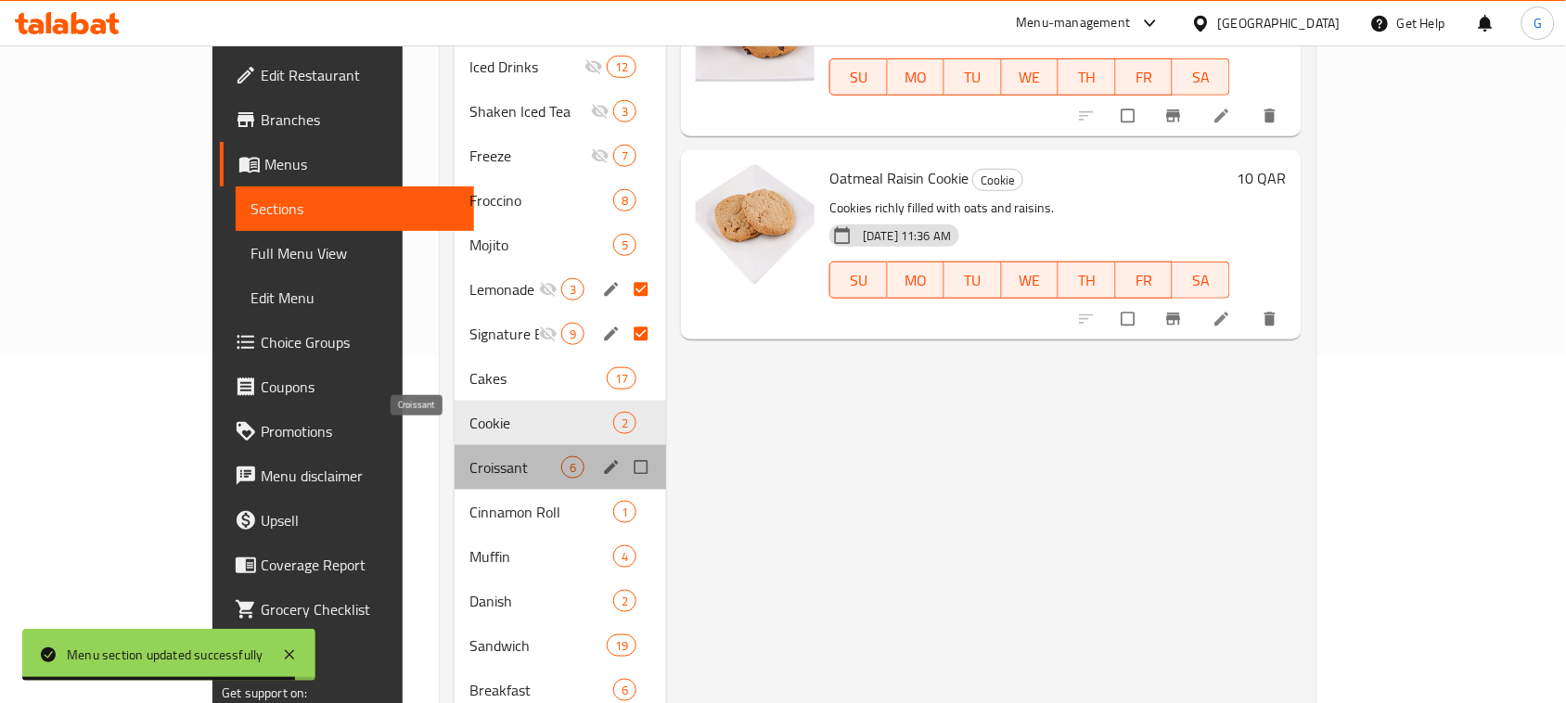
click at [469, 456] on span "Croissant" at bounding box center [515, 467] width 92 height 22
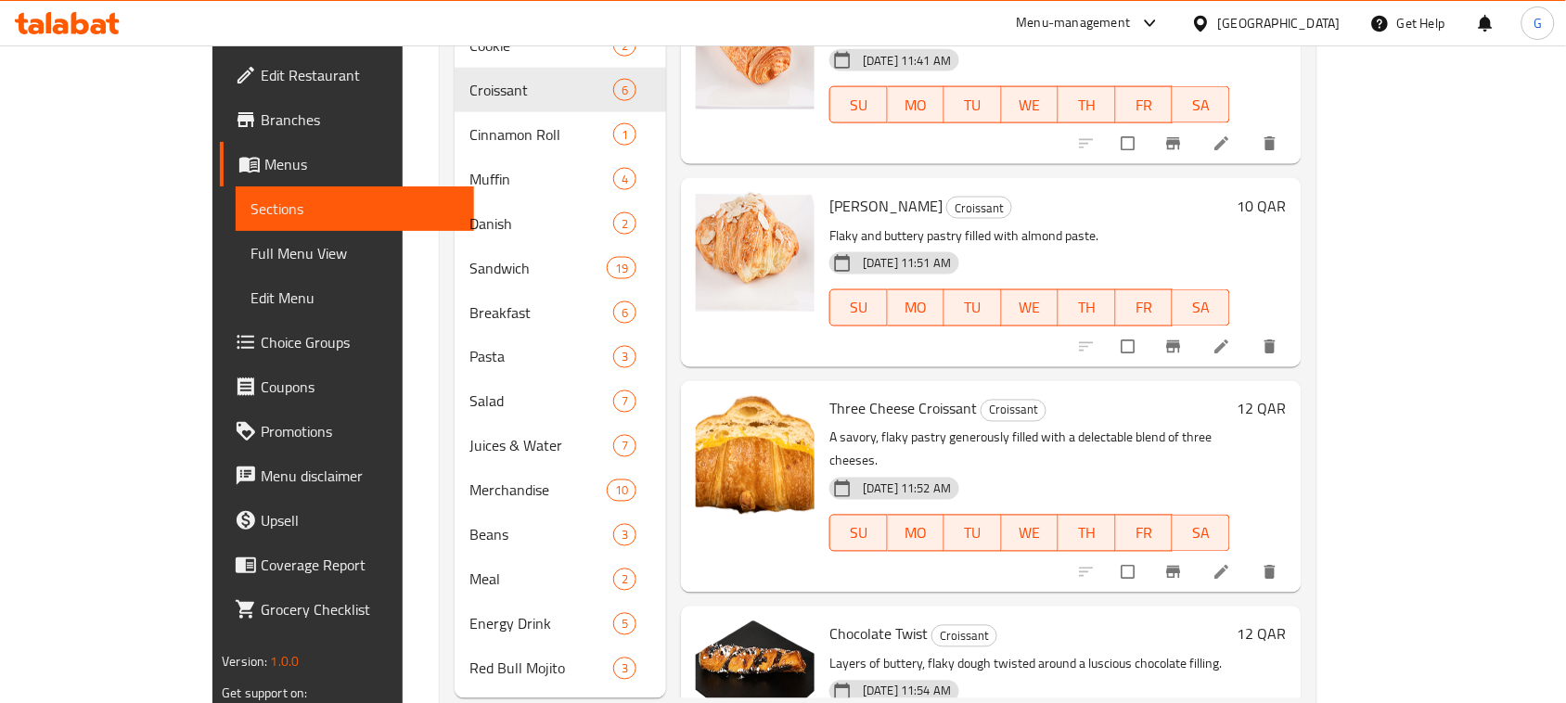
scroll to position [743, 0]
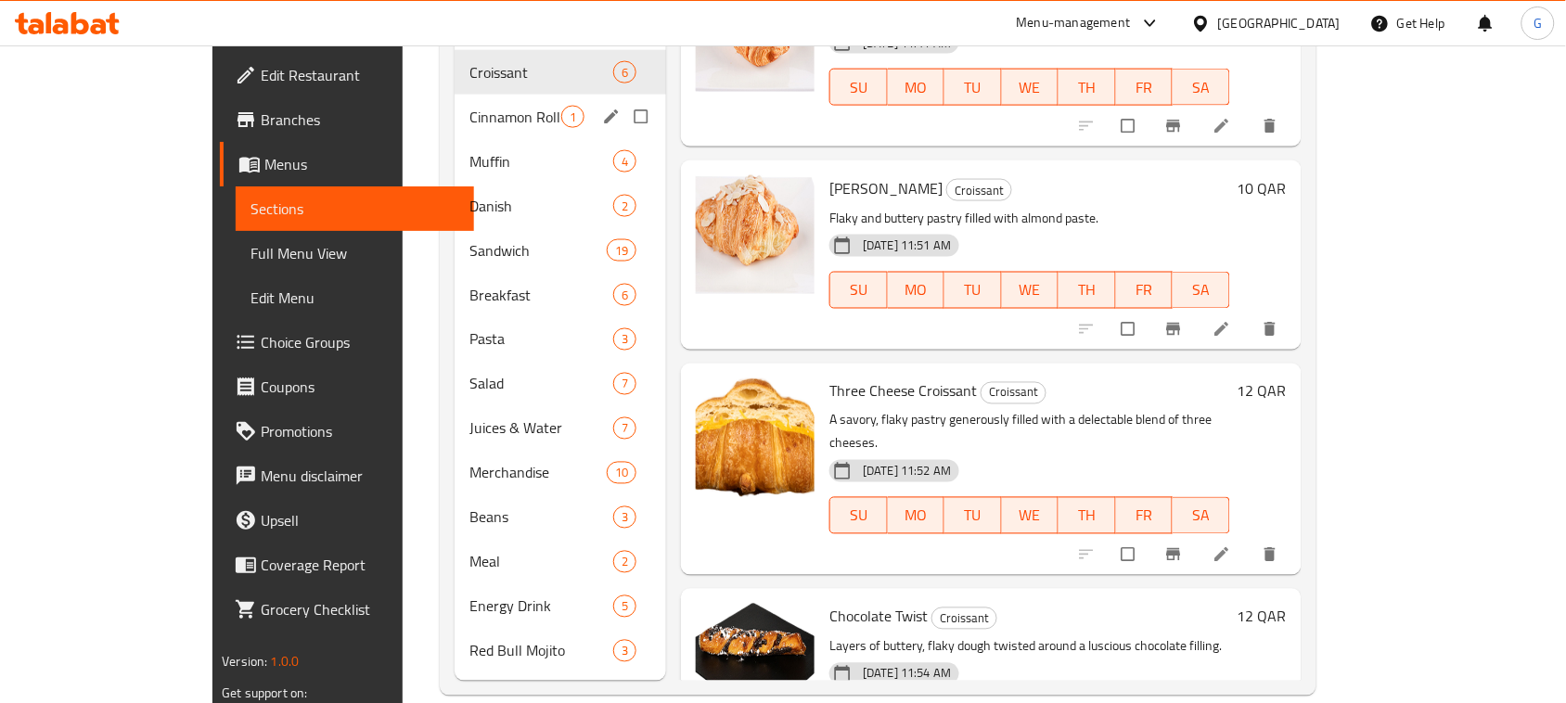
click at [469, 106] on span "Cinnamon Roll" at bounding box center [515, 117] width 92 height 22
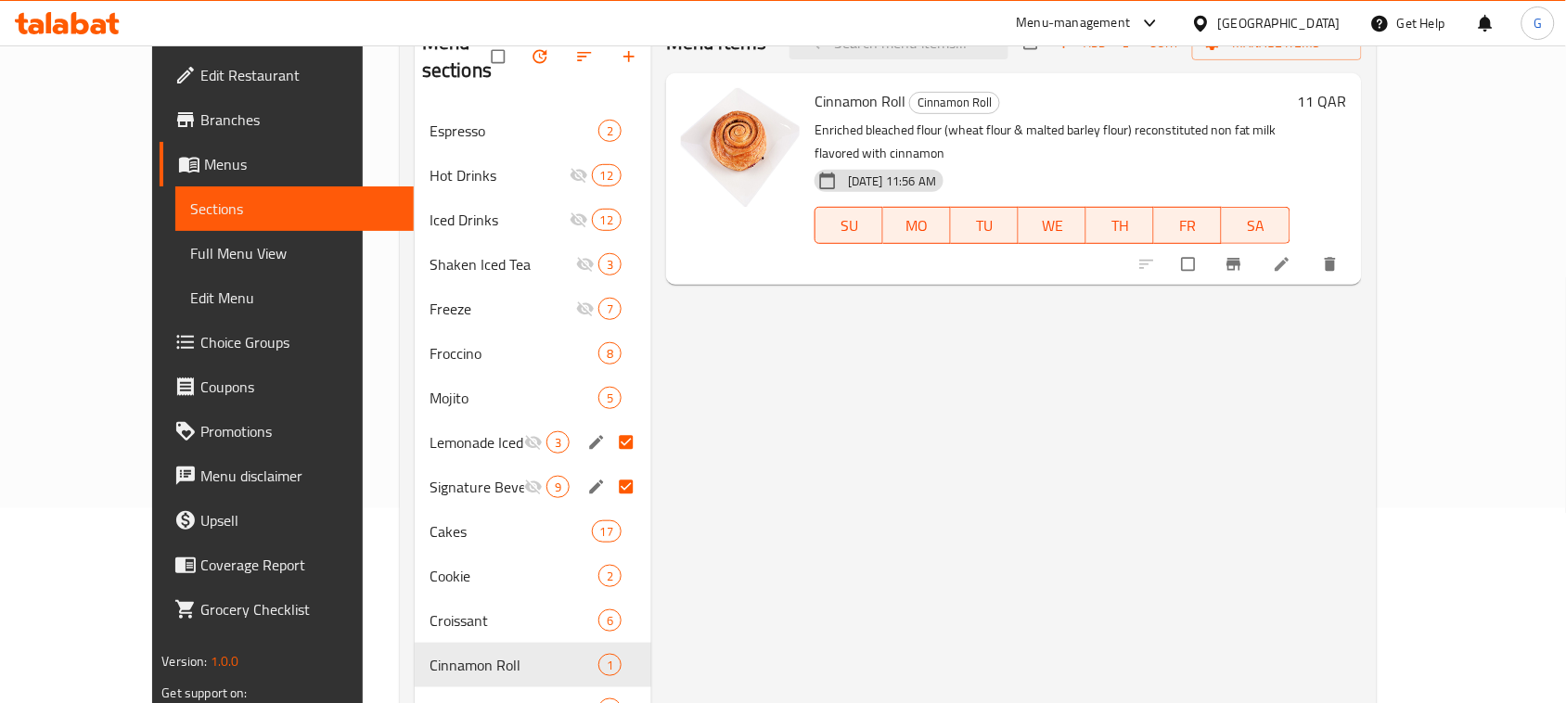
scroll to position [395, 0]
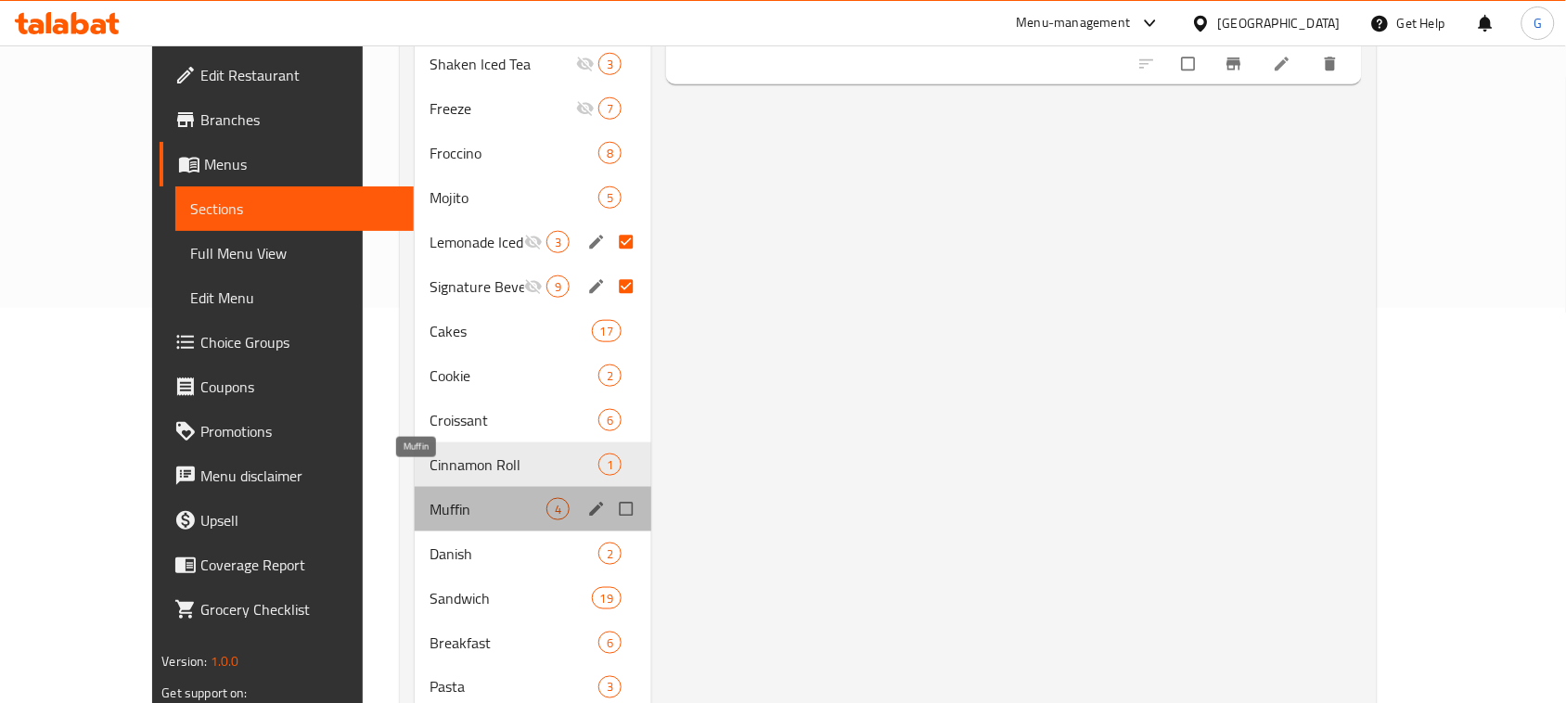
click at [429, 498] on span "Muffin" at bounding box center [487, 509] width 117 height 22
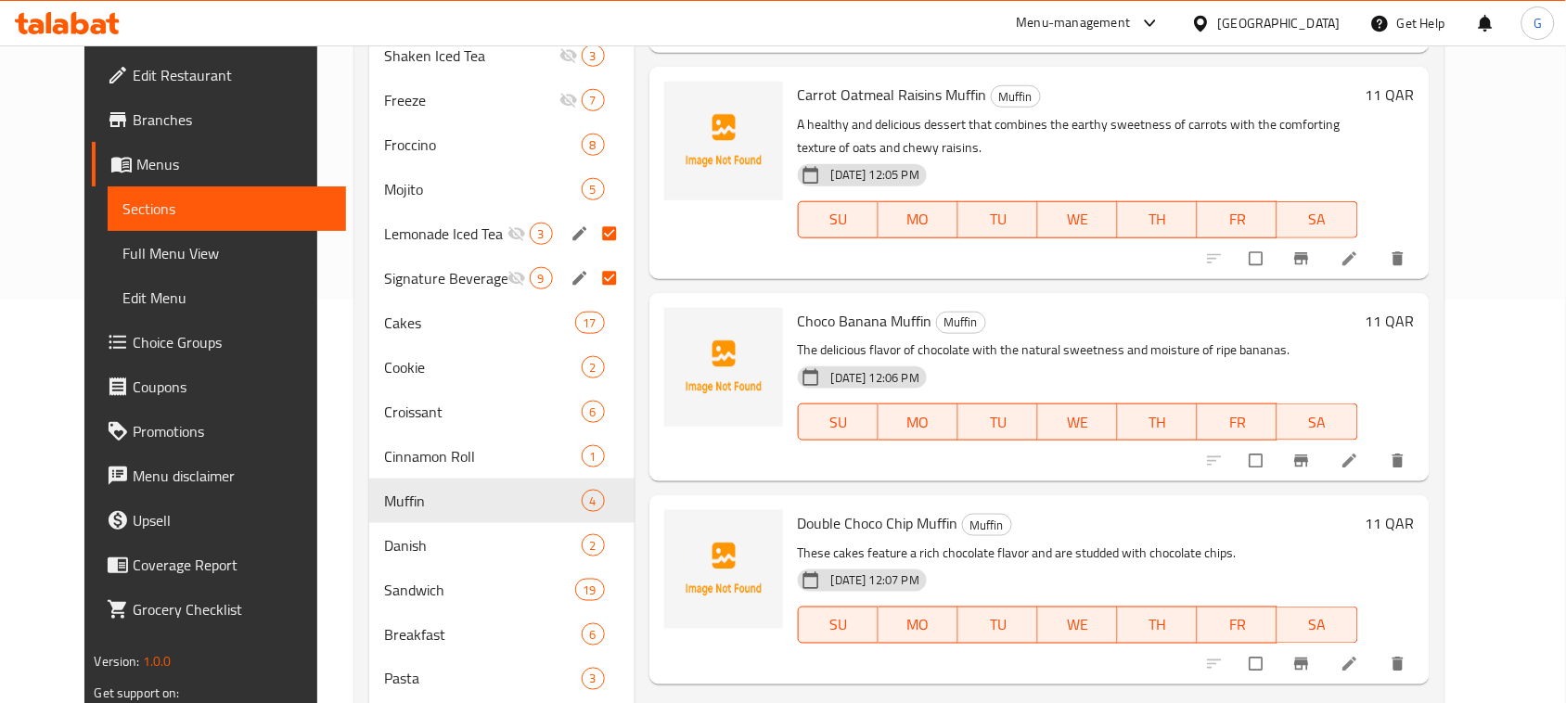
scroll to position [511, 0]
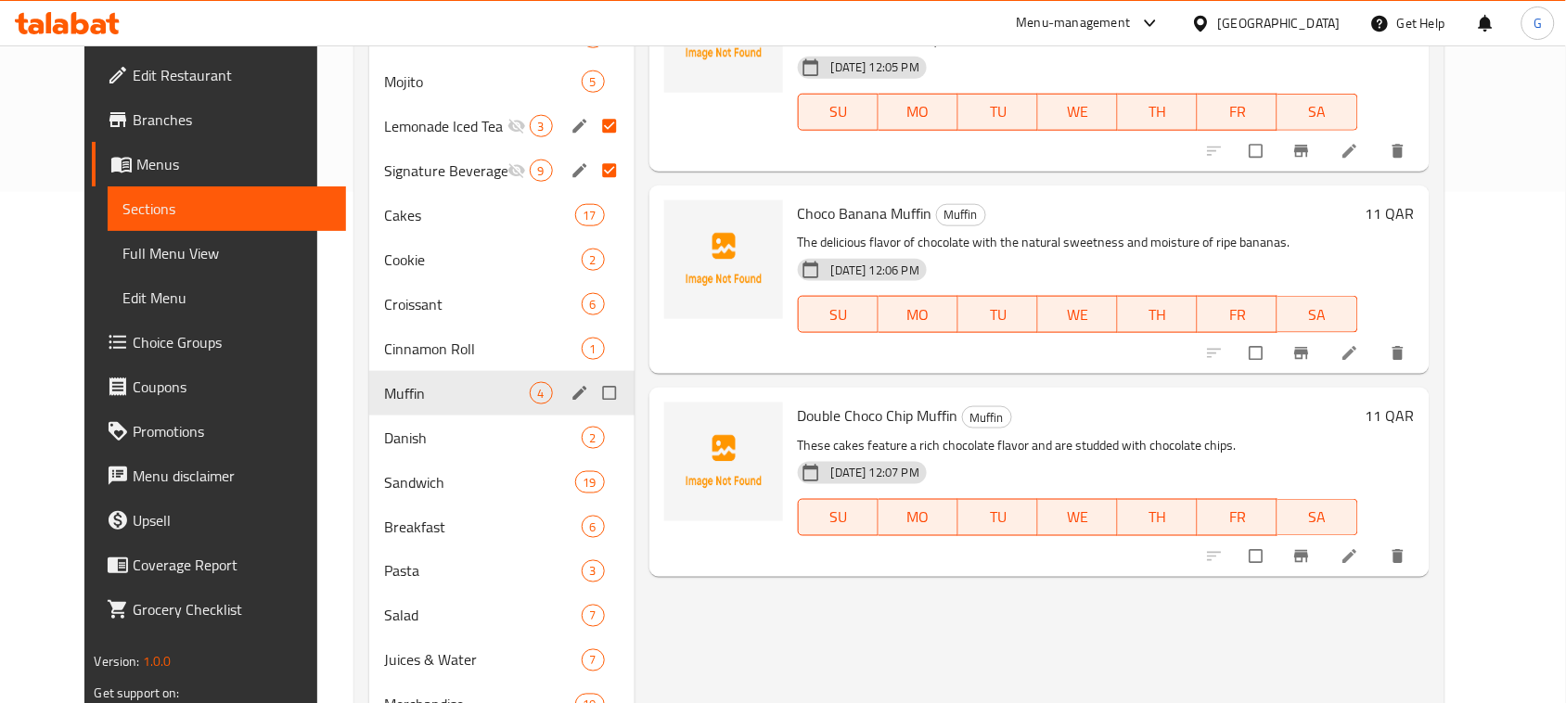
click at [595, 376] on input "Menu sections" at bounding box center [611, 393] width 39 height 35
checkbox input "true"
click at [568, 381] on button "edit" at bounding box center [582, 393] width 28 height 24
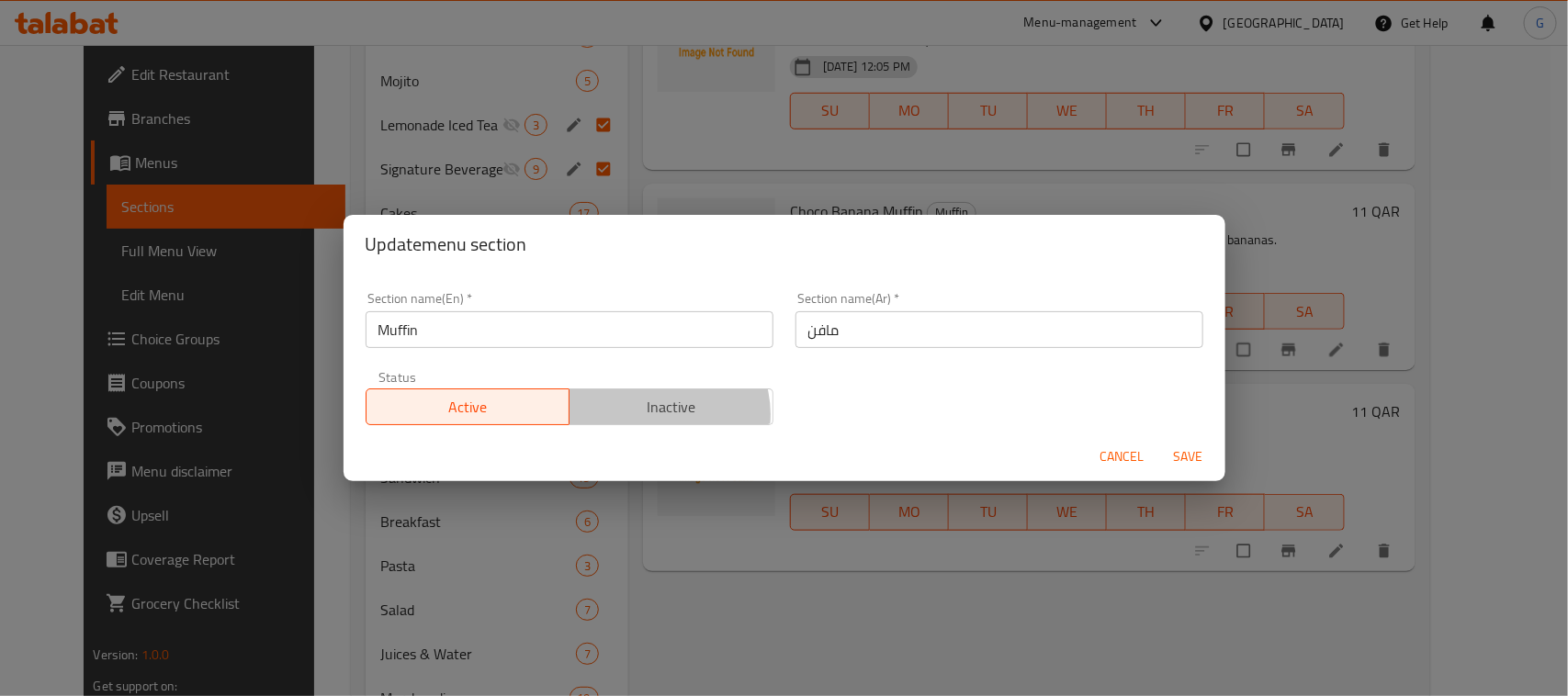
click at [655, 415] on span "Inactive" at bounding box center [671, 407] width 189 height 27
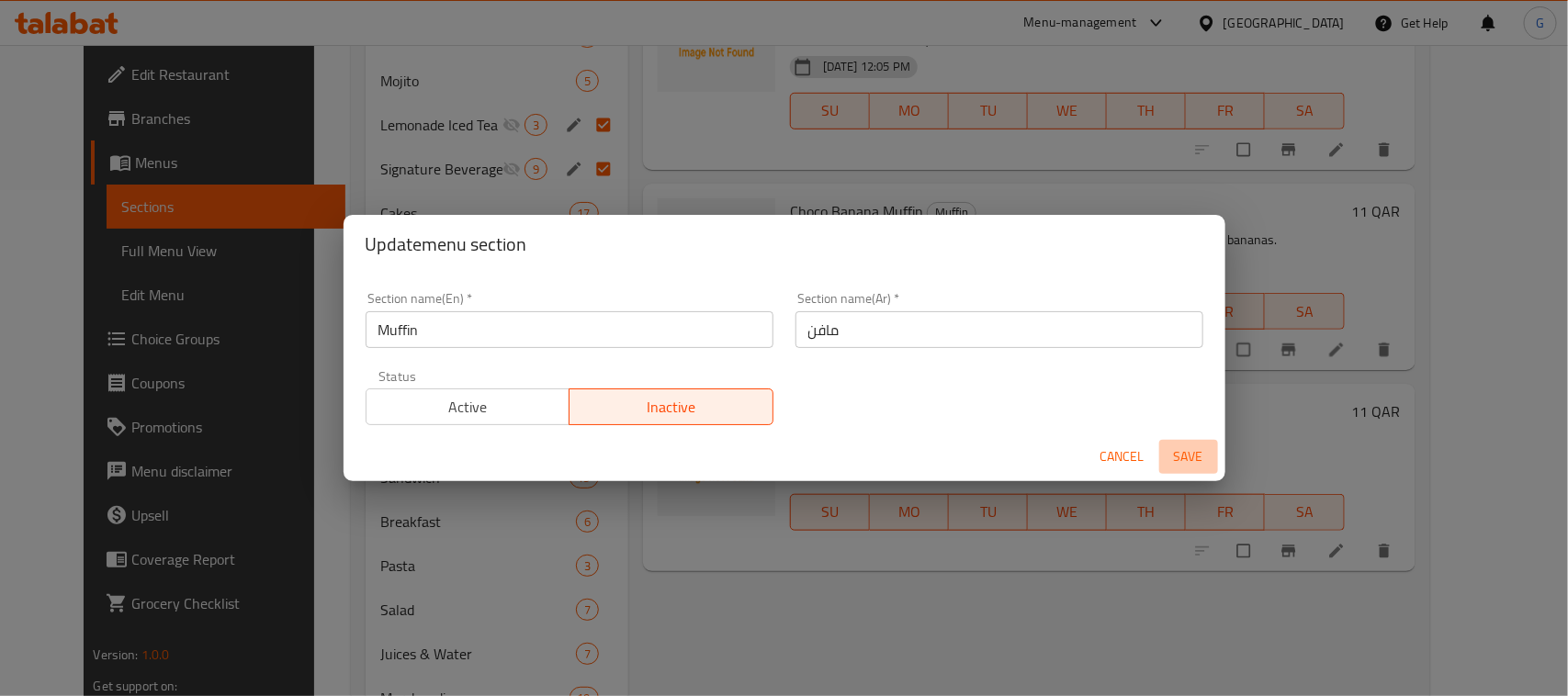
click at [1192, 466] on span "Save" at bounding box center [1189, 456] width 45 height 23
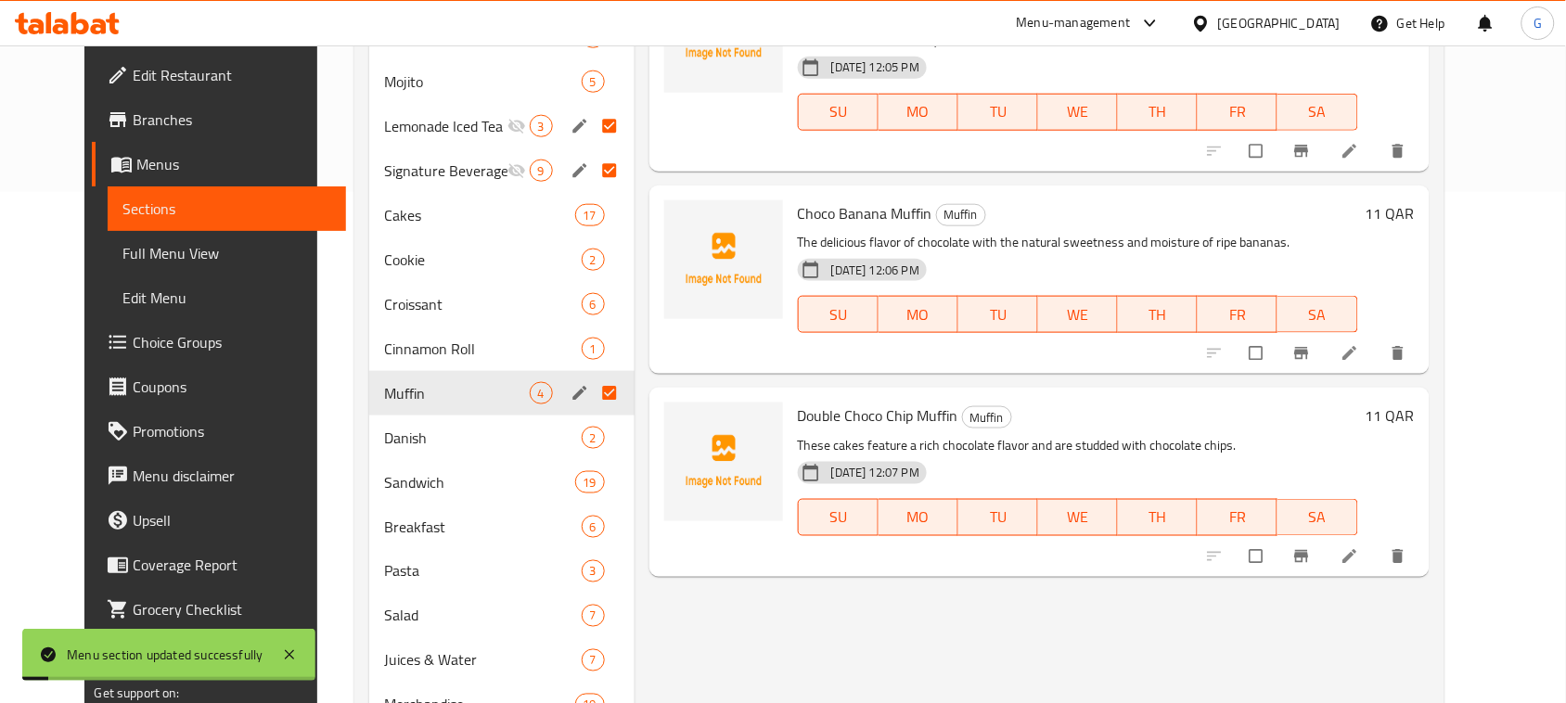
click at [990, 411] on h6 "Double Choco Chip Muffin Muffin" at bounding box center [1078, 416] width 560 height 26
click at [975, 416] on span "Muffin" at bounding box center [987, 417] width 48 height 21
click at [975, 417] on span "Muffin" at bounding box center [987, 417] width 48 height 21
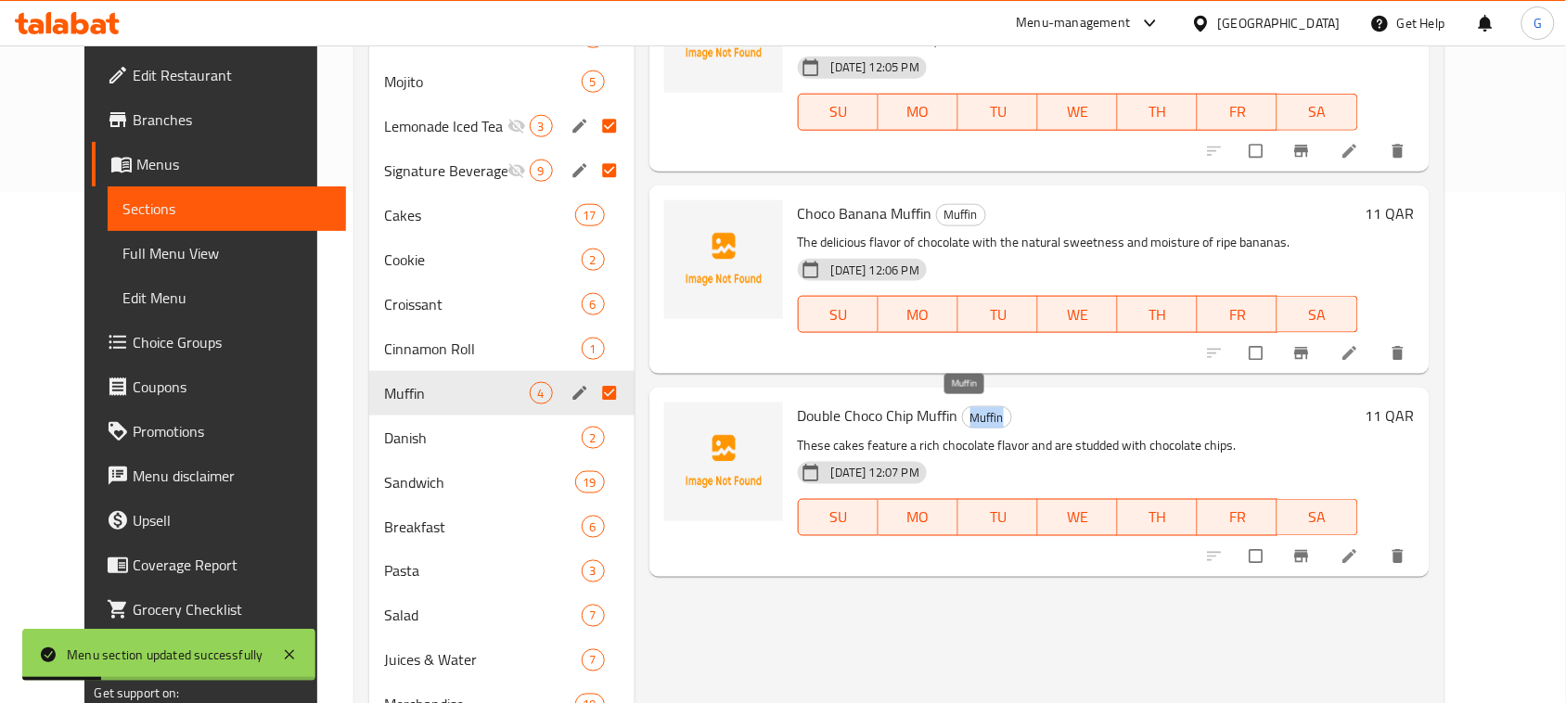
copy span "Muffin"
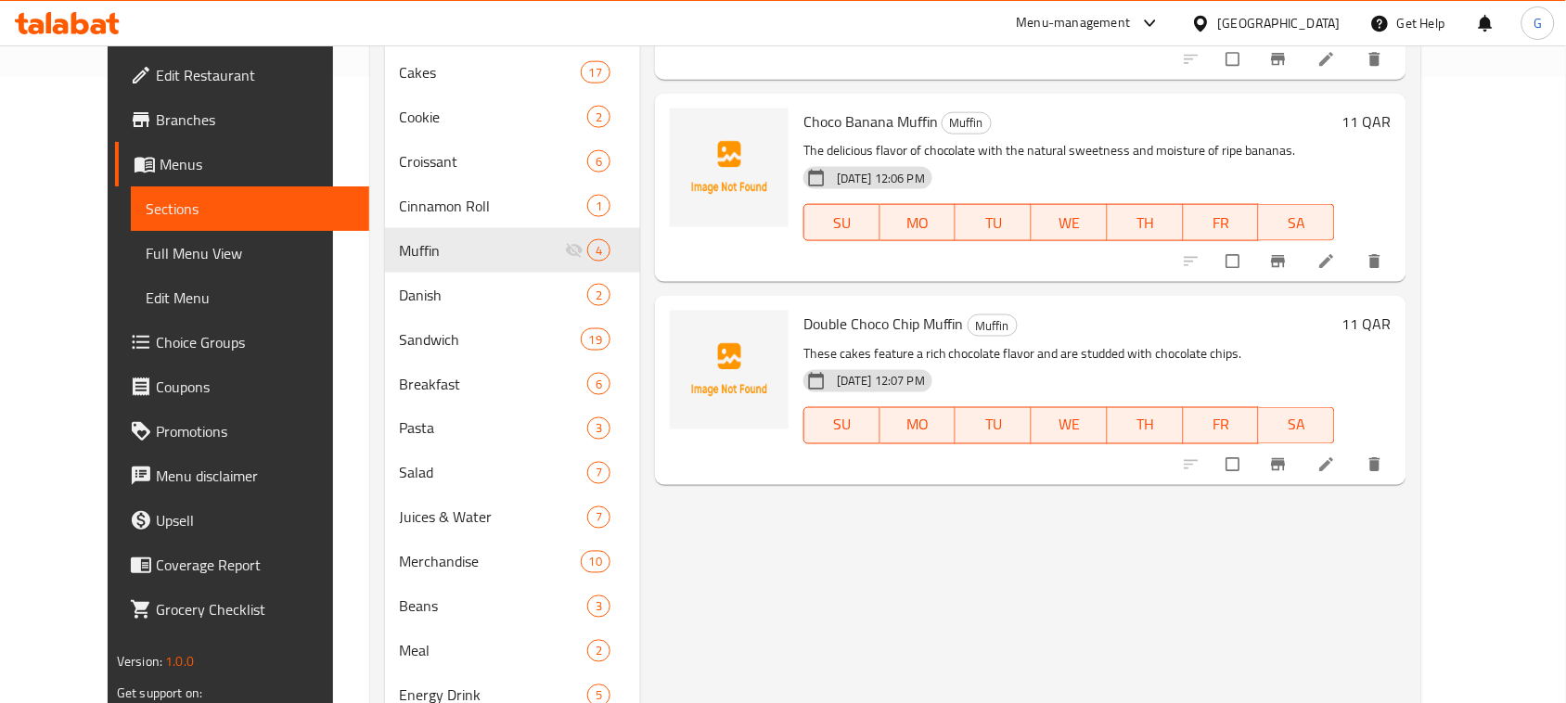
scroll to position [743, 0]
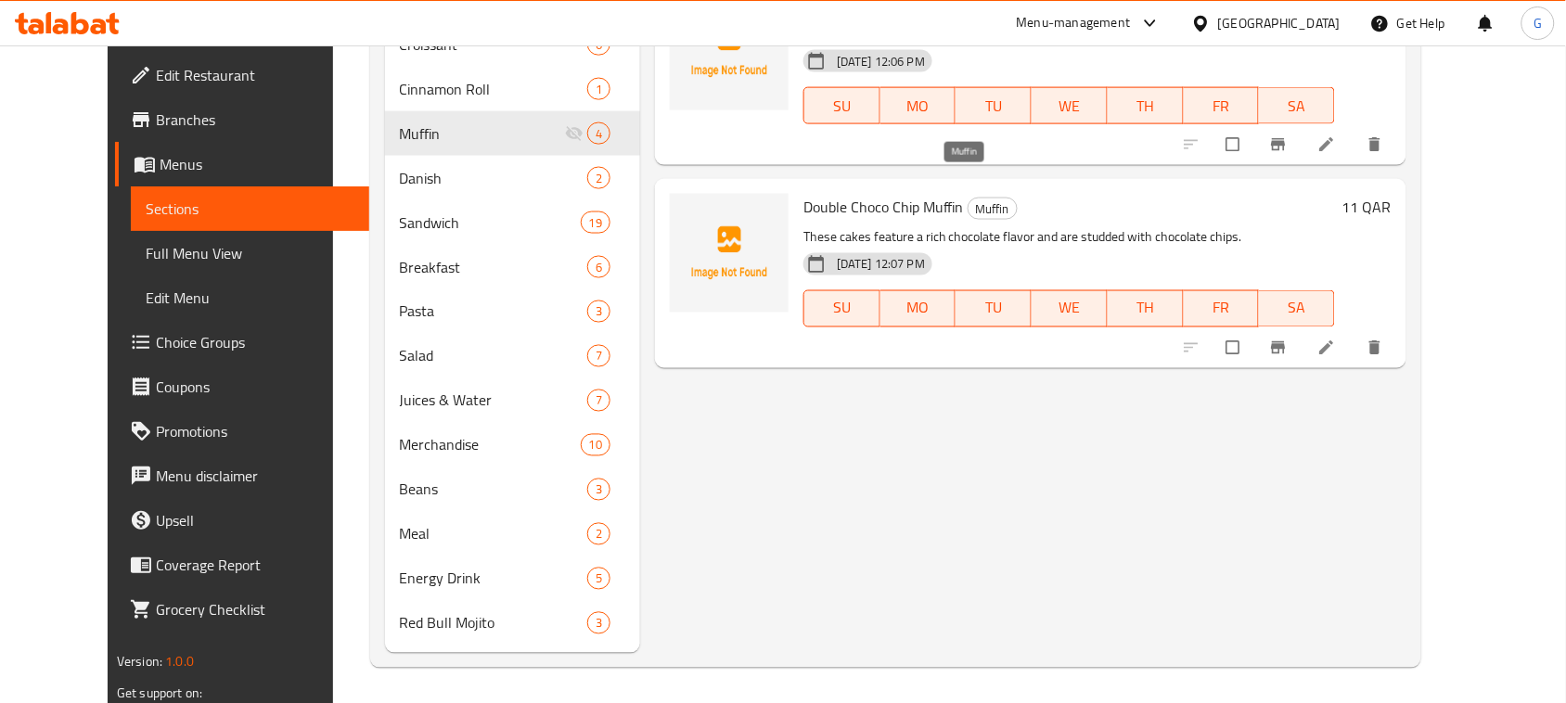
click at [968, 198] on span "Muffin" at bounding box center [992, 208] width 48 height 21
copy span "Muffin"
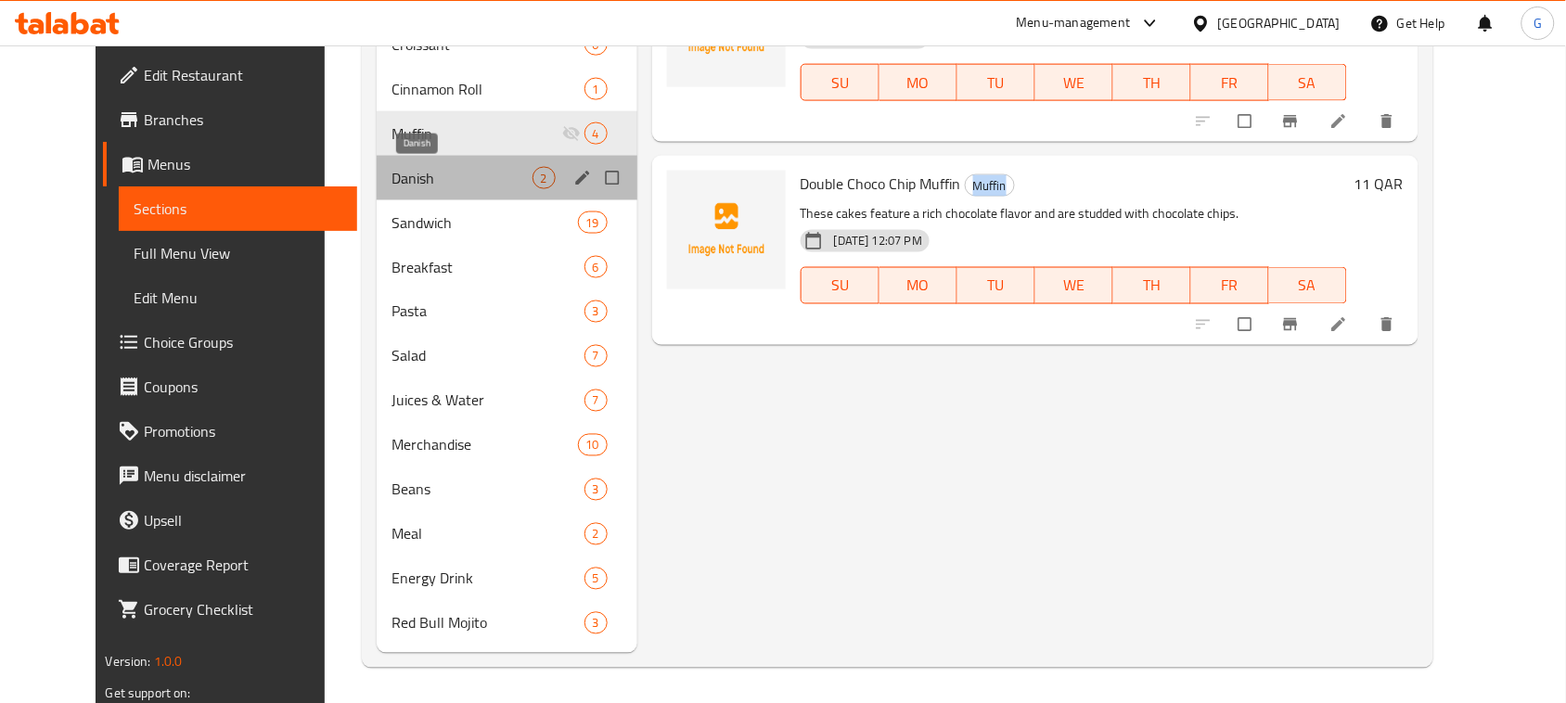
click at [391, 184] on span "Danish" at bounding box center [461, 178] width 140 height 22
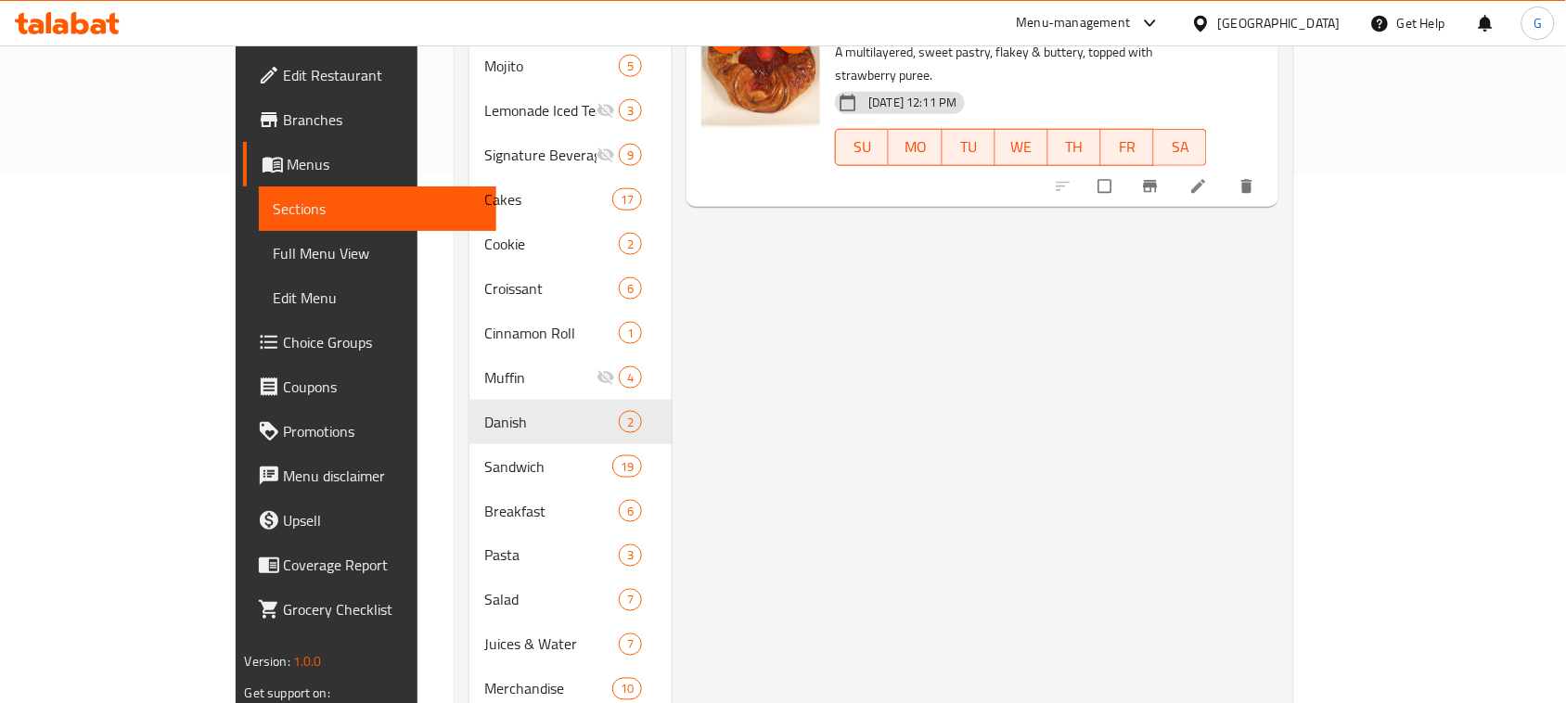
scroll to position [743, 0]
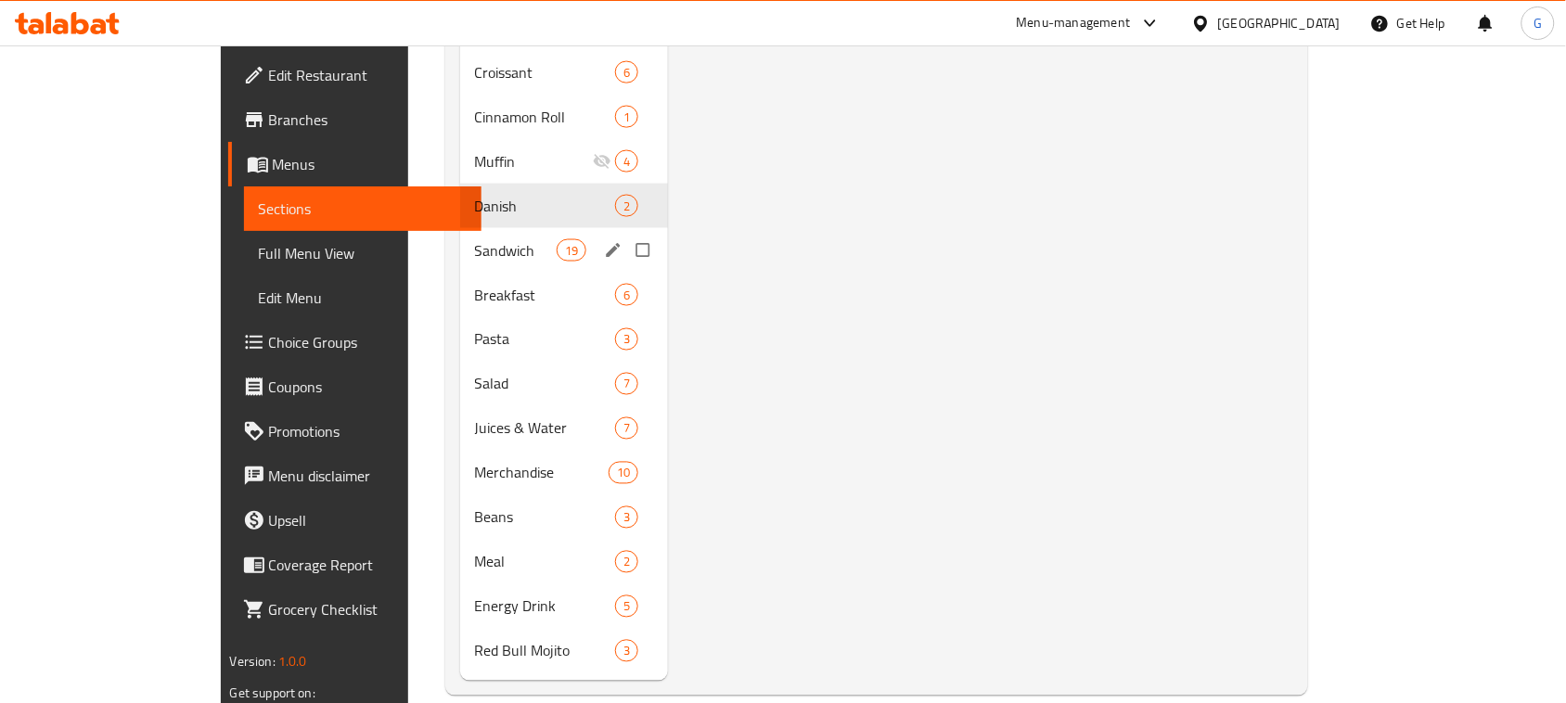
click at [460, 235] on div "Sandwich 19" at bounding box center [564, 250] width 209 height 45
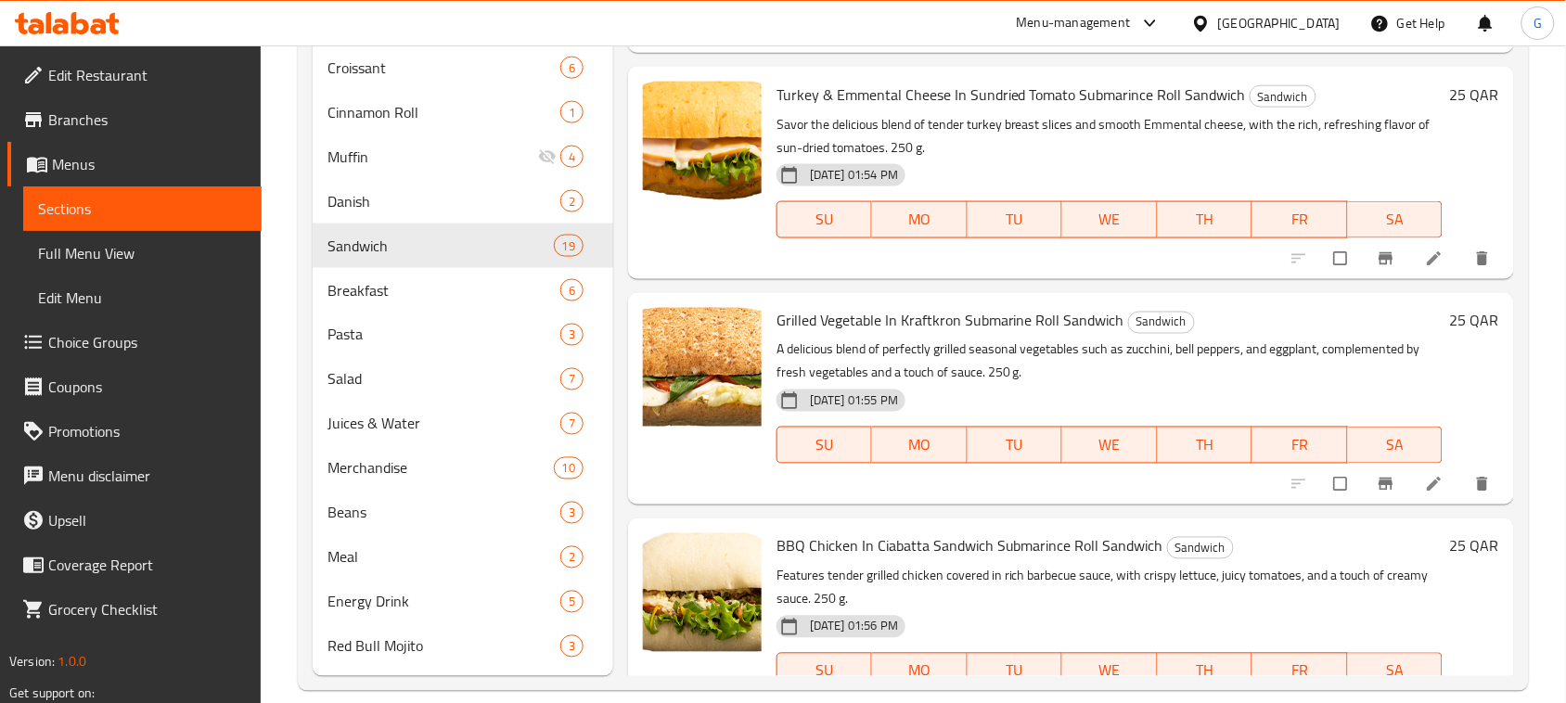
scroll to position [2940, 0]
